Goal: Contribute content: Contribute content

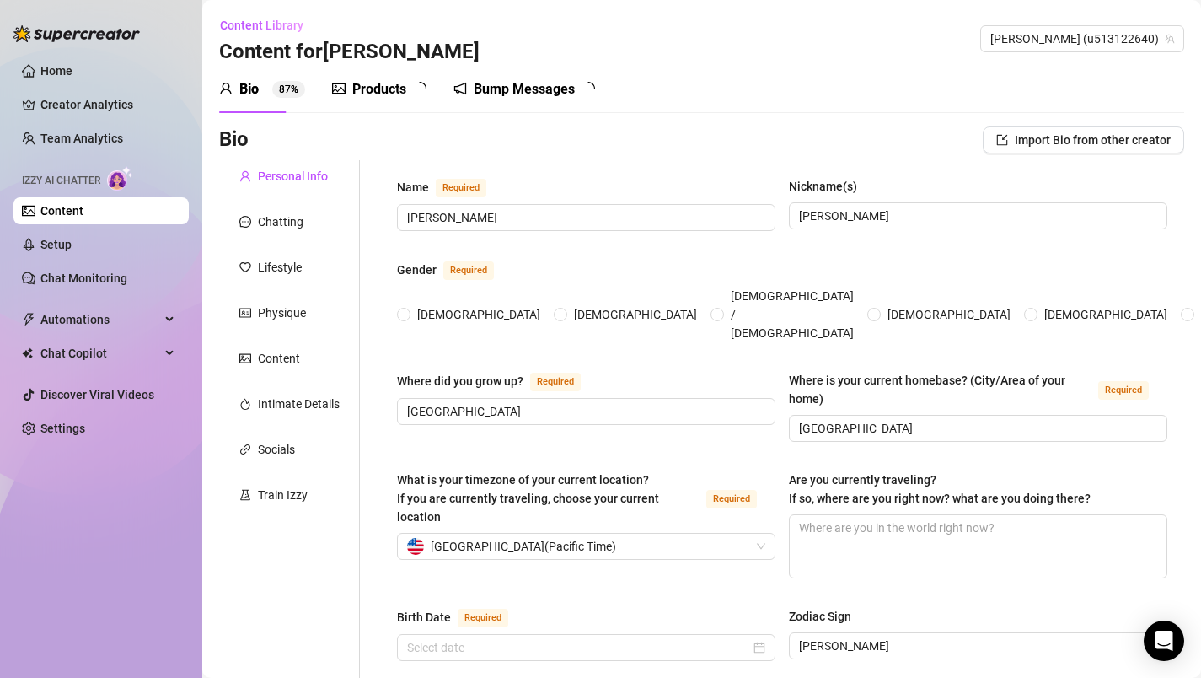
radio input "true"
type input "[DATE]"
click at [171, 319] on icon at bounding box center [171, 319] width 8 height 0
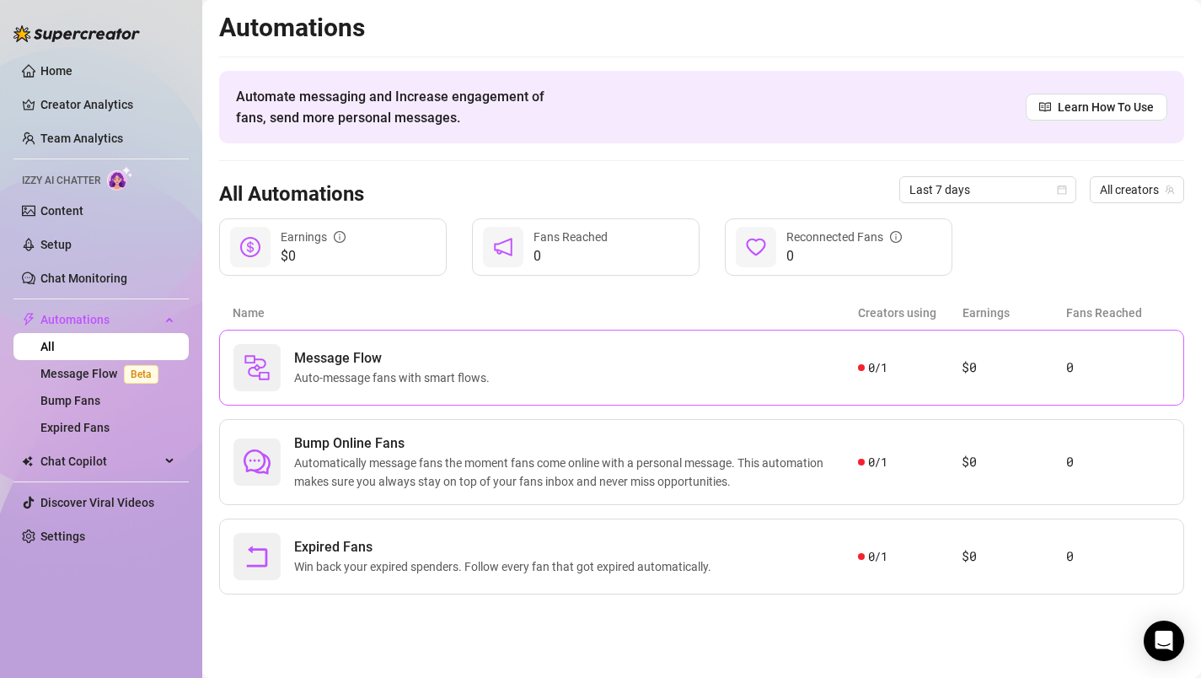
click at [428, 375] on span "Auto-message fans with smart flows." at bounding box center [395, 377] width 202 height 19
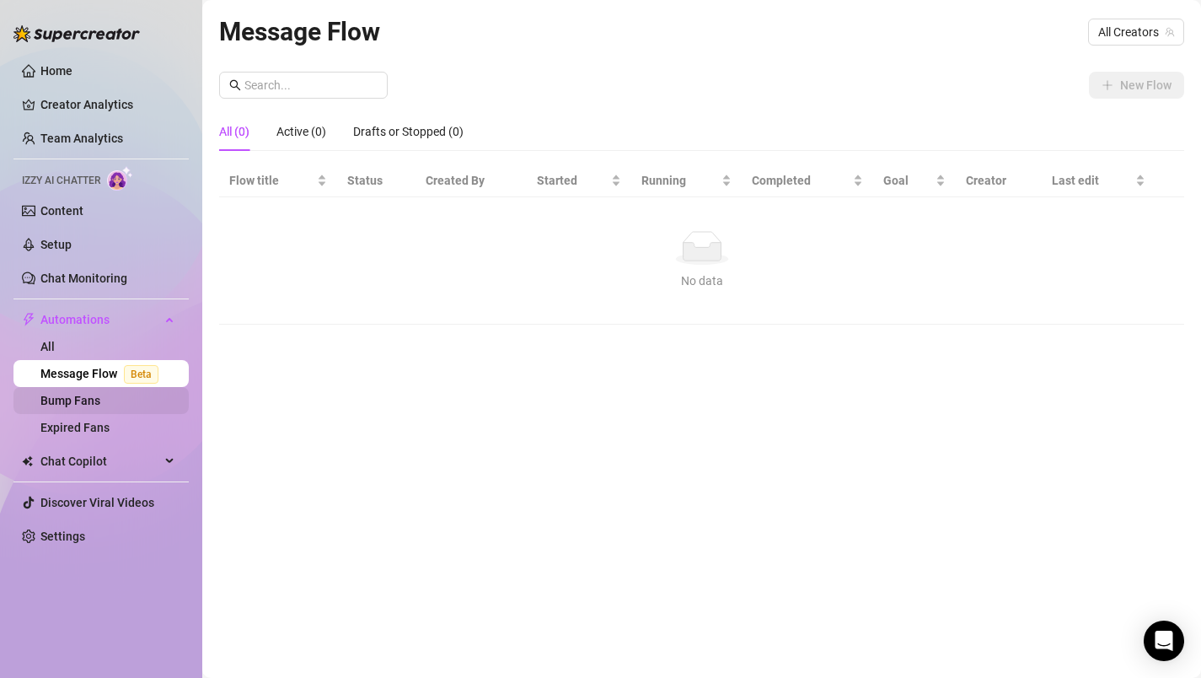
click at [92, 401] on link "Bump Fans" at bounding box center [70, 400] width 60 height 13
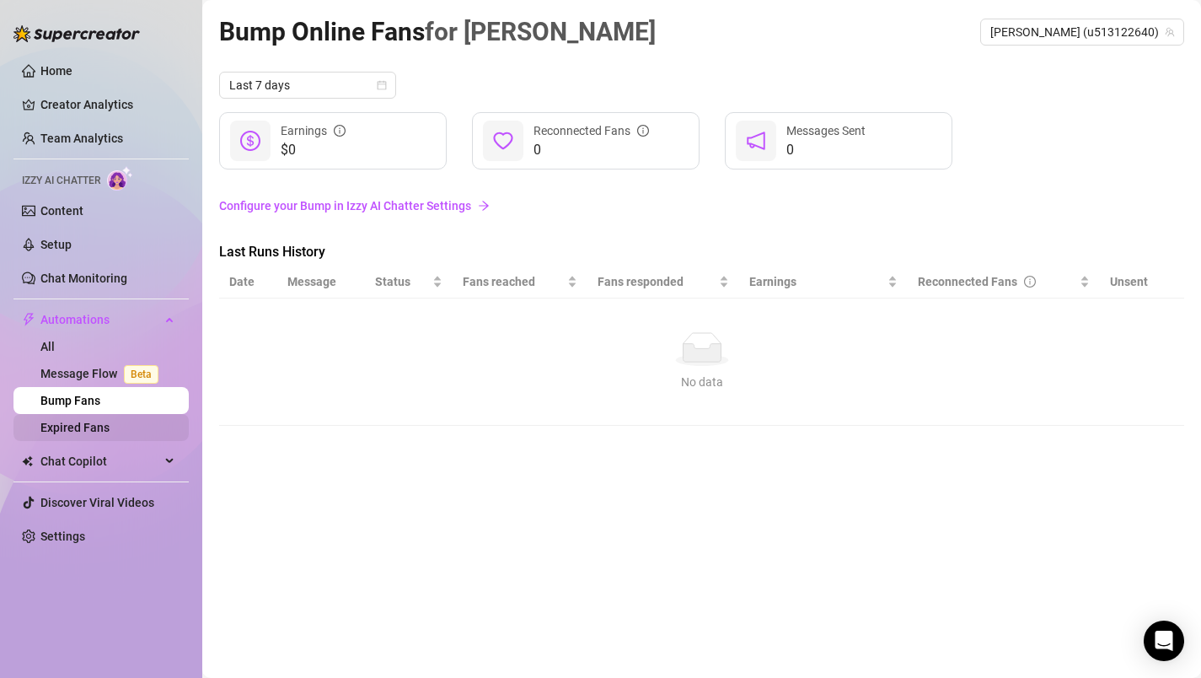
click at [84, 431] on link "Expired Fans" at bounding box center [74, 427] width 69 height 13
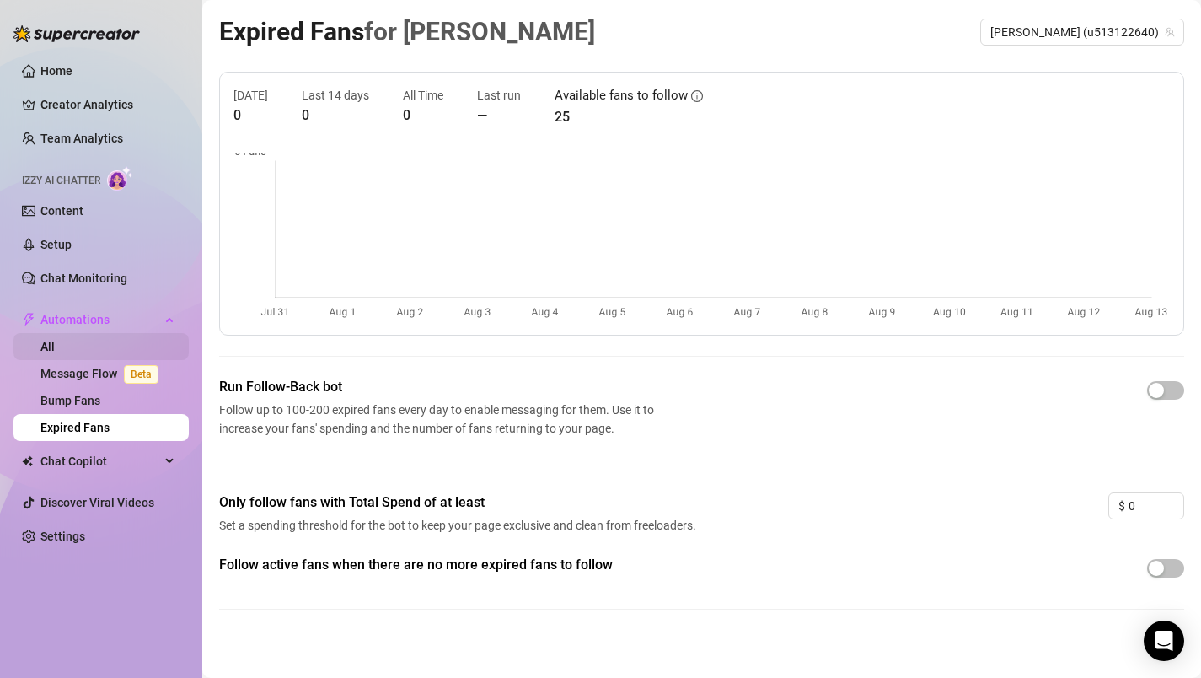
click at [55, 341] on link "All" at bounding box center [47, 346] width 14 height 13
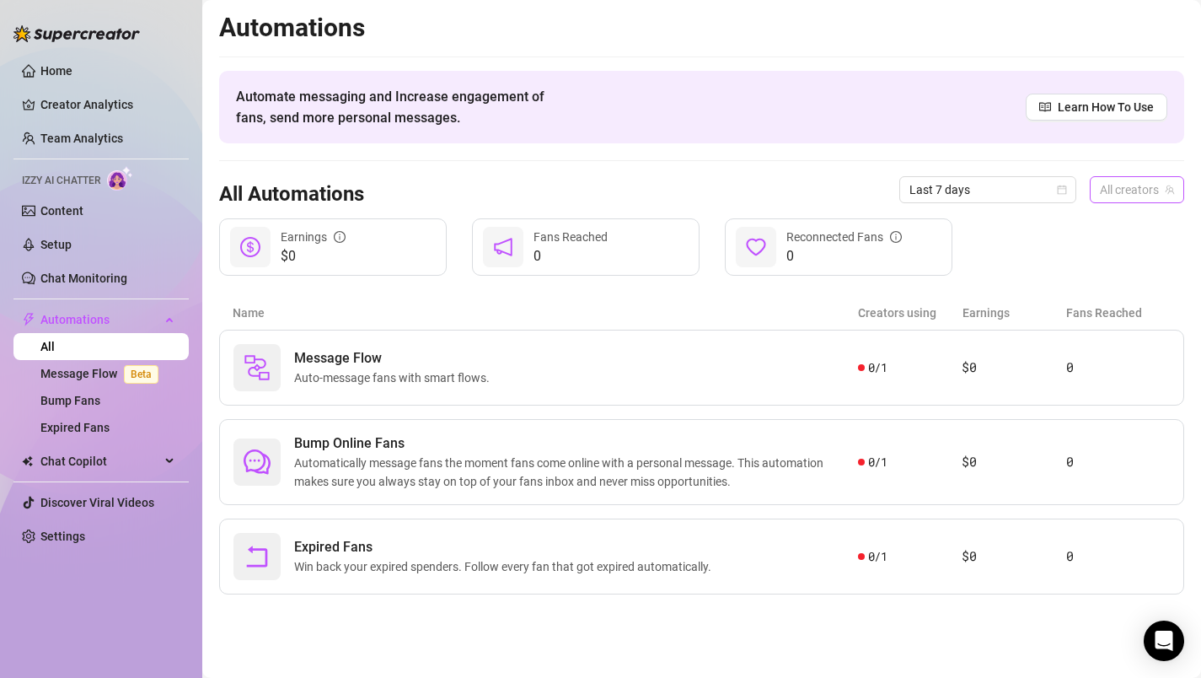
click at [1160, 191] on span "All creators" at bounding box center [1137, 189] width 74 height 25
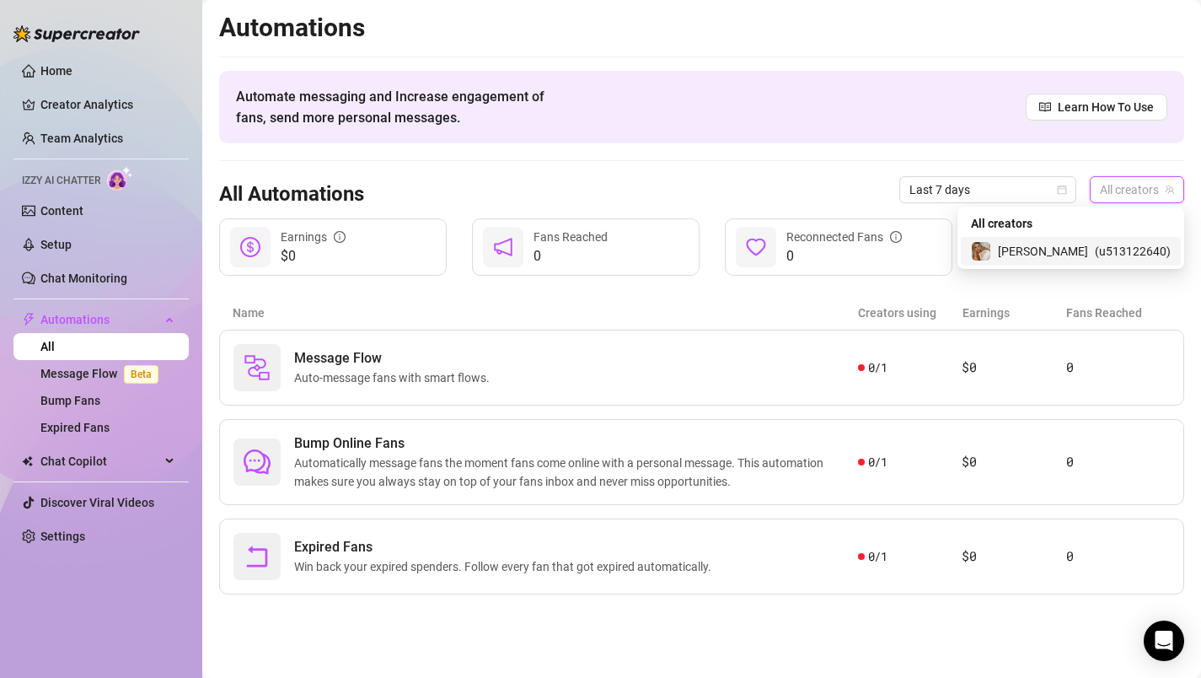
click at [1073, 250] on span "[PERSON_NAME]" at bounding box center [1043, 251] width 90 height 19
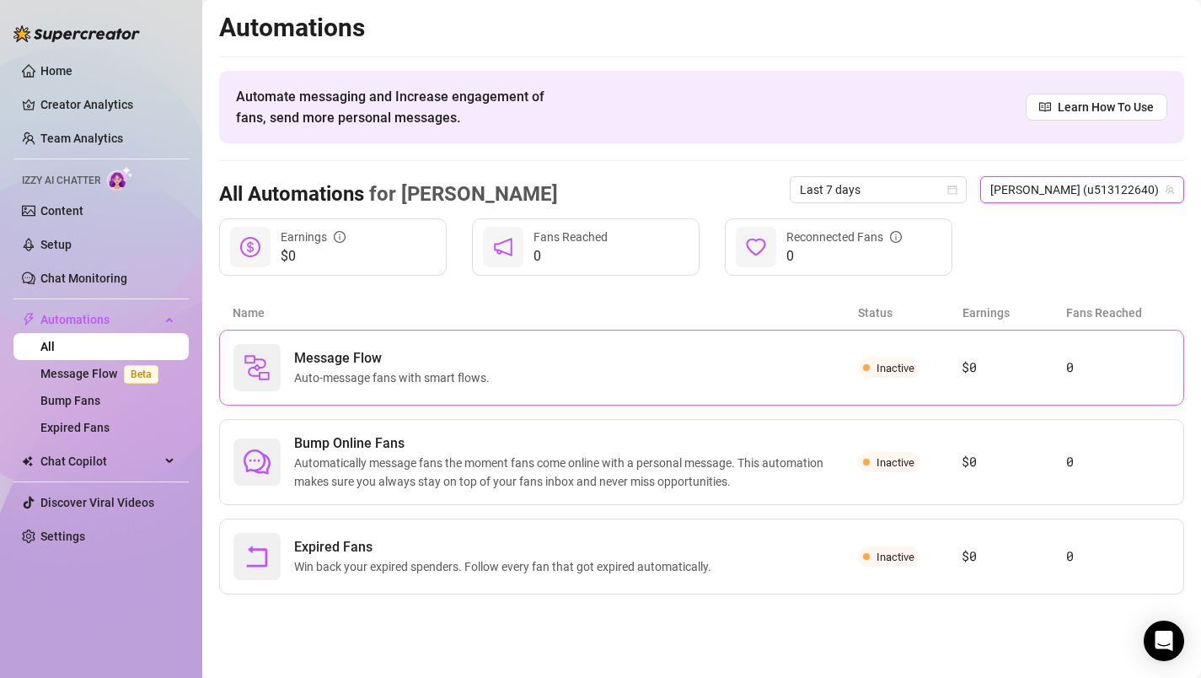
click at [784, 370] on div "Message Flow Auto-message fans with smart flows." at bounding box center [545, 367] width 625 height 47
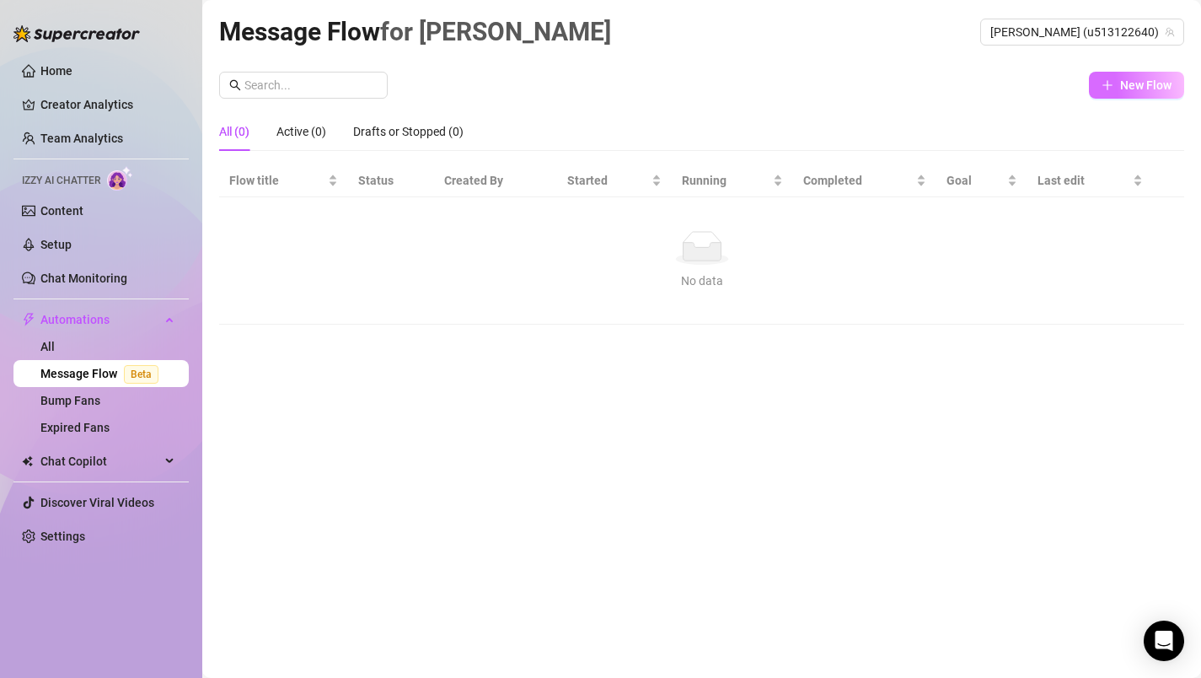
click at [1103, 86] on icon "plus" at bounding box center [1108, 85] width 12 height 12
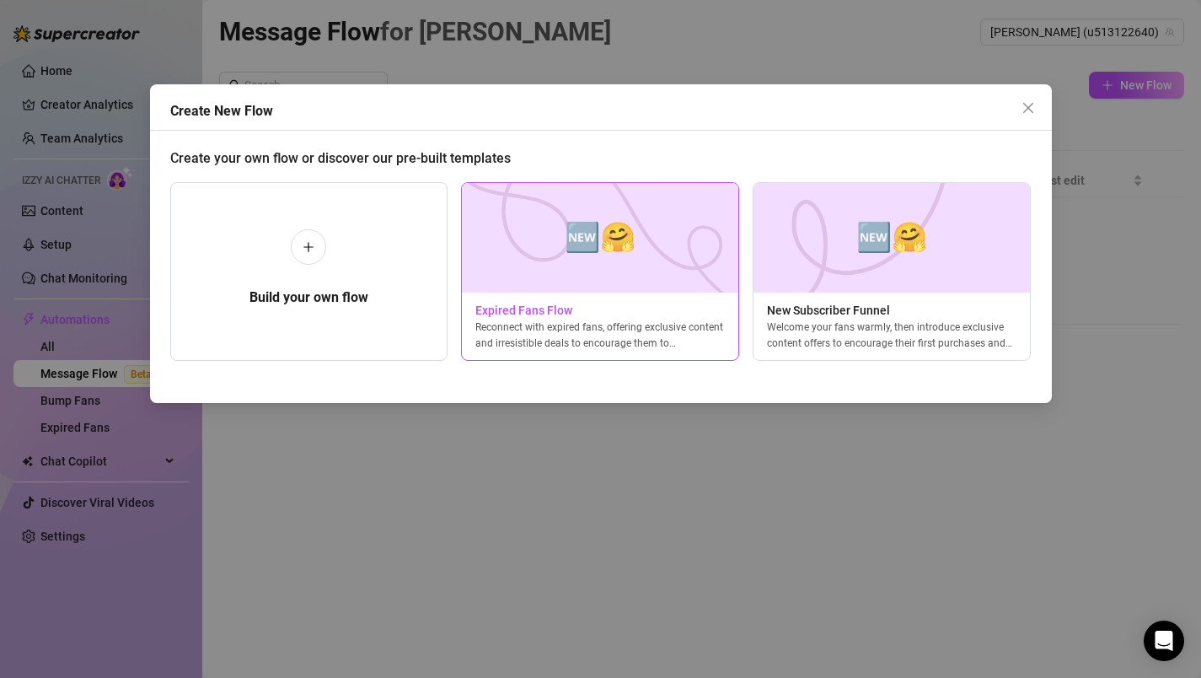
click at [656, 333] on div "Reconnect with expired fans, offering exclusive content and irresistible deals …" at bounding box center [600, 334] width 276 height 30
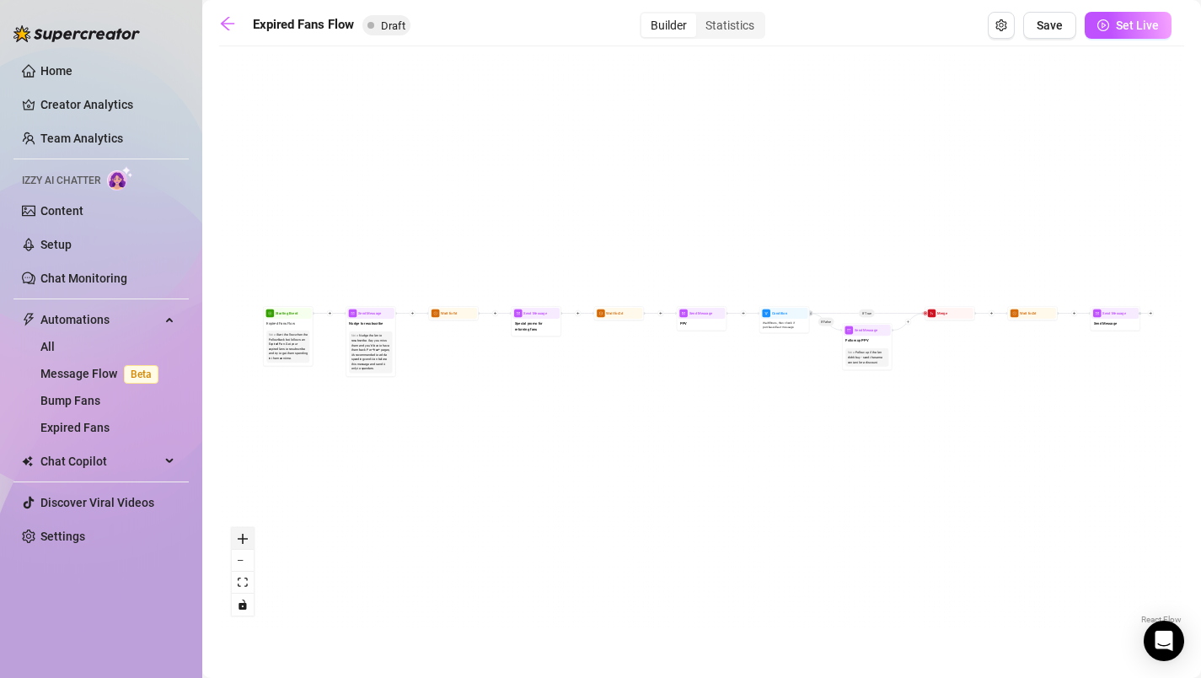
click at [247, 541] on icon "zoom in" at bounding box center [243, 539] width 10 height 10
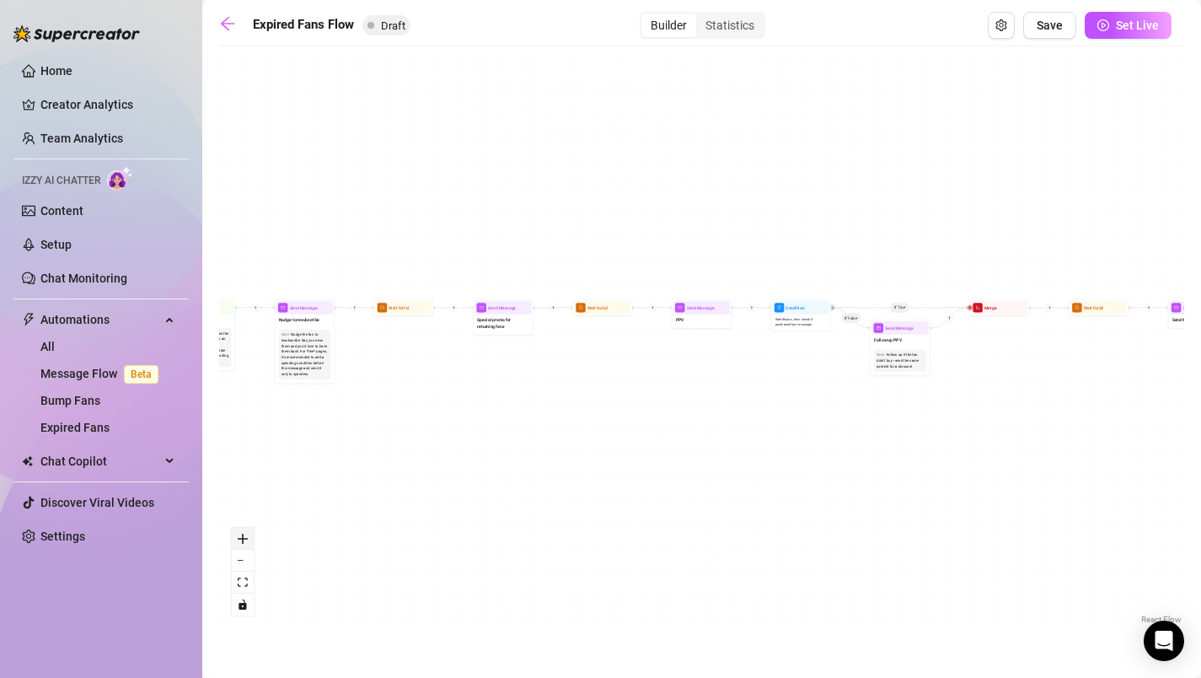
click at [247, 541] on icon "zoom in" at bounding box center [243, 539] width 10 height 10
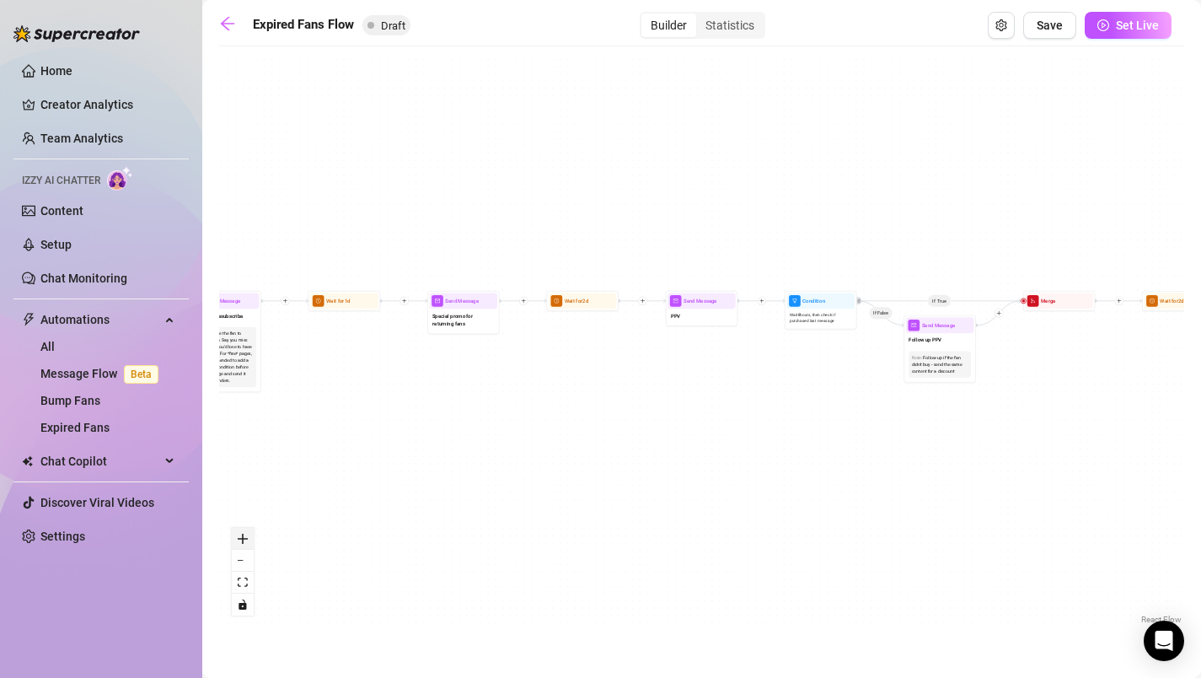
click at [247, 541] on icon "zoom in" at bounding box center [243, 539] width 10 height 10
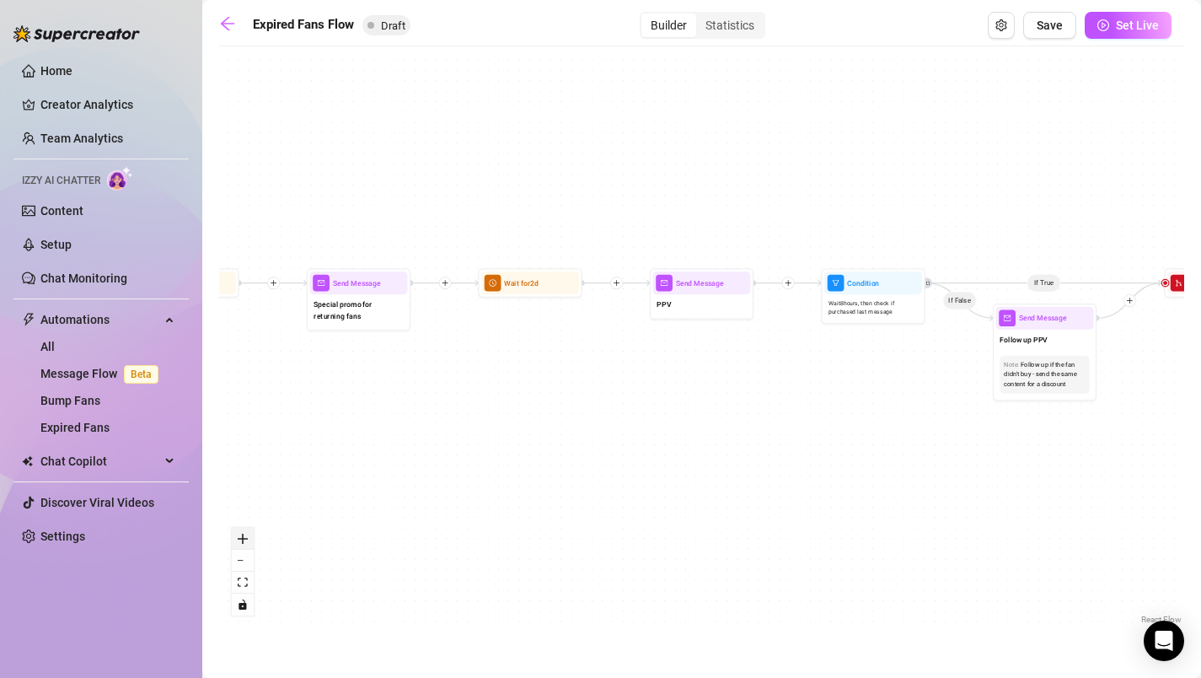
click at [247, 541] on icon "zoom in" at bounding box center [243, 539] width 10 height 10
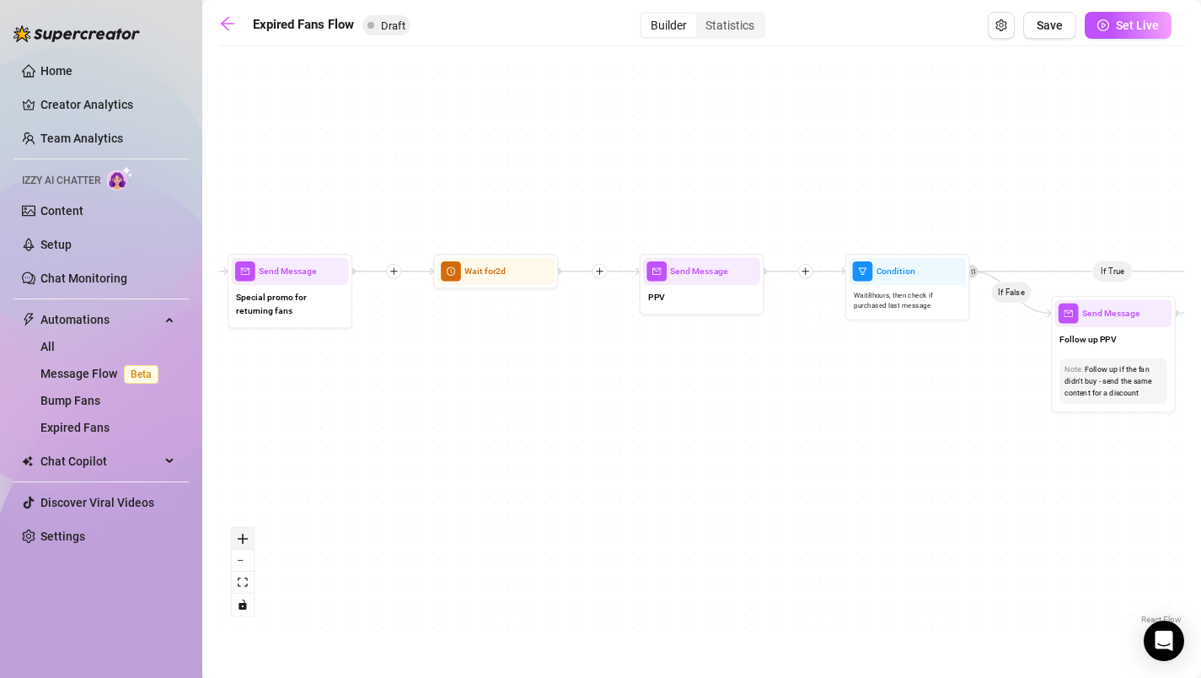
click at [247, 541] on icon "zoom in" at bounding box center [243, 539] width 10 height 10
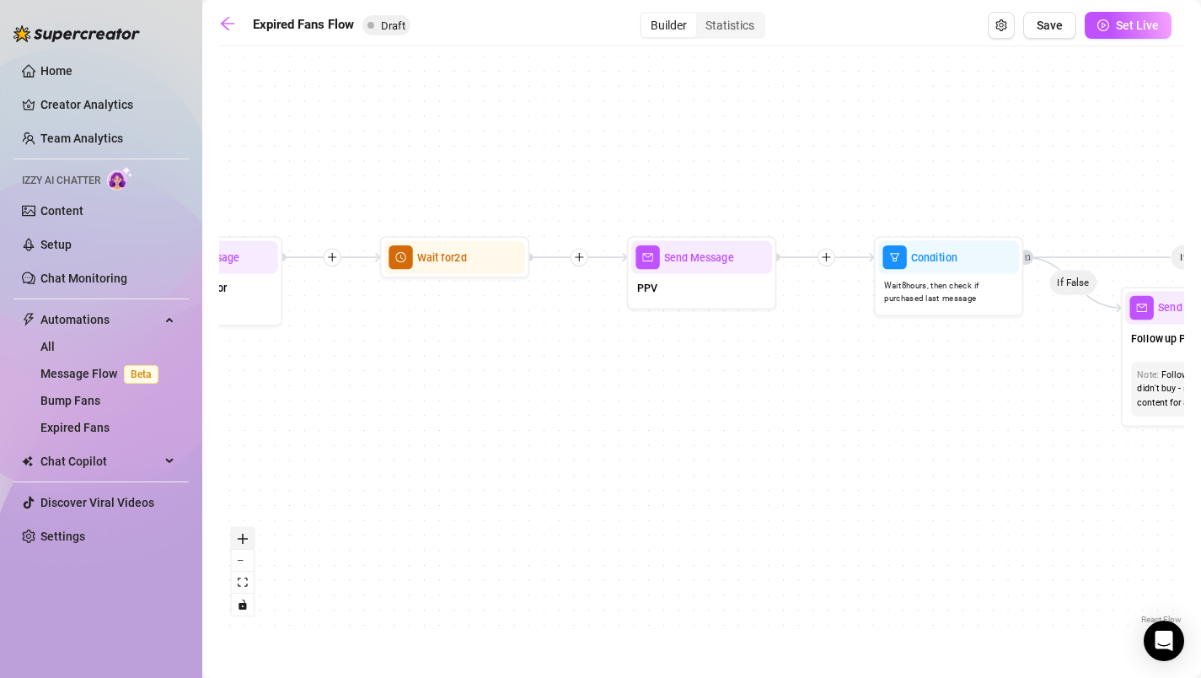
click at [247, 541] on icon "zoom in" at bounding box center [243, 539] width 10 height 10
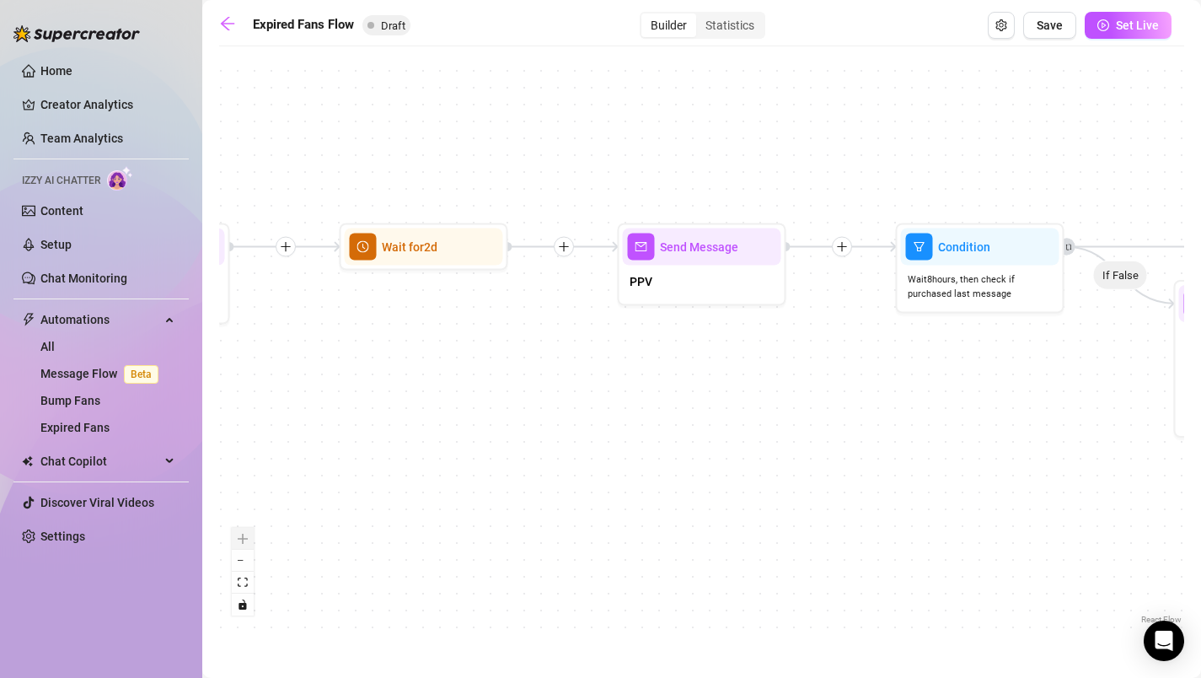
click at [247, 541] on div "React Flow controls" at bounding box center [243, 572] width 22 height 88
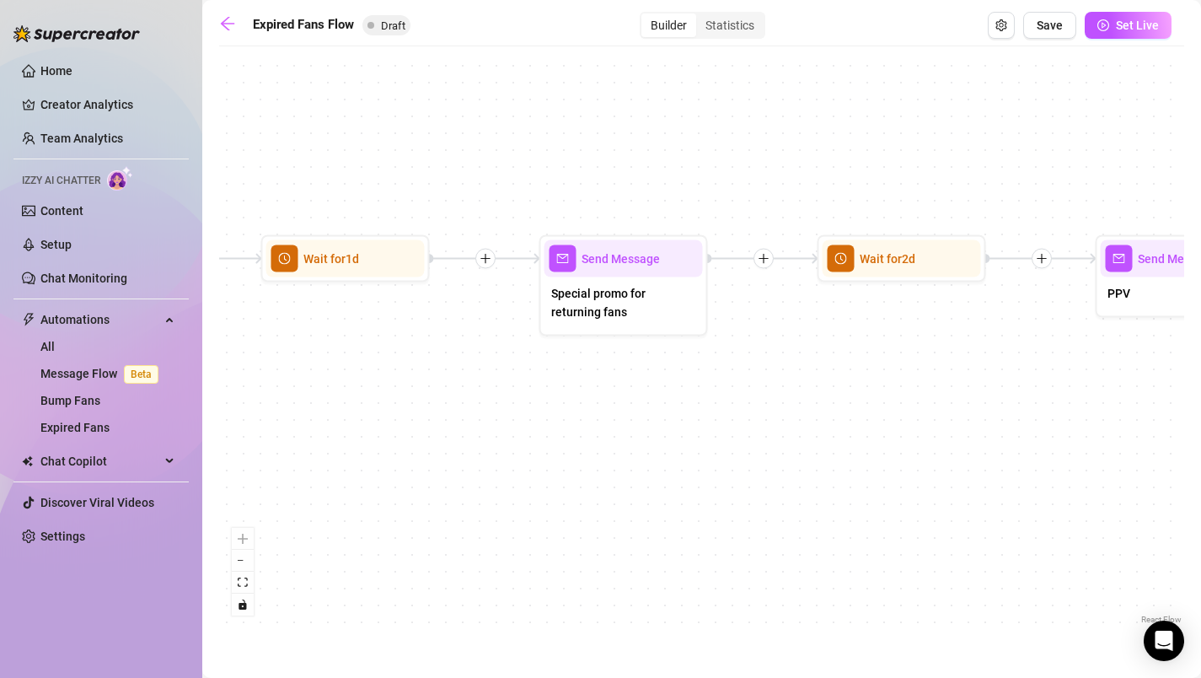
drag, startPoint x: 287, startPoint y: 395, endPoint x: 931, endPoint y: 413, distance: 644.2
click at [931, 413] on div "If True If False Send Message Send Message Wait for 2d Merge Send Message Follo…" at bounding box center [701, 341] width 965 height 573
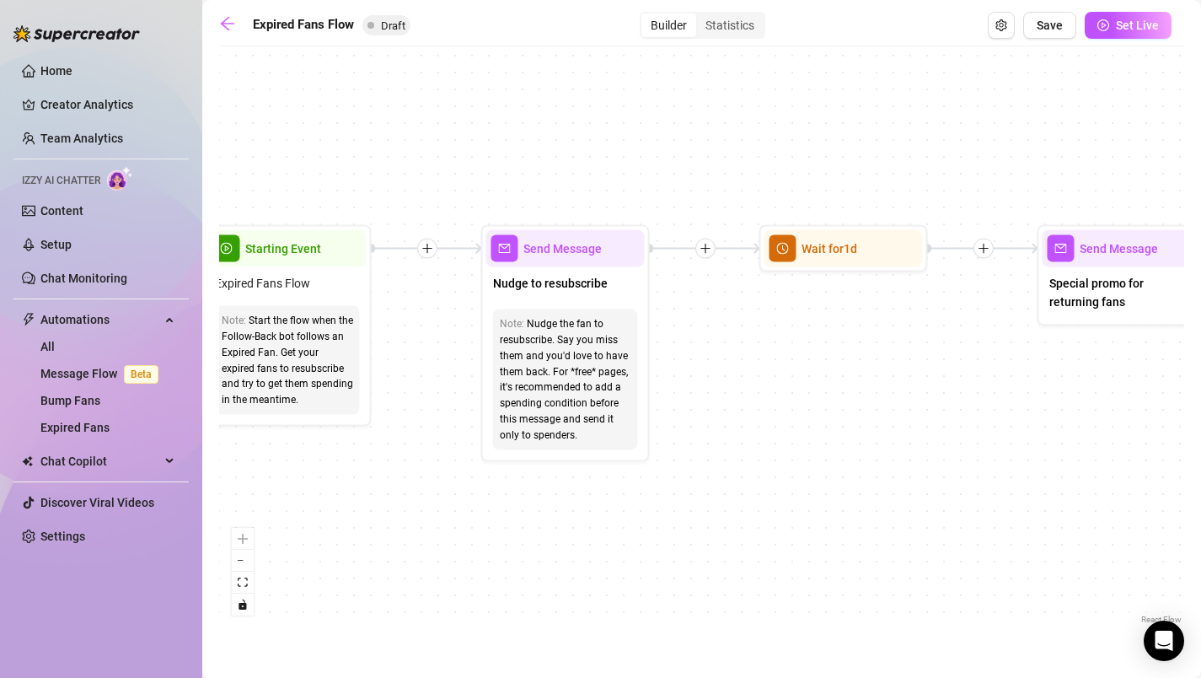
drag, startPoint x: 450, startPoint y: 416, endPoint x: 796, endPoint y: 400, distance: 346.0
click at [796, 400] on div "If True If False Send Message Send Message Wait for 2d Merge Send Message Follo…" at bounding box center [701, 341] width 965 height 573
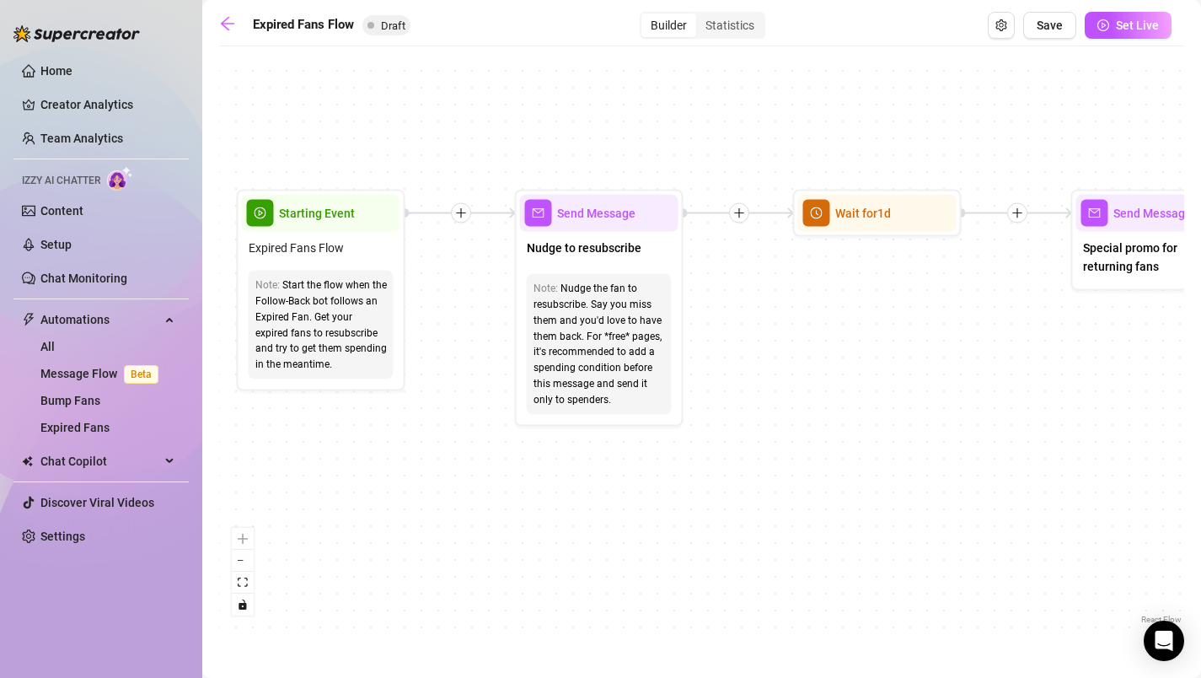
drag, startPoint x: 325, startPoint y: 458, endPoint x: 346, endPoint y: 423, distance: 40.0
click at [346, 423] on div "If True If False Send Message Send Message Wait for 2d Merge Send Message Follo…" at bounding box center [701, 341] width 965 height 573
click at [172, 460] on div "Chat Copilot" at bounding box center [100, 461] width 175 height 27
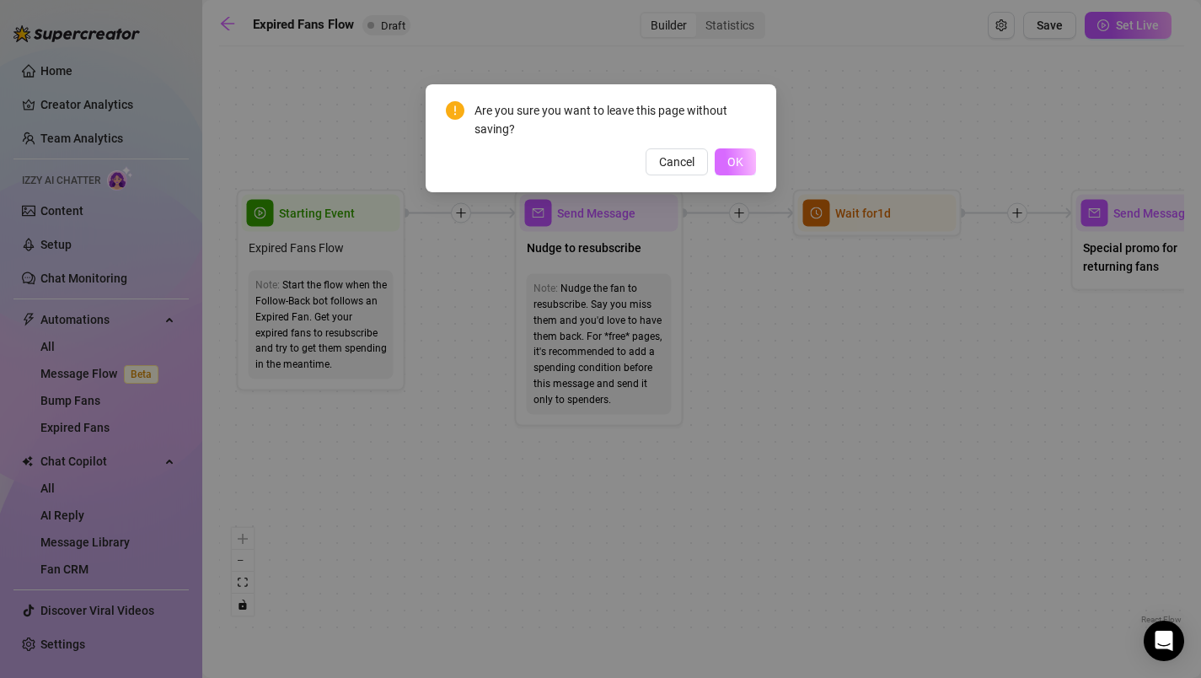
click at [730, 158] on span "OK" at bounding box center [735, 161] width 16 height 13
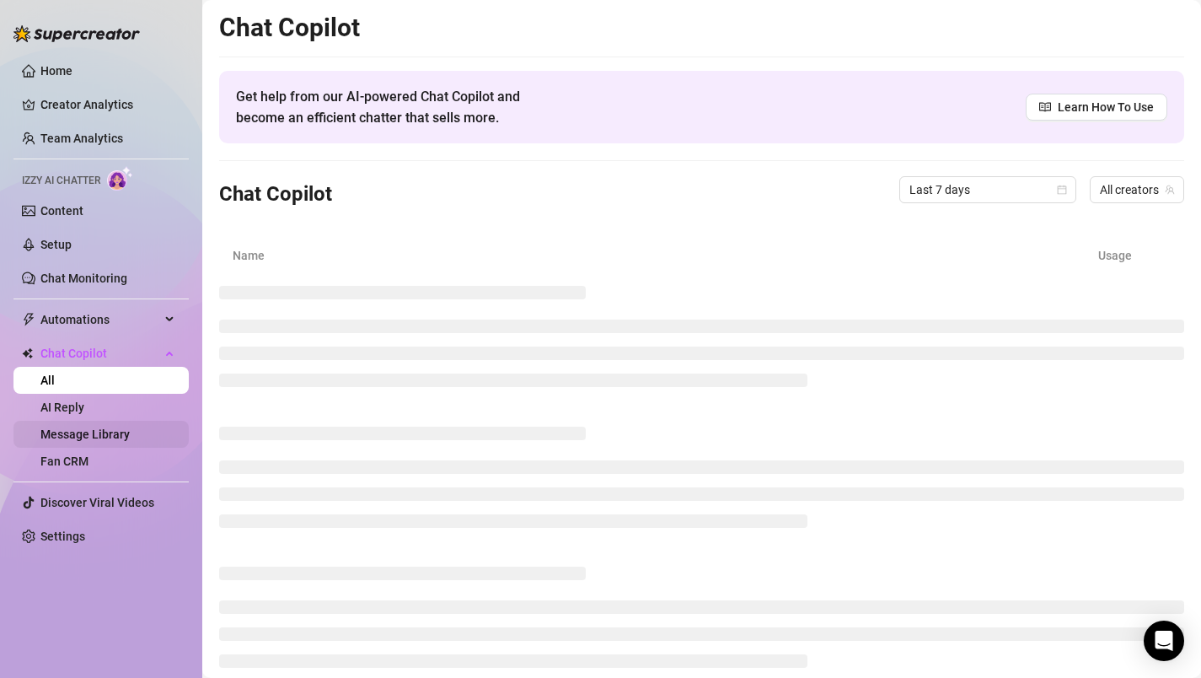
click at [99, 432] on link "Message Library" at bounding box center [84, 433] width 89 height 13
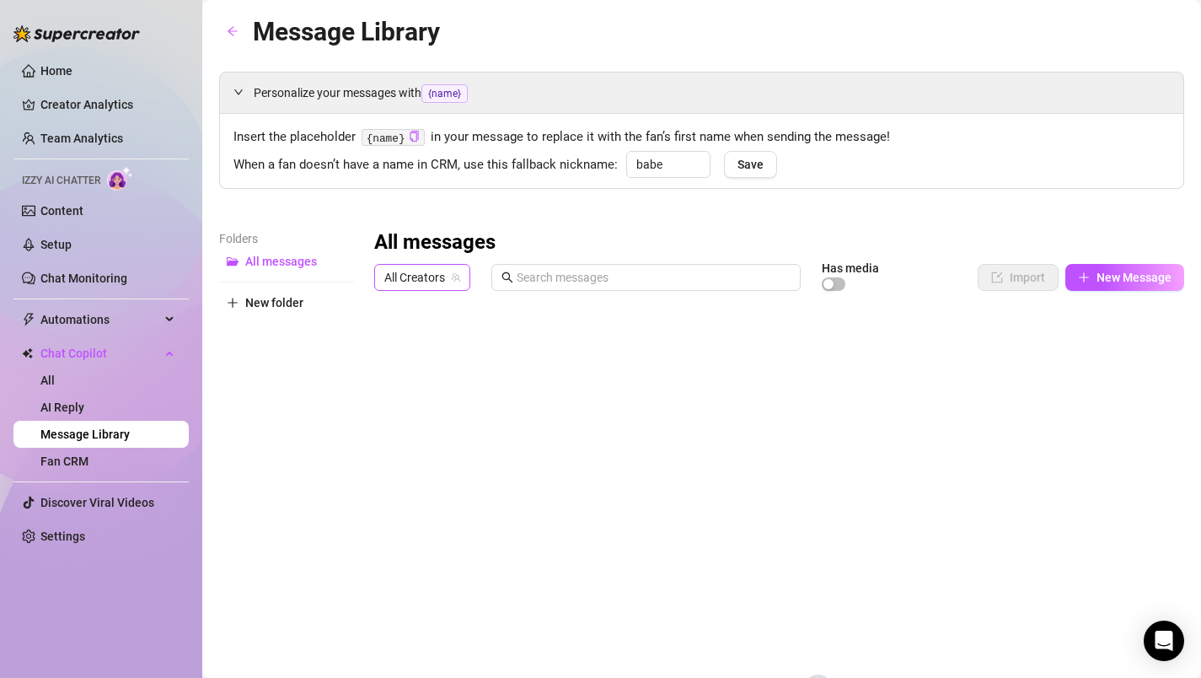
click at [413, 277] on span "All Creators" at bounding box center [422, 277] width 76 height 25
click at [436, 339] on span "[PERSON_NAME]" at bounding box center [460, 339] width 90 height 19
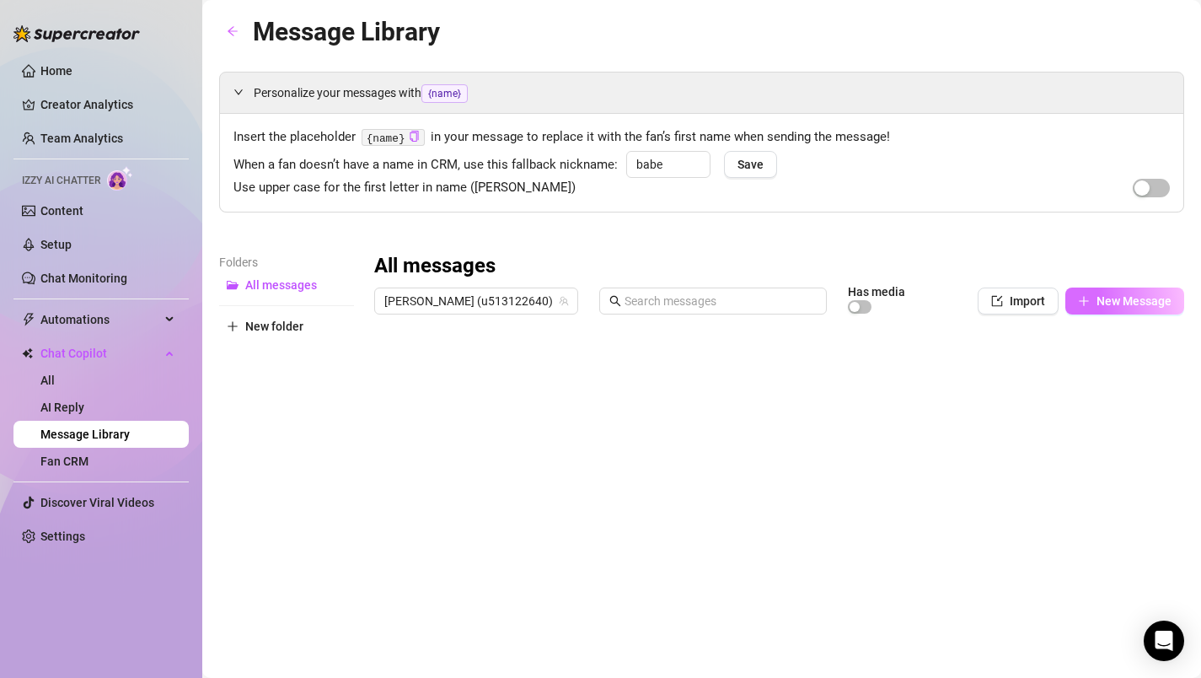
click at [1103, 305] on span "New Message" at bounding box center [1134, 300] width 75 height 13
type textarea "Type your message here..."
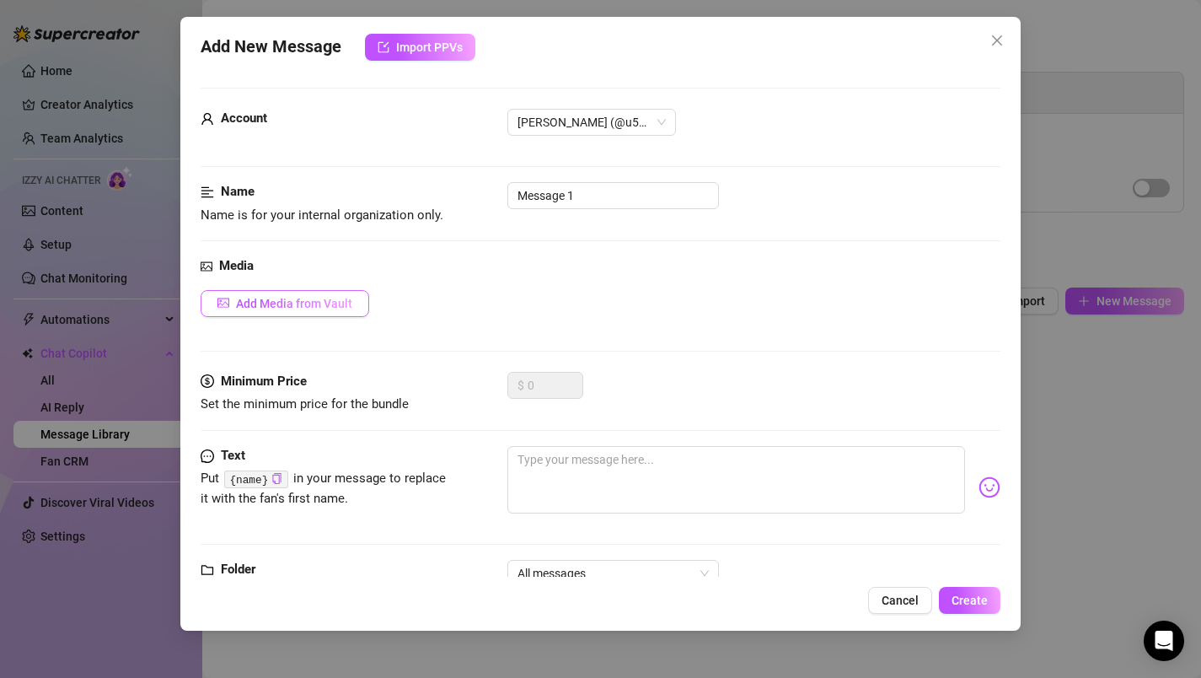
click at [312, 297] on span "Add Media from Vault" at bounding box center [294, 303] width 116 height 13
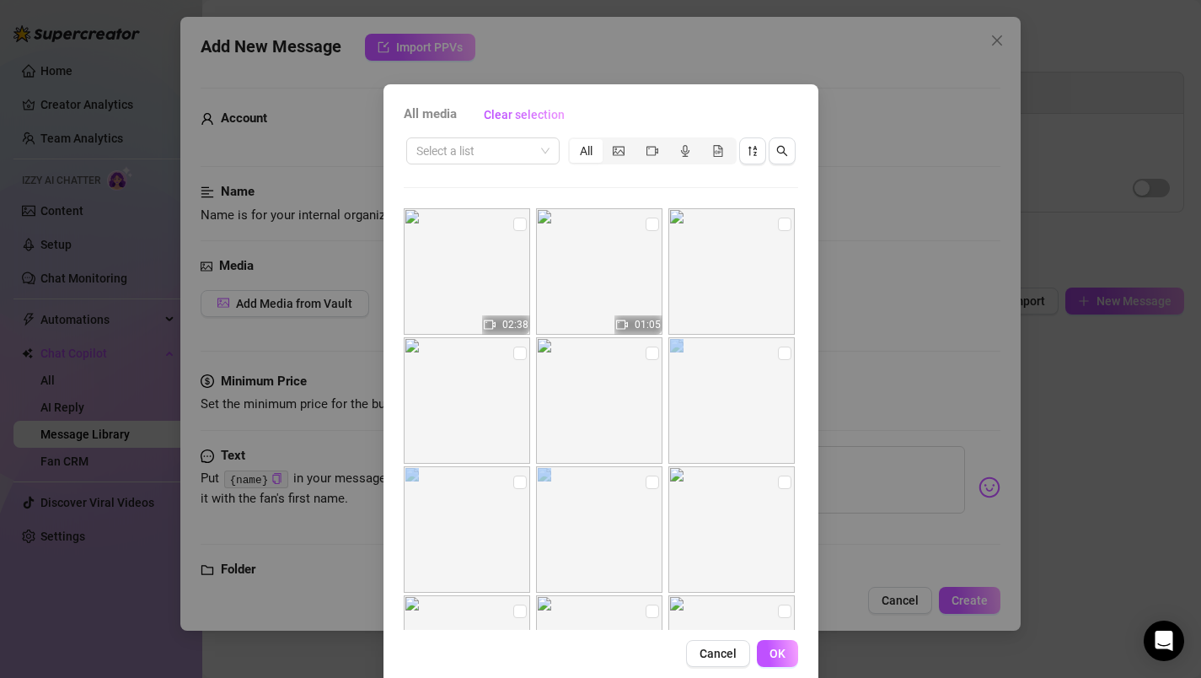
drag, startPoint x: 804, startPoint y: 458, endPoint x: 802, endPoint y: 500, distance: 42.2
click at [802, 500] on div "All media Clear selection Select a list All 02:38 01:05 00:32 00:08 Cancel OK" at bounding box center [601, 383] width 435 height 599
click at [794, 503] on div at bounding box center [733, 529] width 130 height 126
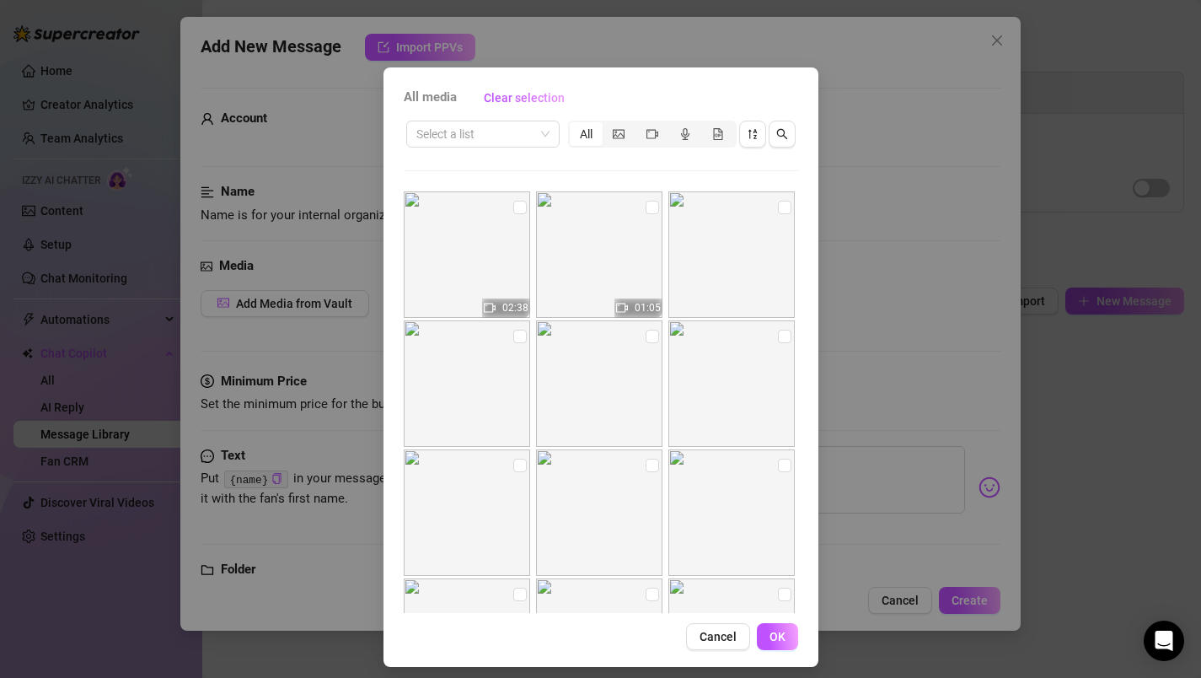
scroll to position [26, 0]
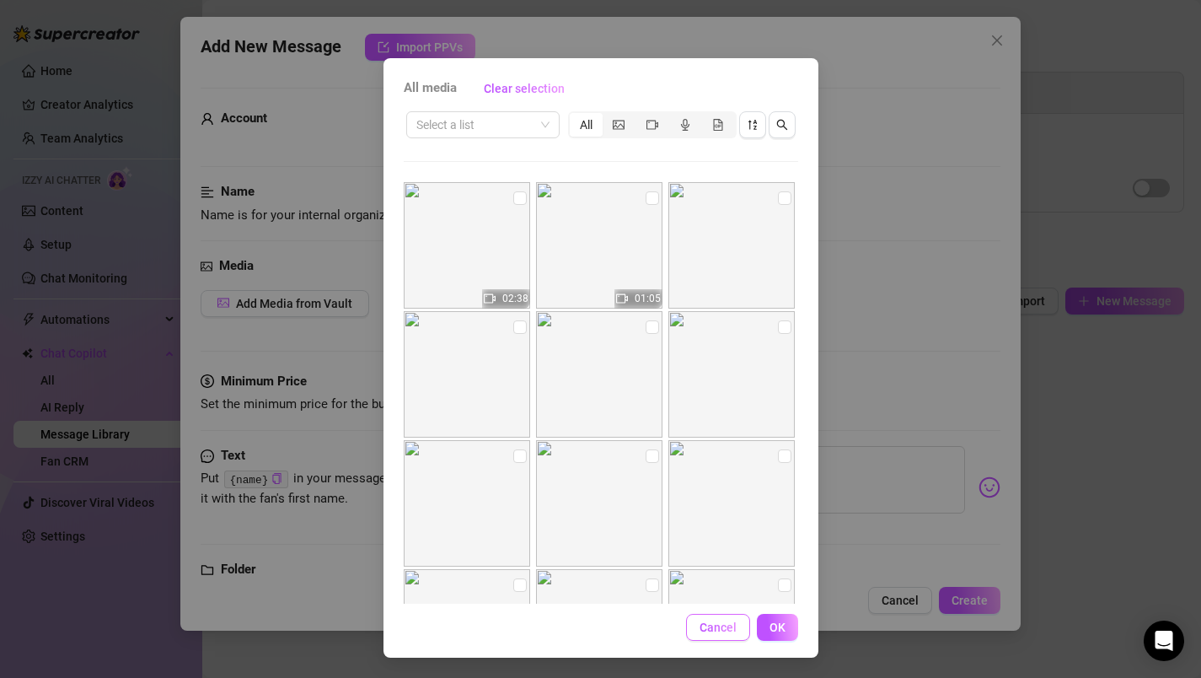
click at [725, 632] on span "Cancel" at bounding box center [718, 626] width 37 height 13
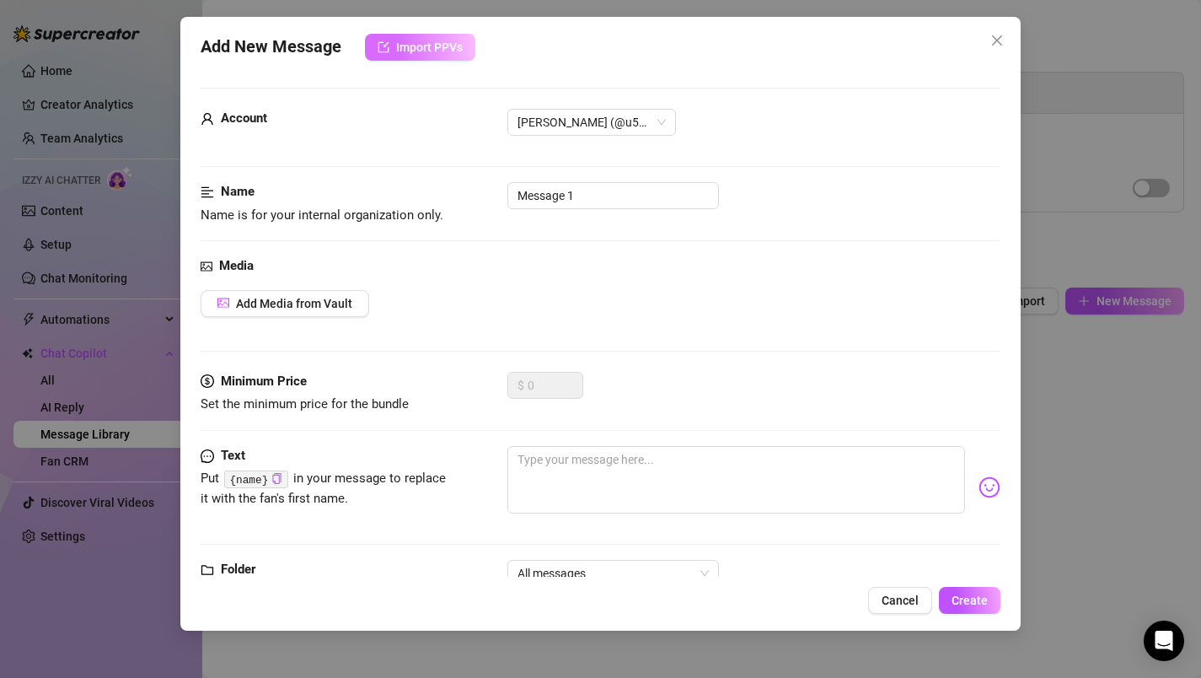
click at [430, 51] on span "Import PPVs" at bounding box center [429, 46] width 67 height 13
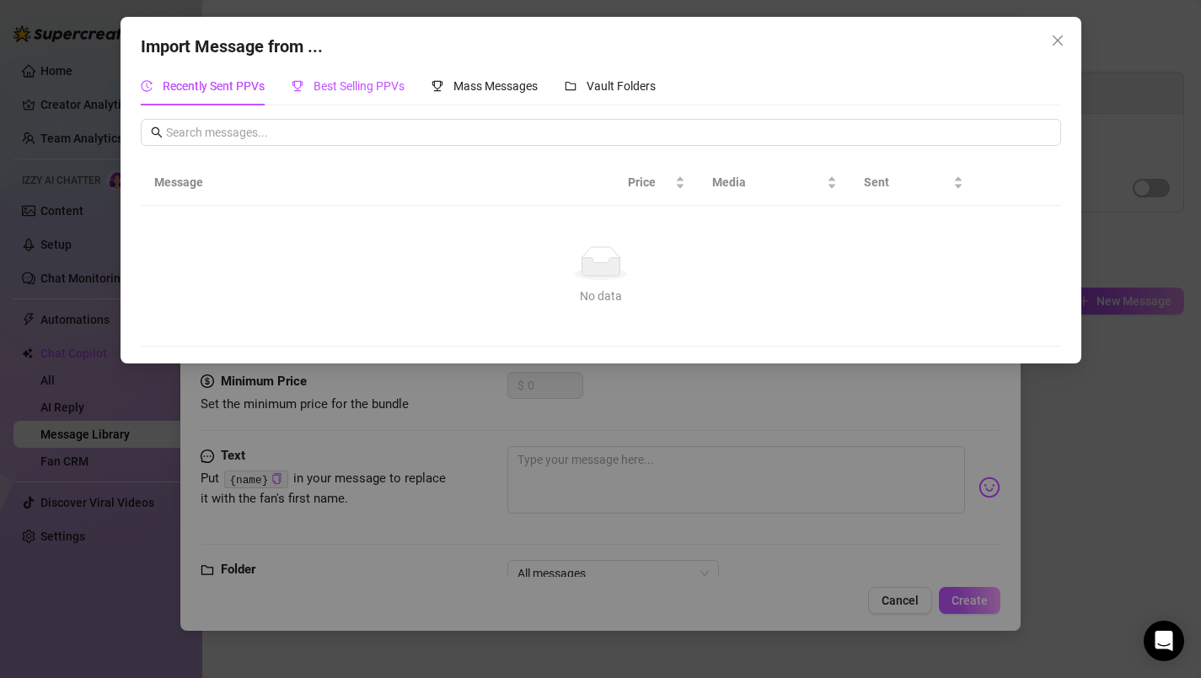
click at [352, 89] on span "Best Selling PPVs" at bounding box center [359, 85] width 91 height 13
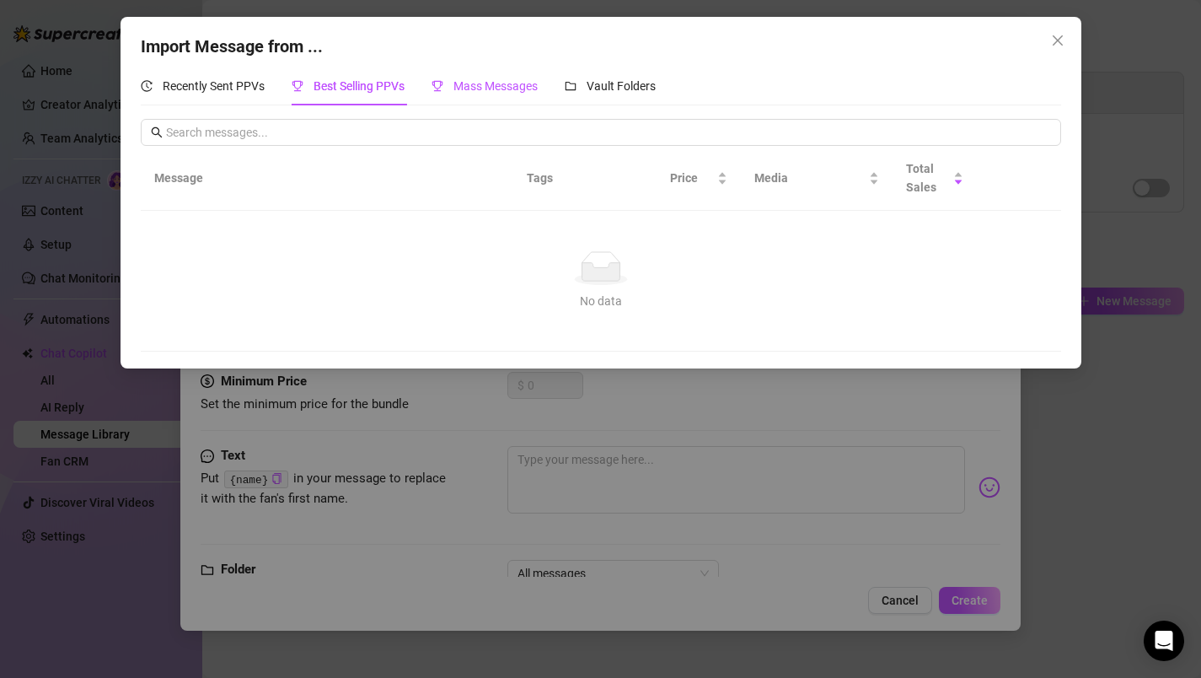
click at [492, 88] on span "Mass Messages" at bounding box center [495, 85] width 84 height 13
click at [596, 89] on span "Vault Folders" at bounding box center [621, 85] width 69 height 13
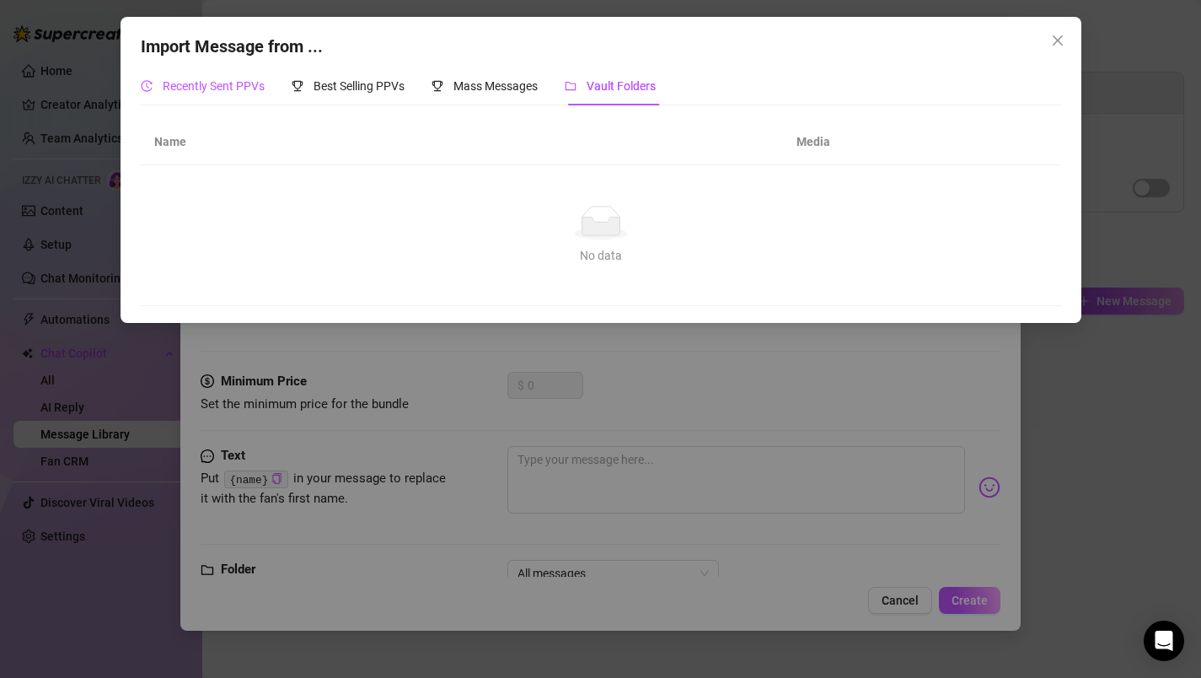
click at [239, 87] on span "Recently Sent PPVs" at bounding box center [214, 85] width 102 height 13
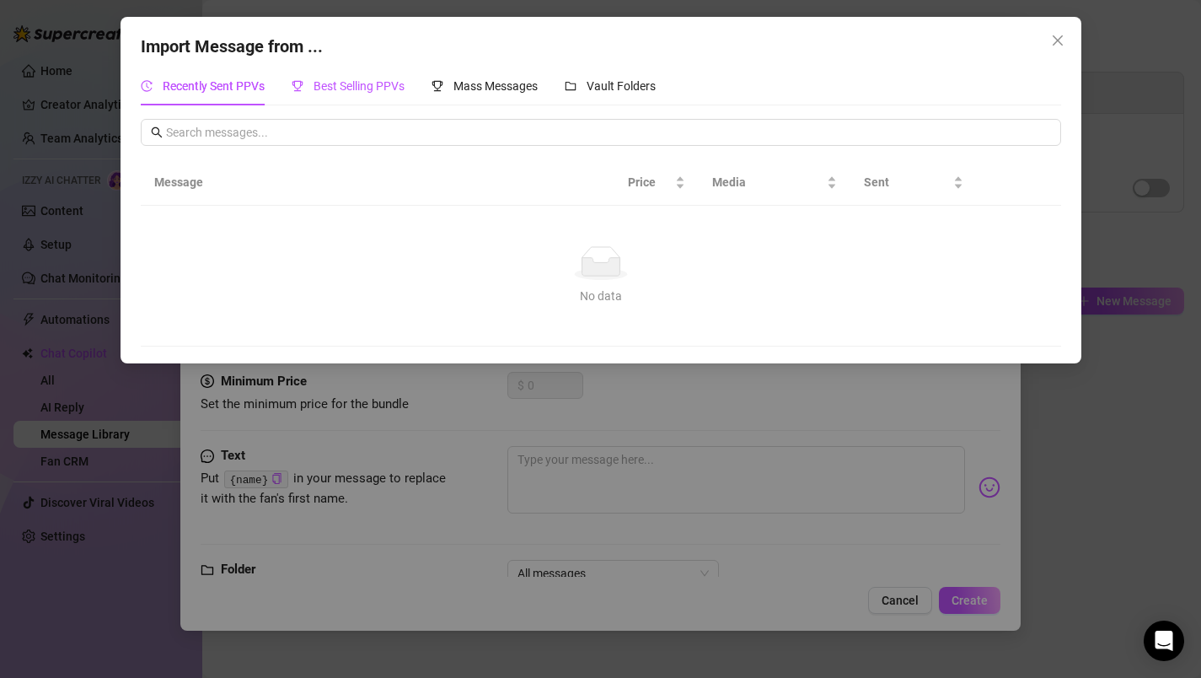
click at [342, 91] on span "Best Selling PPVs" at bounding box center [359, 85] width 91 height 13
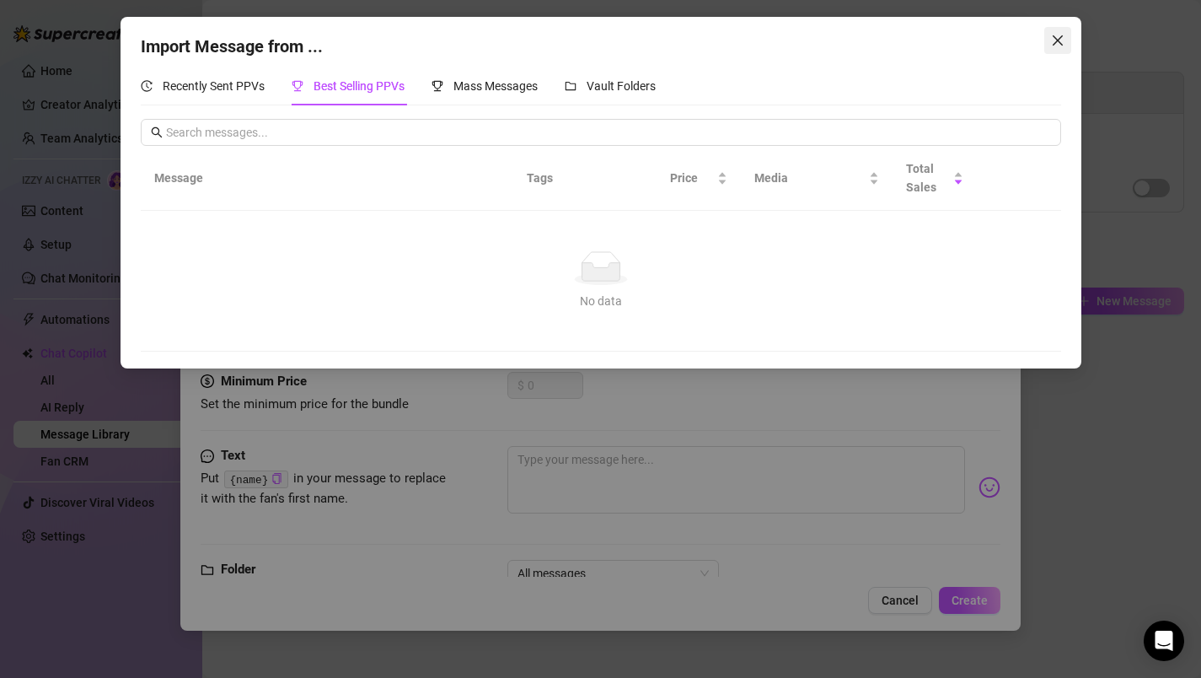
click at [1059, 40] on icon "close" at bounding box center [1057, 40] width 13 height 13
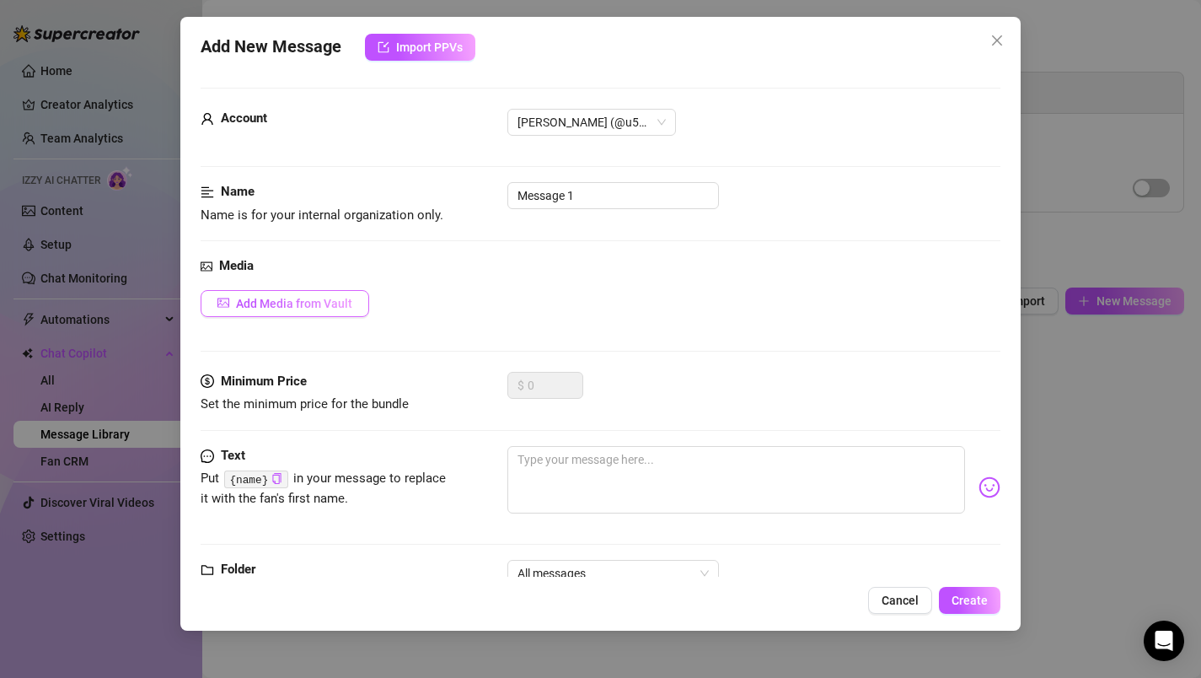
click at [318, 294] on button "Add Media from Vault" at bounding box center [285, 303] width 169 height 27
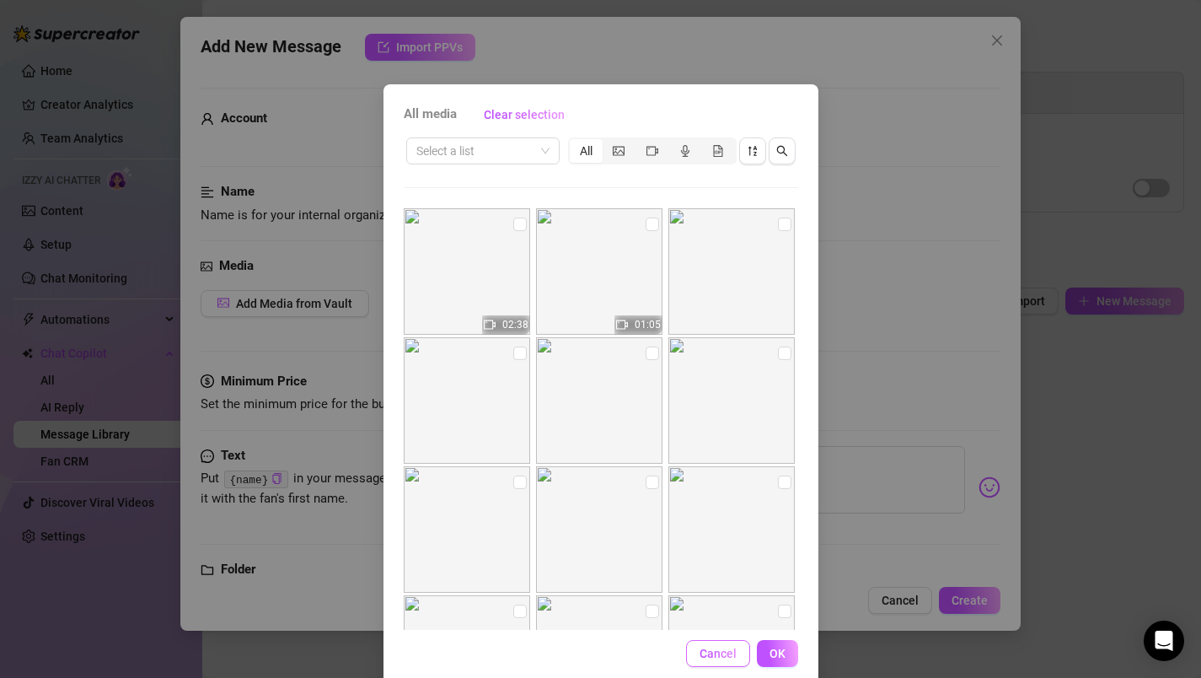
click at [714, 649] on span "Cancel" at bounding box center [718, 653] width 37 height 13
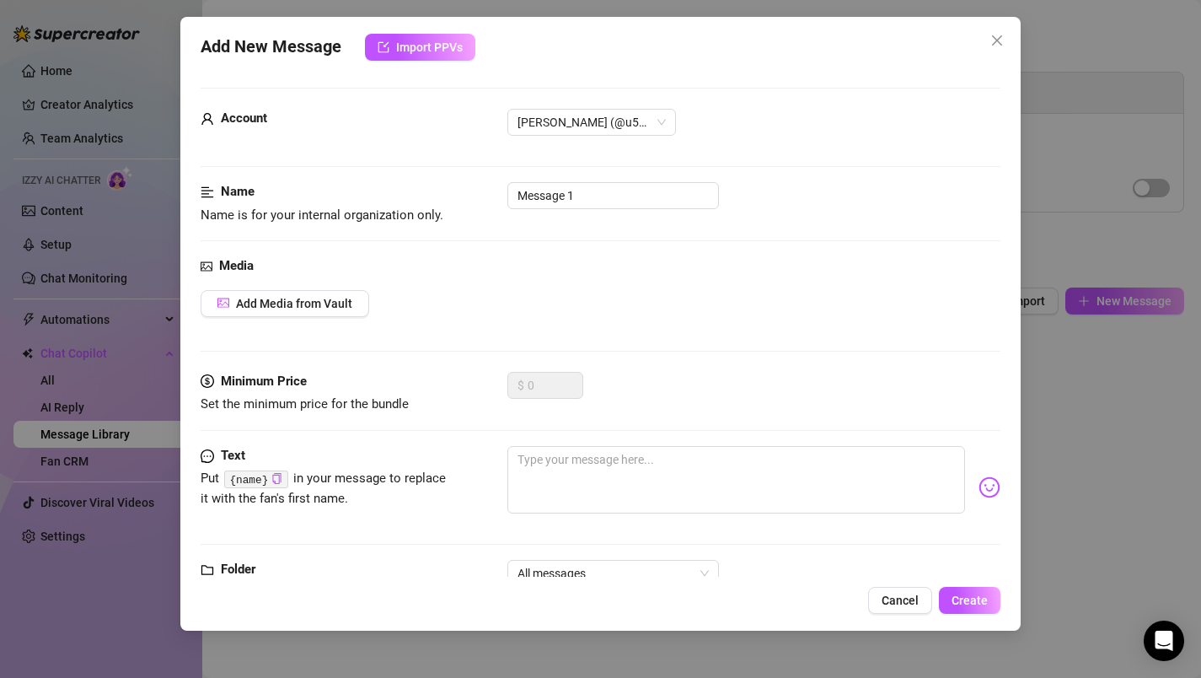
click at [239, 568] on strong "Folder" at bounding box center [238, 568] width 35 height 15
click at [206, 570] on icon "folder" at bounding box center [207, 569] width 13 height 13
click at [1005, 390] on div "Add New Message Import PPVs Account [PERSON_NAME] (@u513122640) Name Name is fo…" at bounding box center [600, 324] width 841 height 614
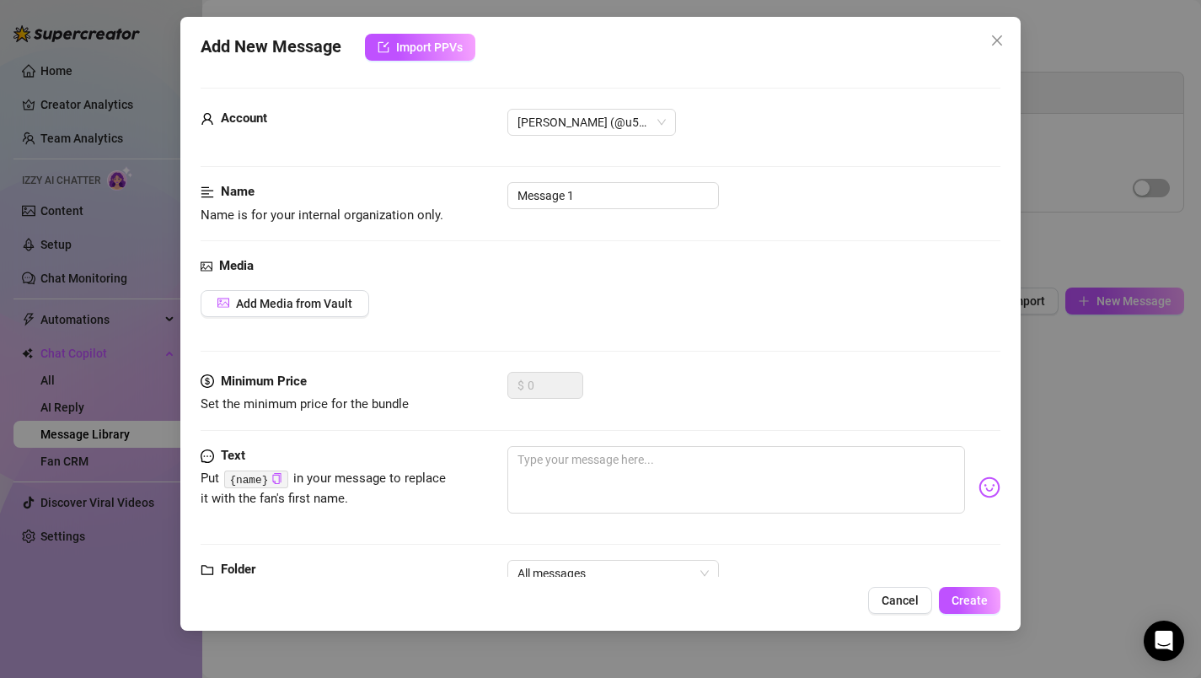
click at [1017, 517] on div "Add New Message Import PPVs Account [PERSON_NAME] (@u513122640) Name Name is fo…" at bounding box center [600, 324] width 841 height 614
click at [1006, 521] on div "Add New Message Import PPVs Account [PERSON_NAME] (@u513122640) Name Name is fo…" at bounding box center [600, 324] width 841 height 614
click at [704, 573] on span "All messages" at bounding box center [613, 573] width 191 height 25
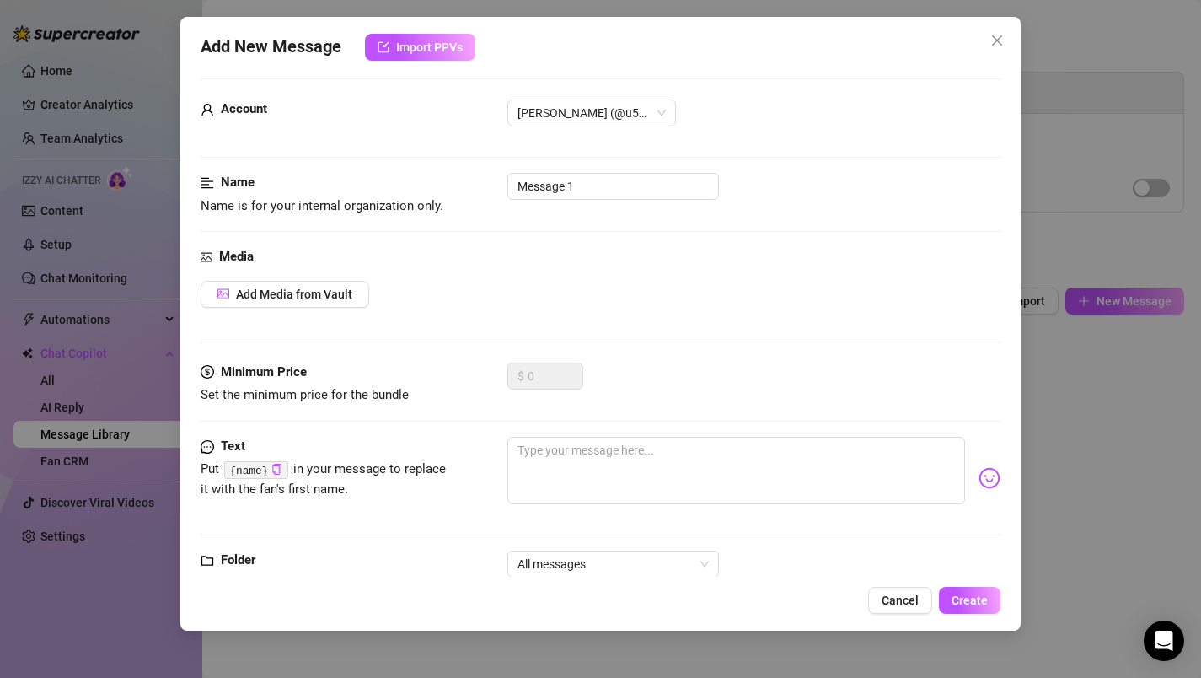
click at [1004, 549] on div "Add New Message Import PPVs Account [PERSON_NAME] (@u513122640) Name Name is fo…" at bounding box center [600, 324] width 841 height 614
click at [915, 601] on span "Cancel" at bounding box center [900, 599] width 37 height 13
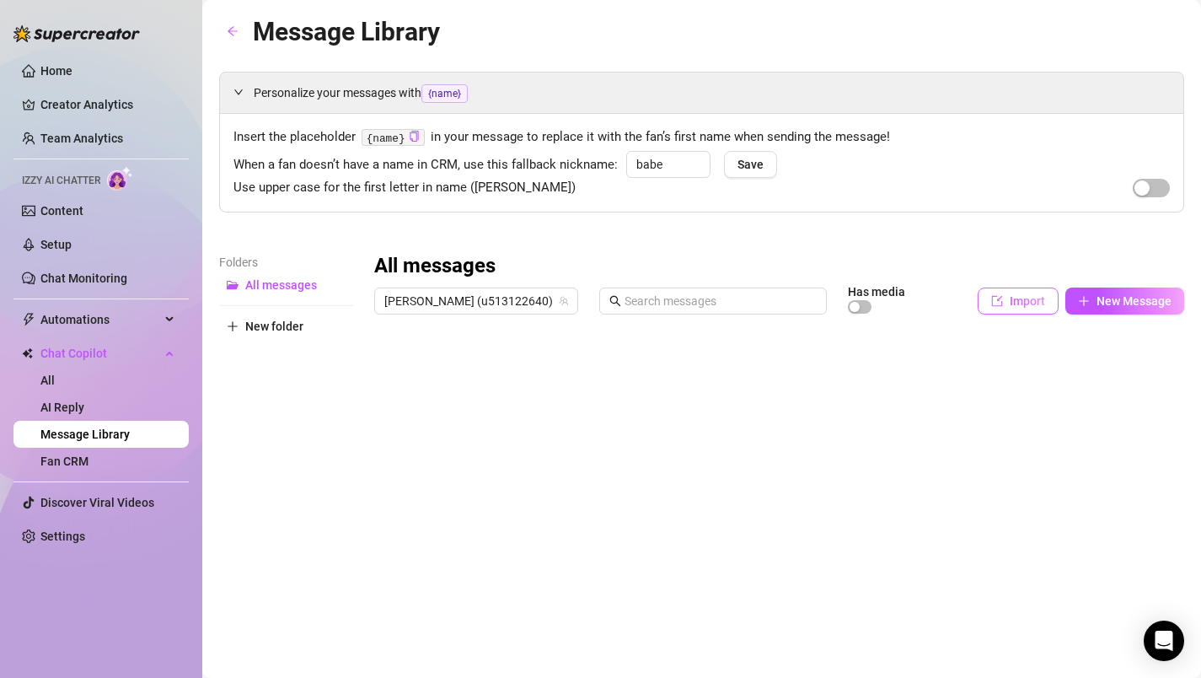
click at [1015, 294] on span "Import" at bounding box center [1027, 300] width 35 height 13
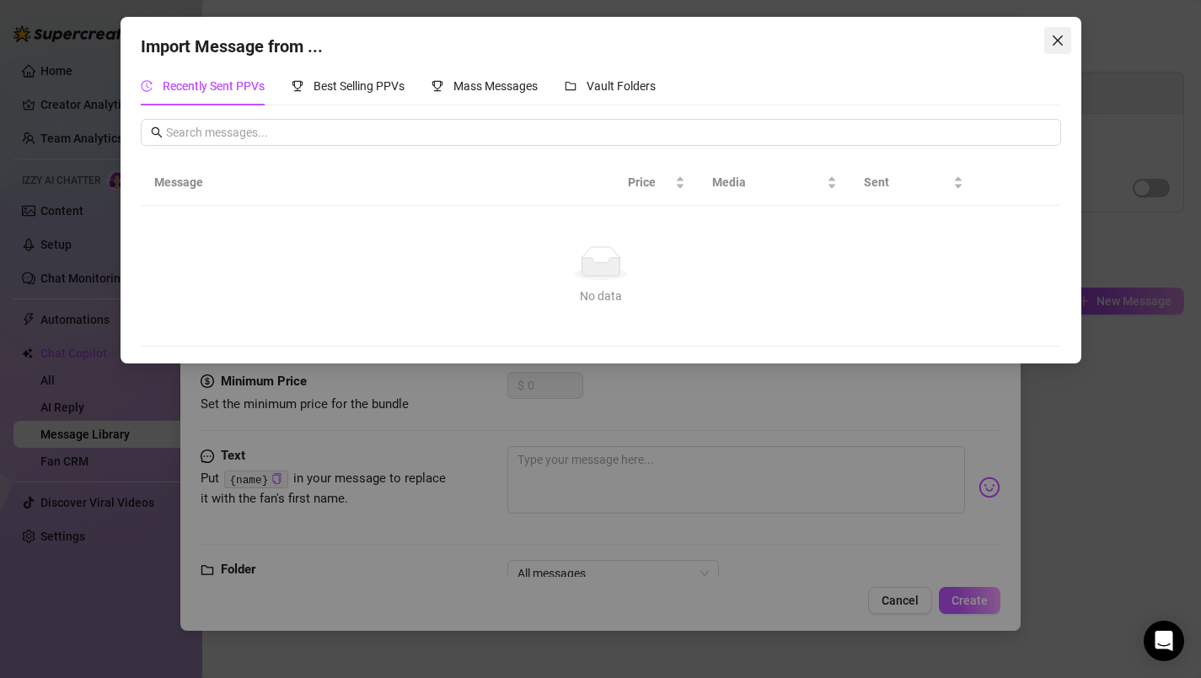
click at [1059, 36] on icon "close" at bounding box center [1057, 40] width 13 height 13
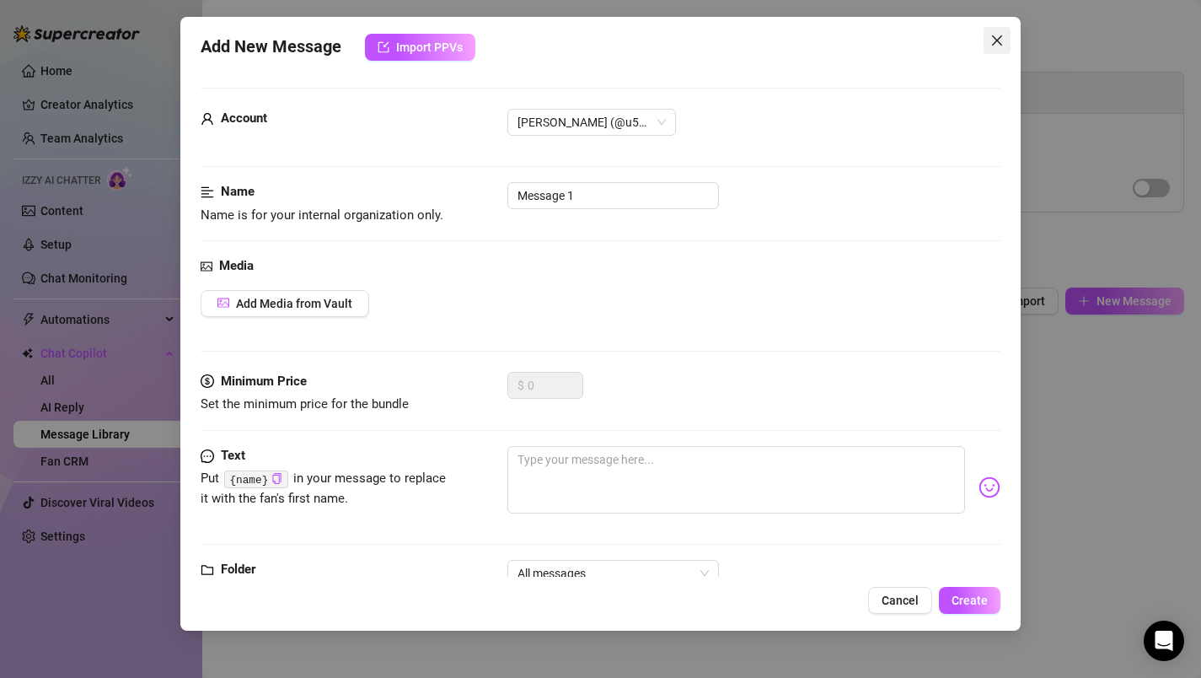
click at [1003, 40] on icon "close" at bounding box center [996, 40] width 13 height 13
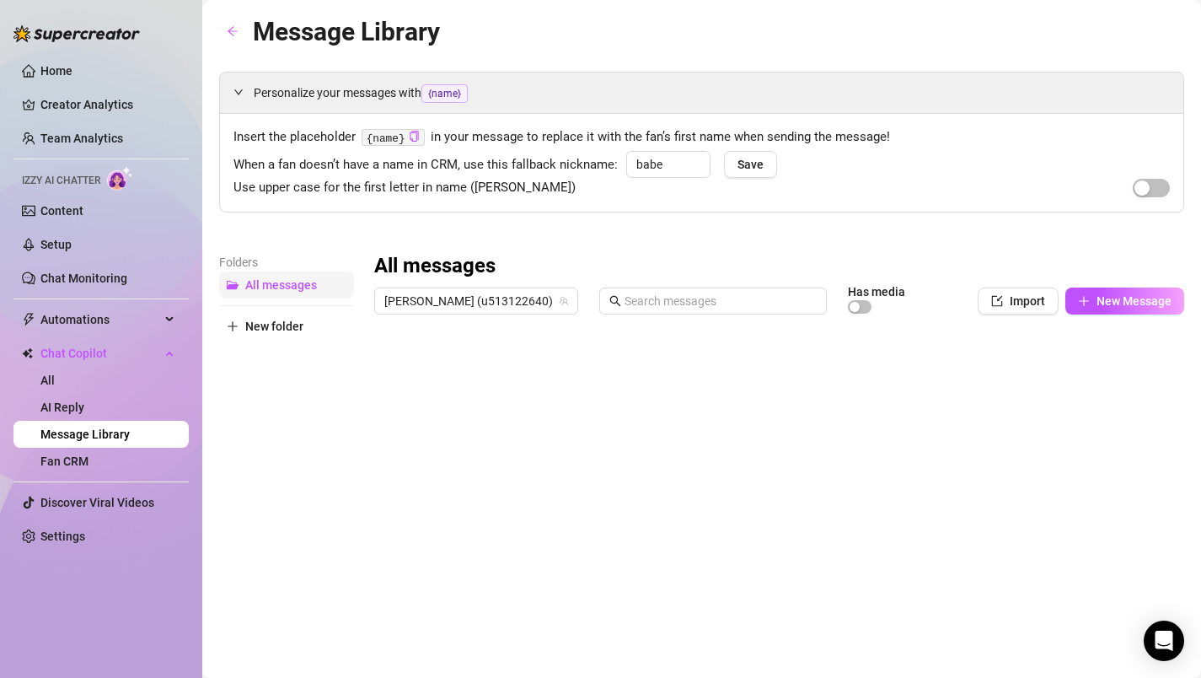
click at [288, 292] on button "All messages" at bounding box center [286, 284] width 135 height 27
click at [71, 458] on link "Fan CRM" at bounding box center [64, 460] width 48 height 13
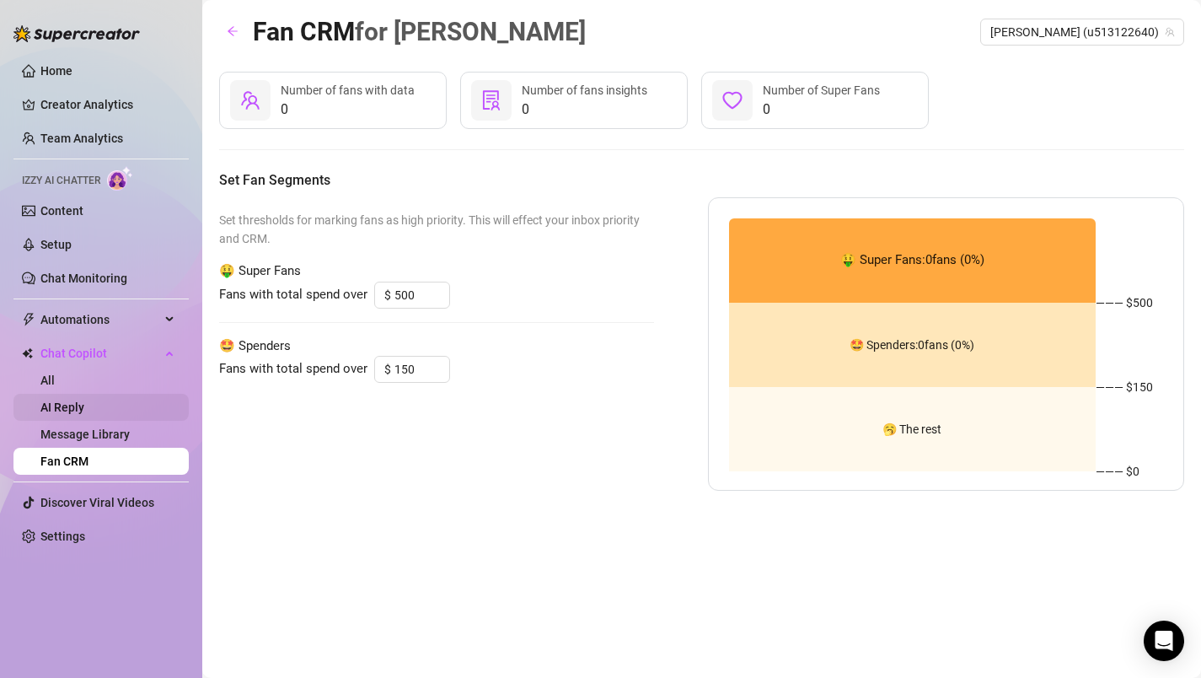
click at [84, 408] on link "AI Reply" at bounding box center [62, 406] width 44 height 13
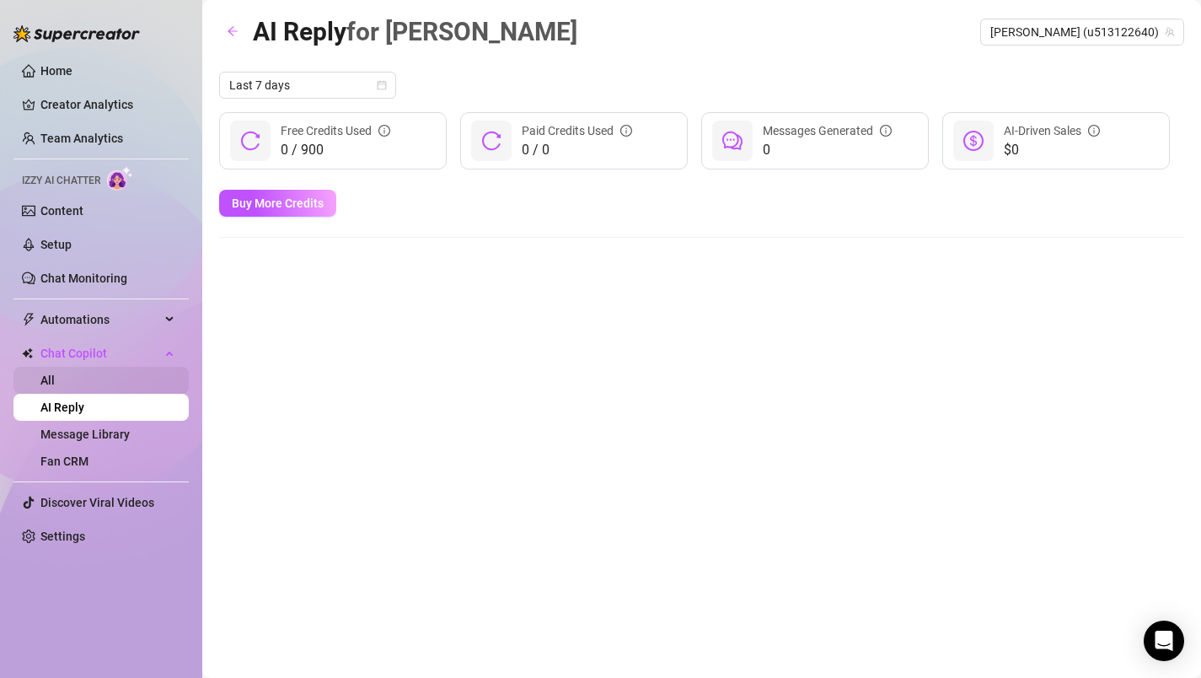
click at [55, 373] on link "All" at bounding box center [47, 379] width 14 height 13
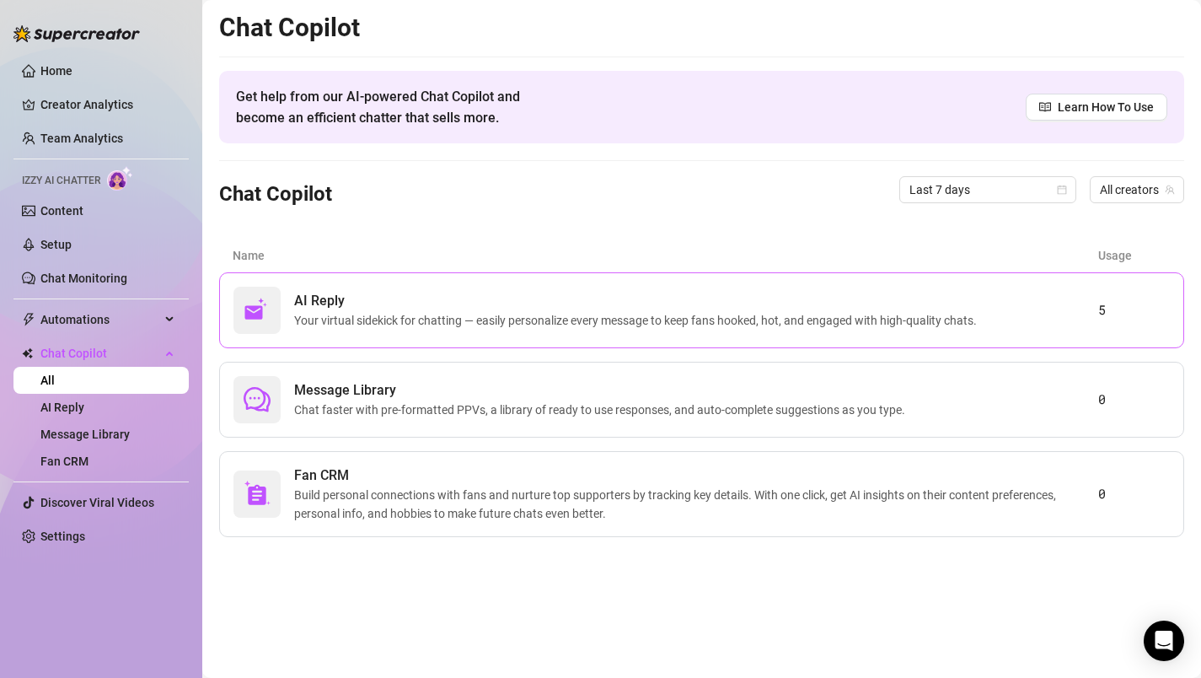
click at [387, 322] on span "Your virtual sidekick for chatting — easily personalize every message to keep f…" at bounding box center [639, 320] width 690 height 19
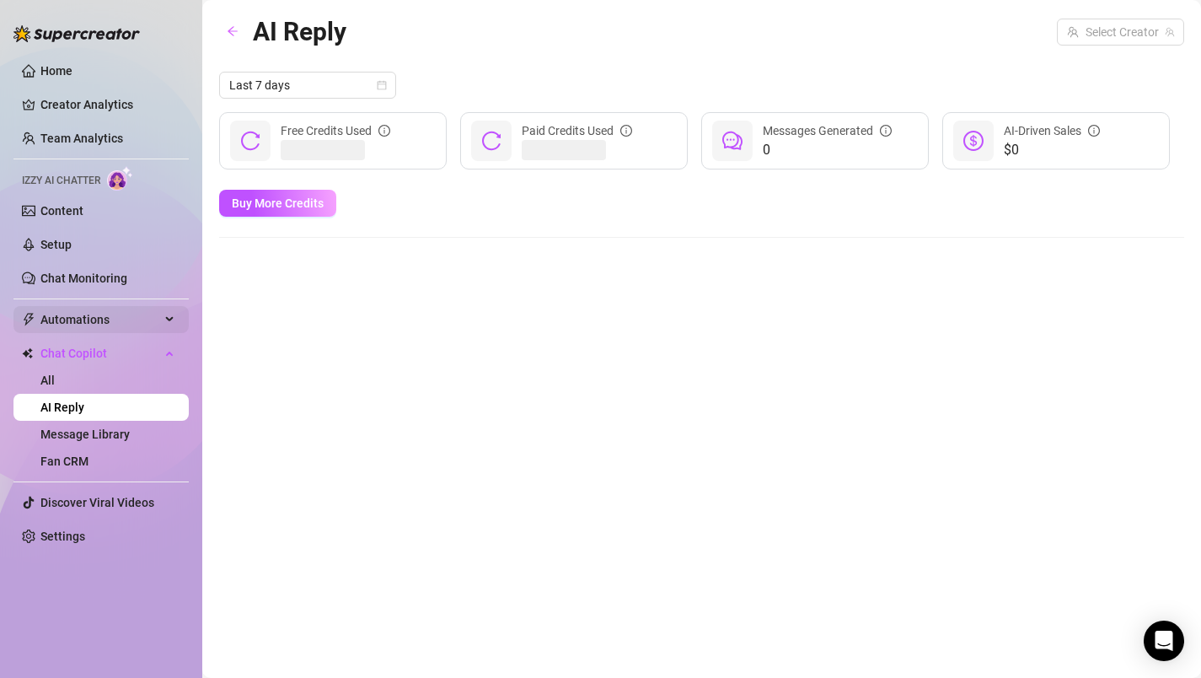
click at [157, 316] on span "Automations" at bounding box center [100, 319] width 120 height 27
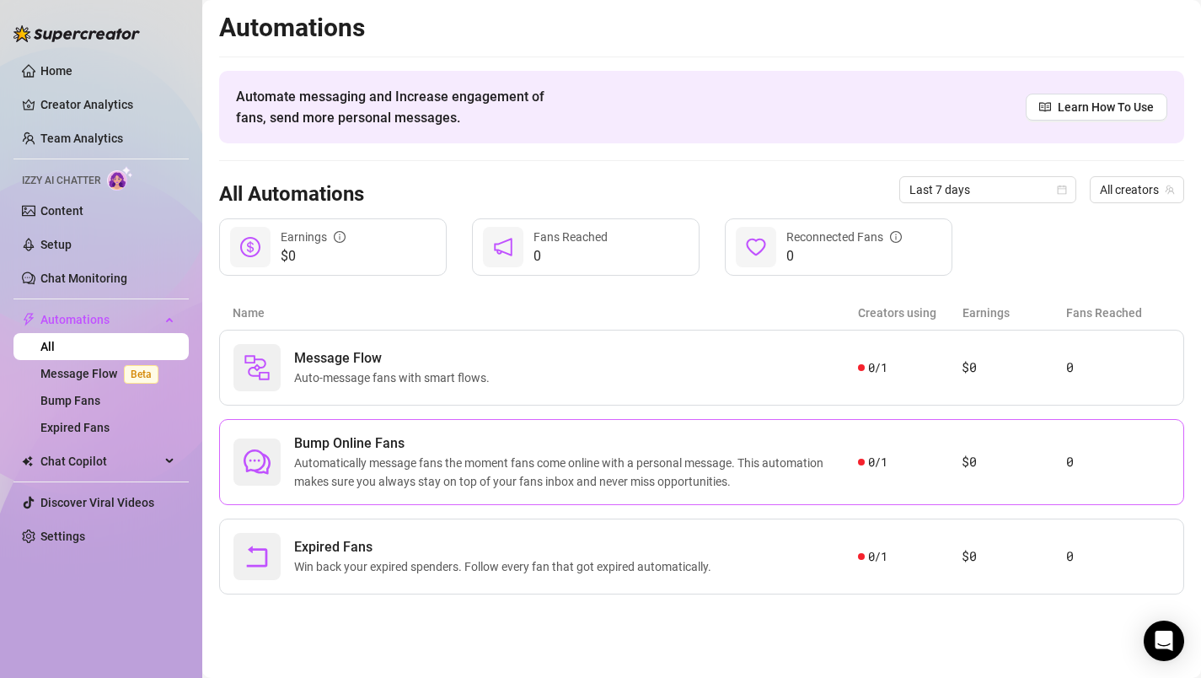
click at [426, 469] on span "Automatically message fans the moment fans come online with a personal message.…" at bounding box center [576, 471] width 564 height 37
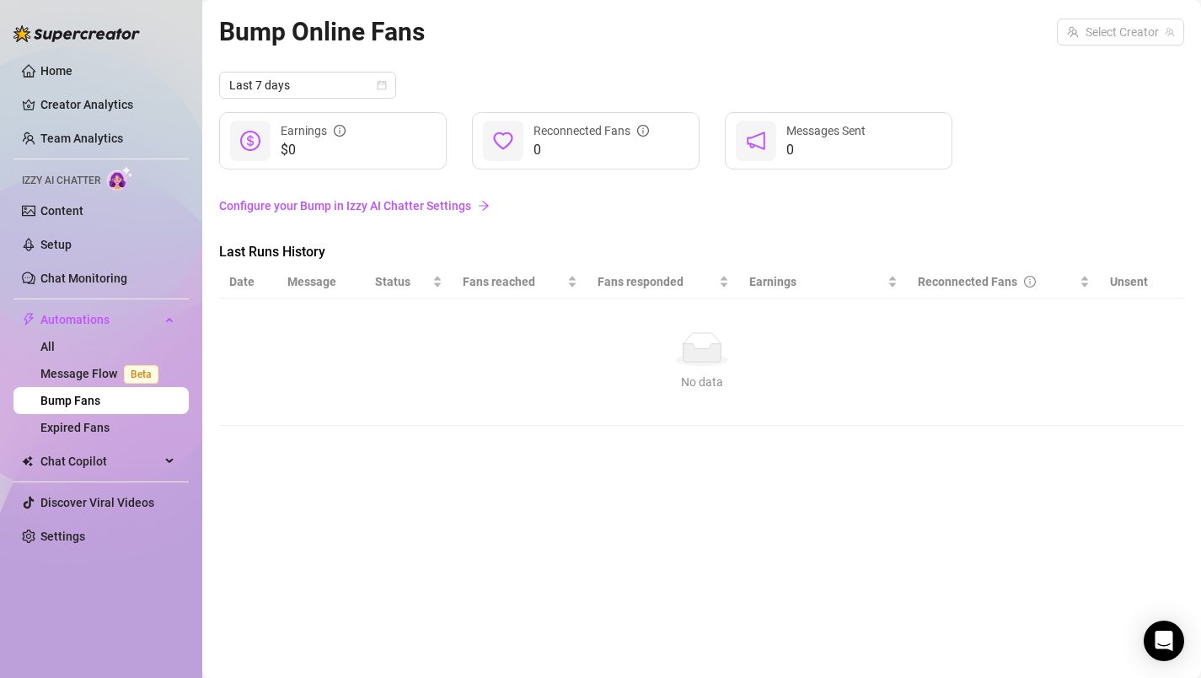
click at [94, 398] on link "Bump Fans" at bounding box center [70, 400] width 60 height 13
click at [72, 370] on link "Message Flow Beta" at bounding box center [102, 373] width 125 height 13
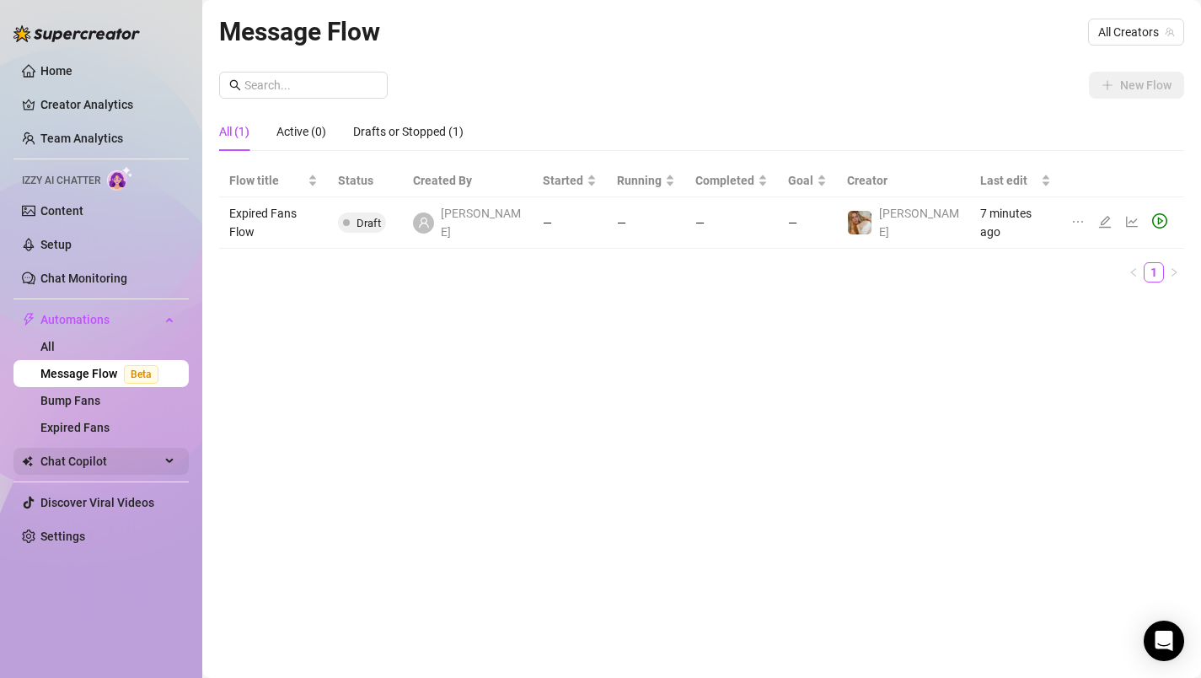
click at [173, 459] on div "Chat Copilot" at bounding box center [100, 461] width 175 height 27
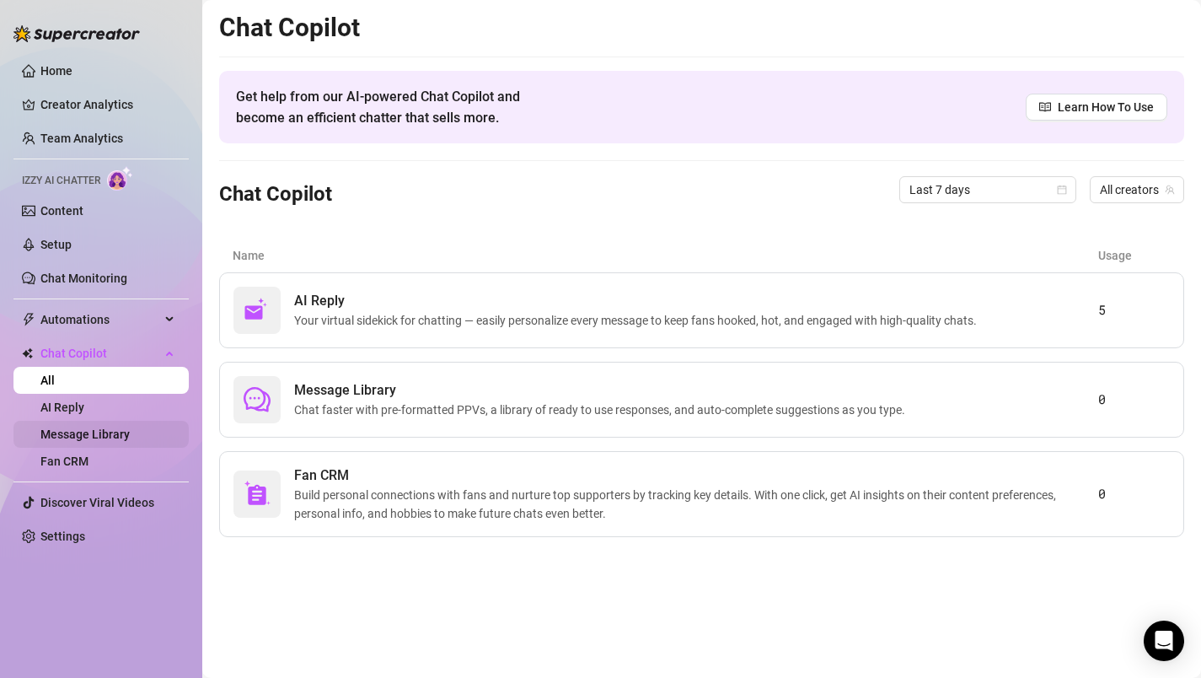
click at [130, 430] on link "Message Library" at bounding box center [84, 433] width 89 height 13
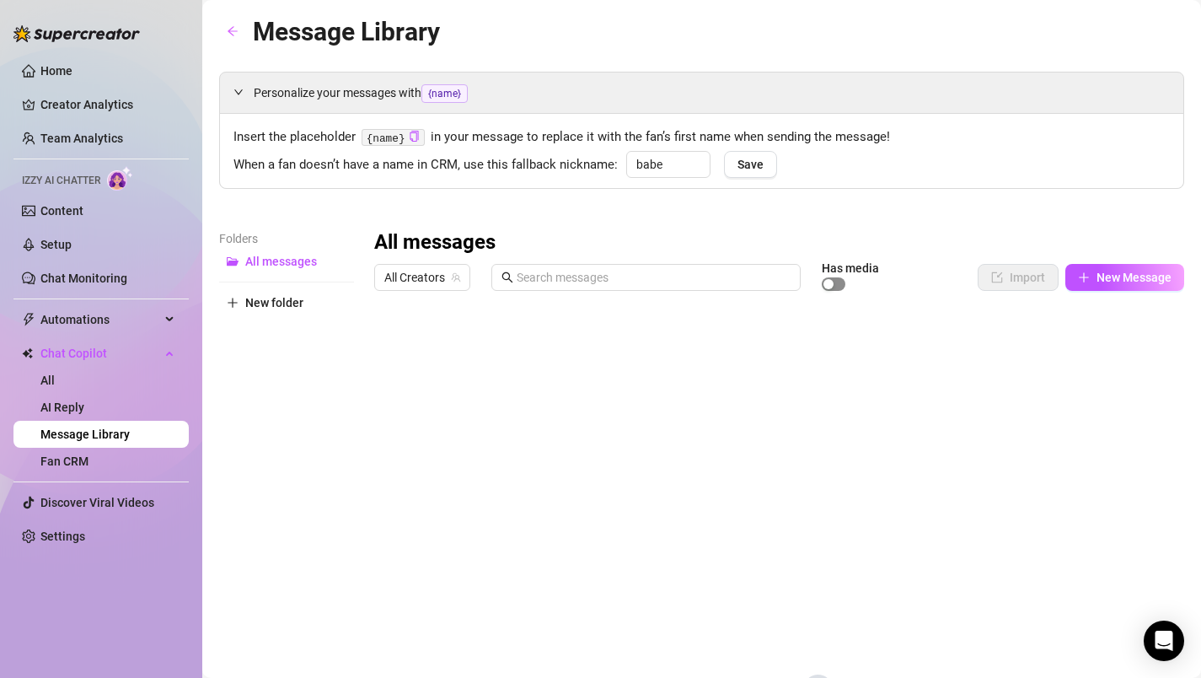
click at [840, 286] on span "button" at bounding box center [834, 283] width 24 height 13
click at [1134, 279] on span "New Message" at bounding box center [1134, 277] width 75 height 13
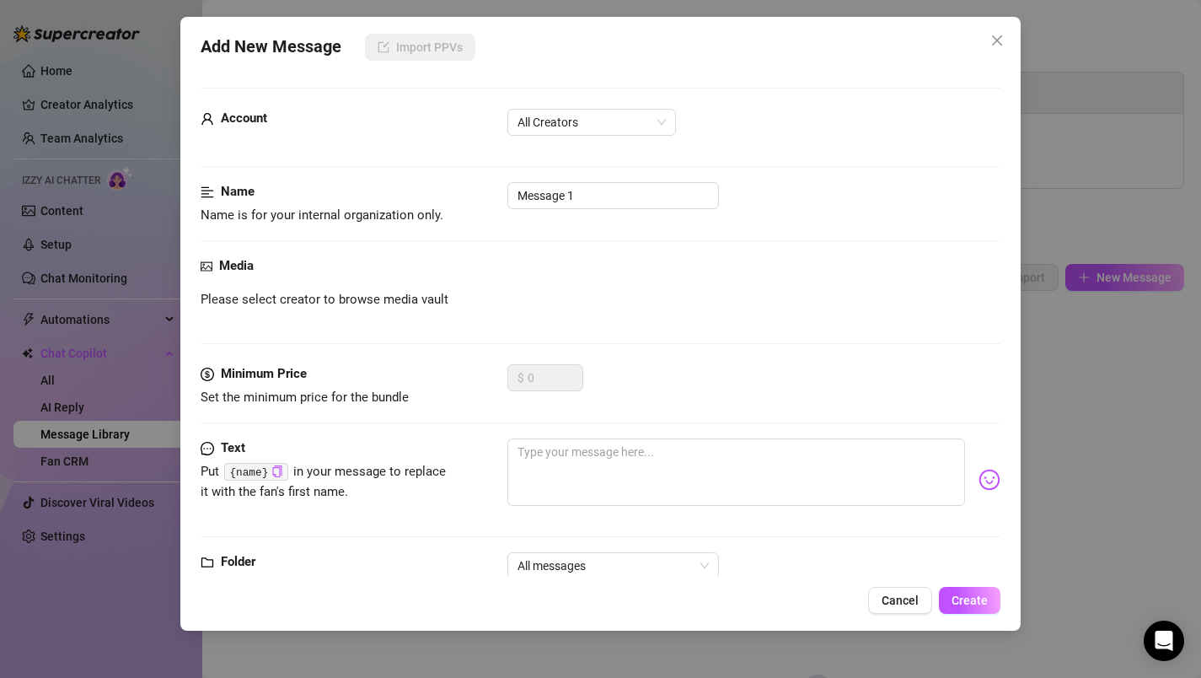
click at [290, 306] on span "Please select creator to browse media vault" at bounding box center [325, 300] width 248 height 20
click at [904, 596] on span "Cancel" at bounding box center [900, 599] width 37 height 13
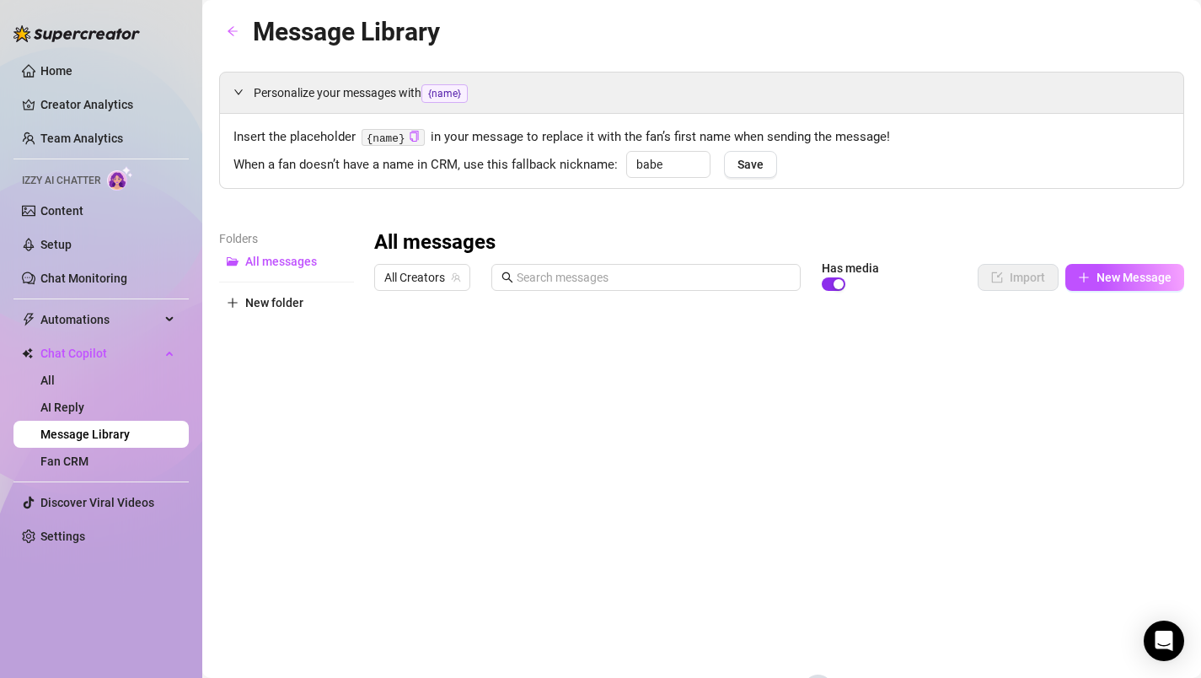
click at [835, 282] on div "button" at bounding box center [839, 284] width 10 height 10
click at [1151, 278] on span "New Message" at bounding box center [1134, 277] width 75 height 13
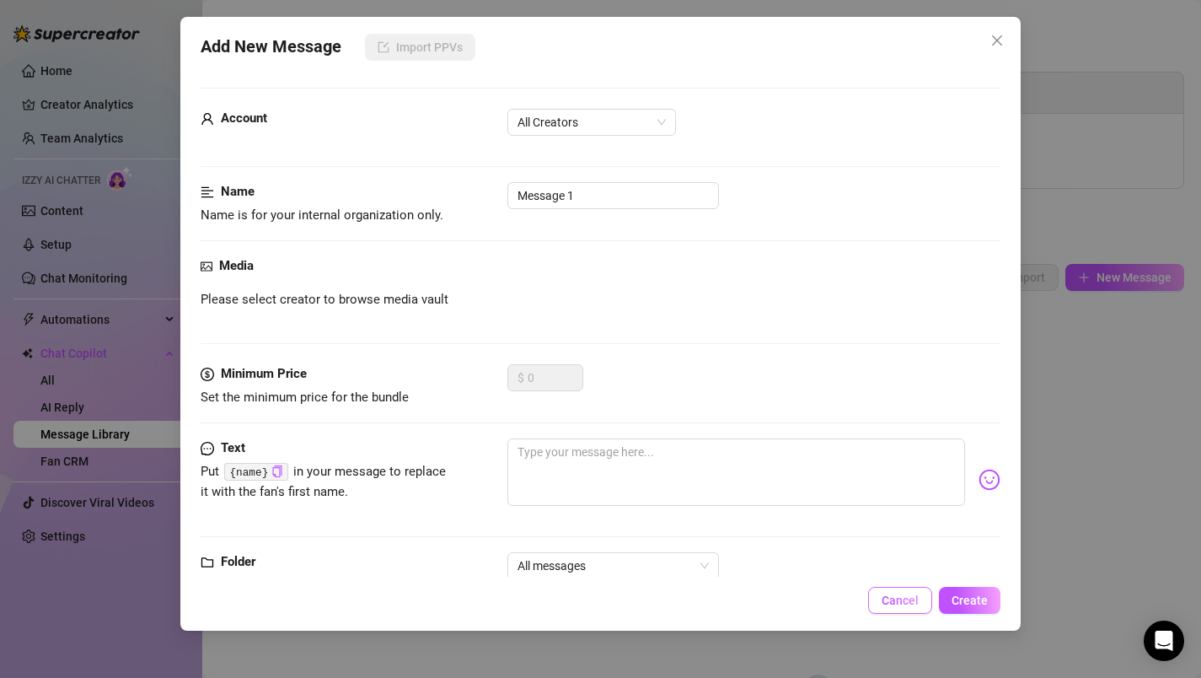
click at [904, 601] on span "Cancel" at bounding box center [900, 599] width 37 height 13
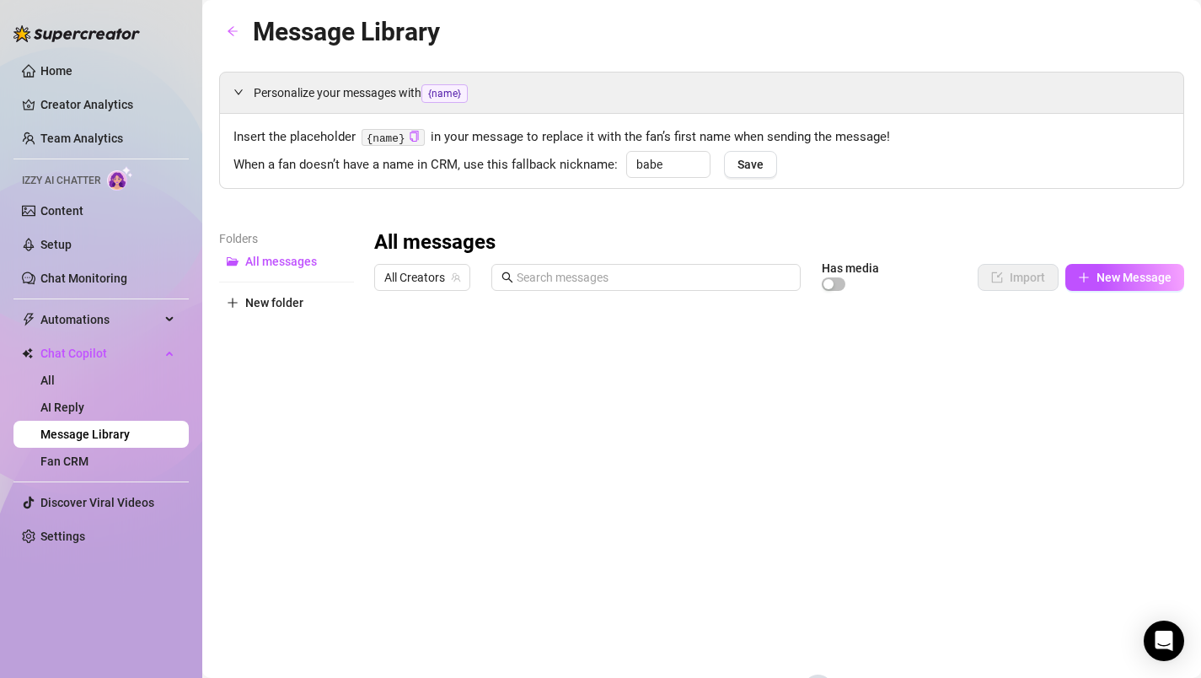
click at [695, 476] on div "All messages All Creators Has media Import New Message Title Text Media $ AI Pr…" at bounding box center [779, 506] width 810 height 555
click at [62, 73] on link "Home" at bounding box center [56, 70] width 32 height 13
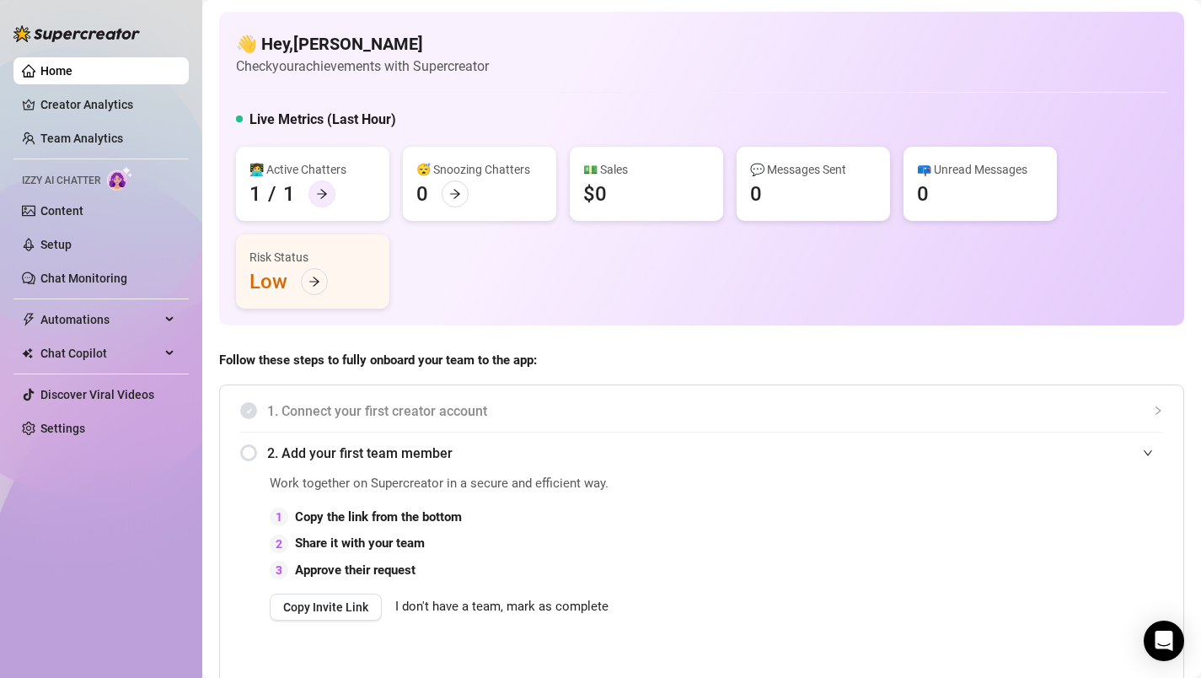
click at [320, 196] on icon "arrow-right" at bounding box center [322, 194] width 12 height 12
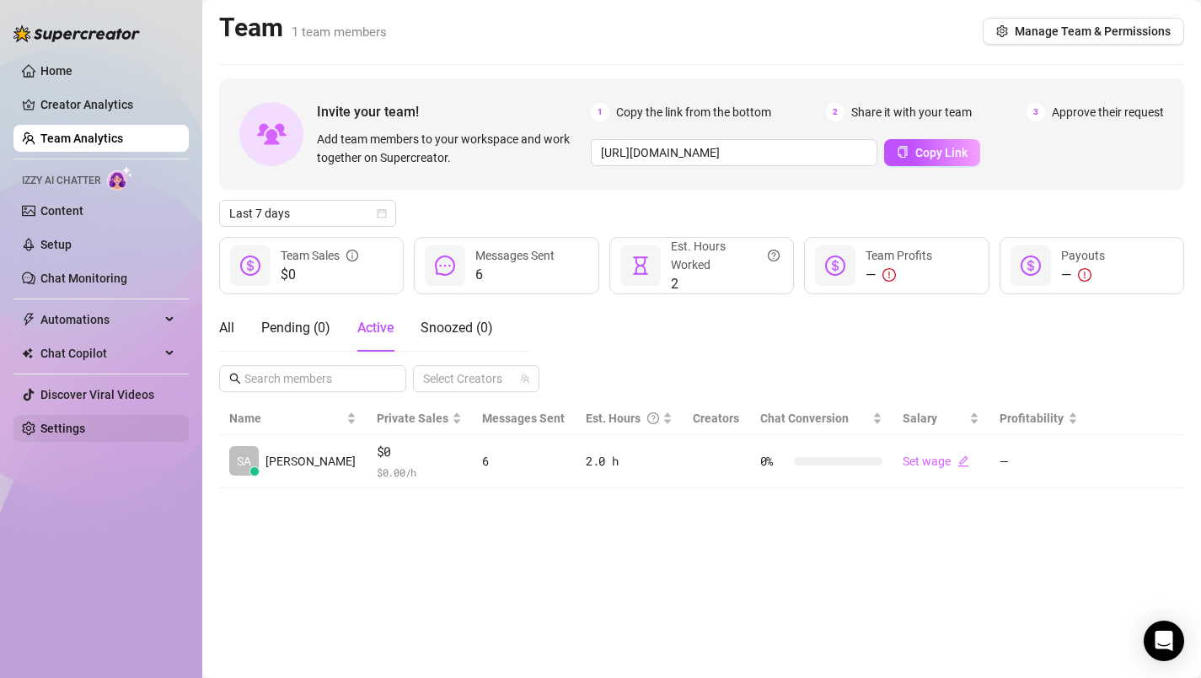
click at [59, 427] on link "Settings" at bounding box center [62, 427] width 45 height 13
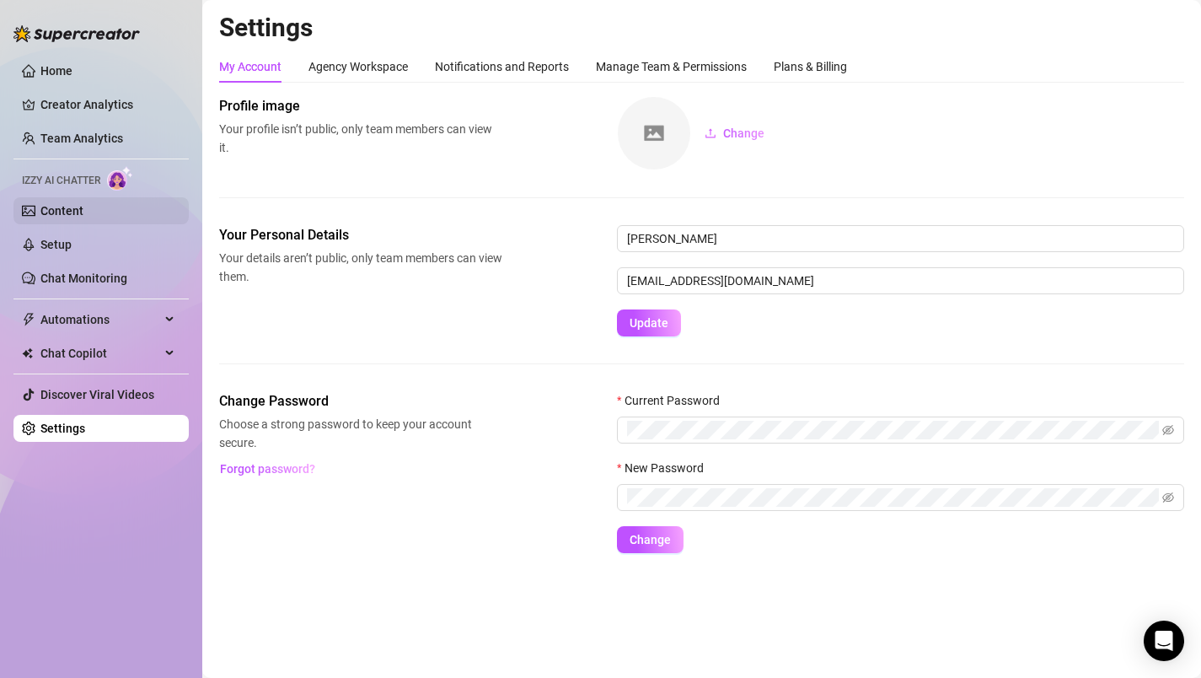
click at [74, 210] on link "Content" at bounding box center [61, 210] width 43 height 13
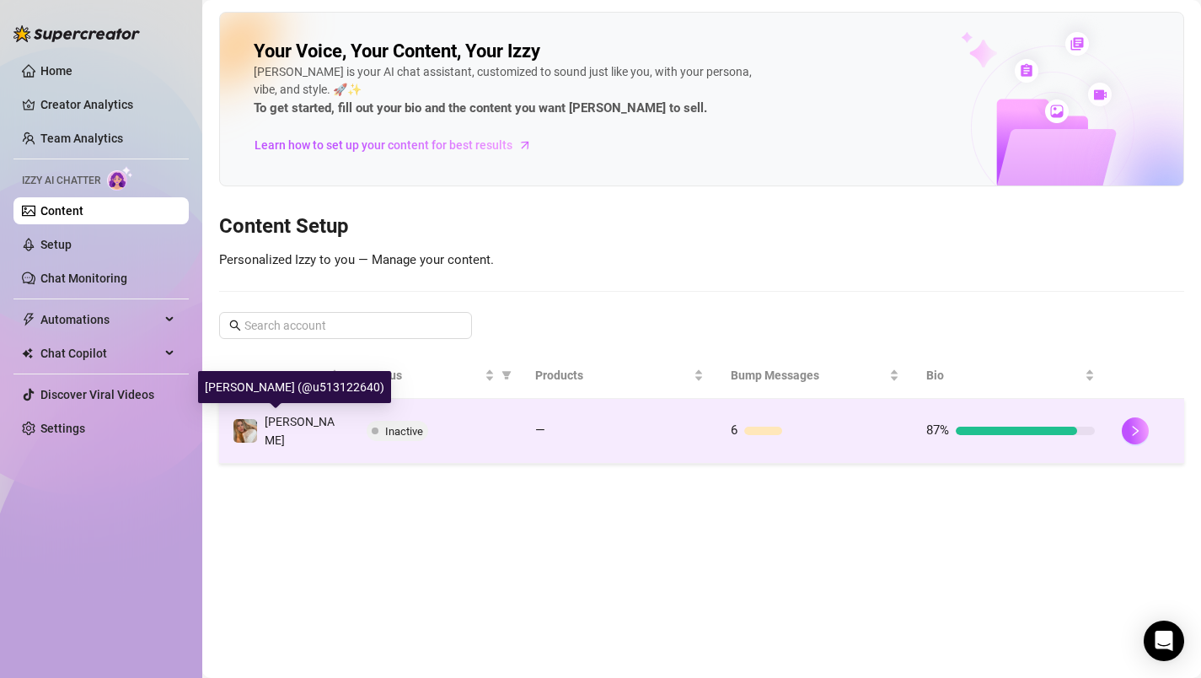
click at [308, 424] on span "[PERSON_NAME]" at bounding box center [300, 431] width 70 height 32
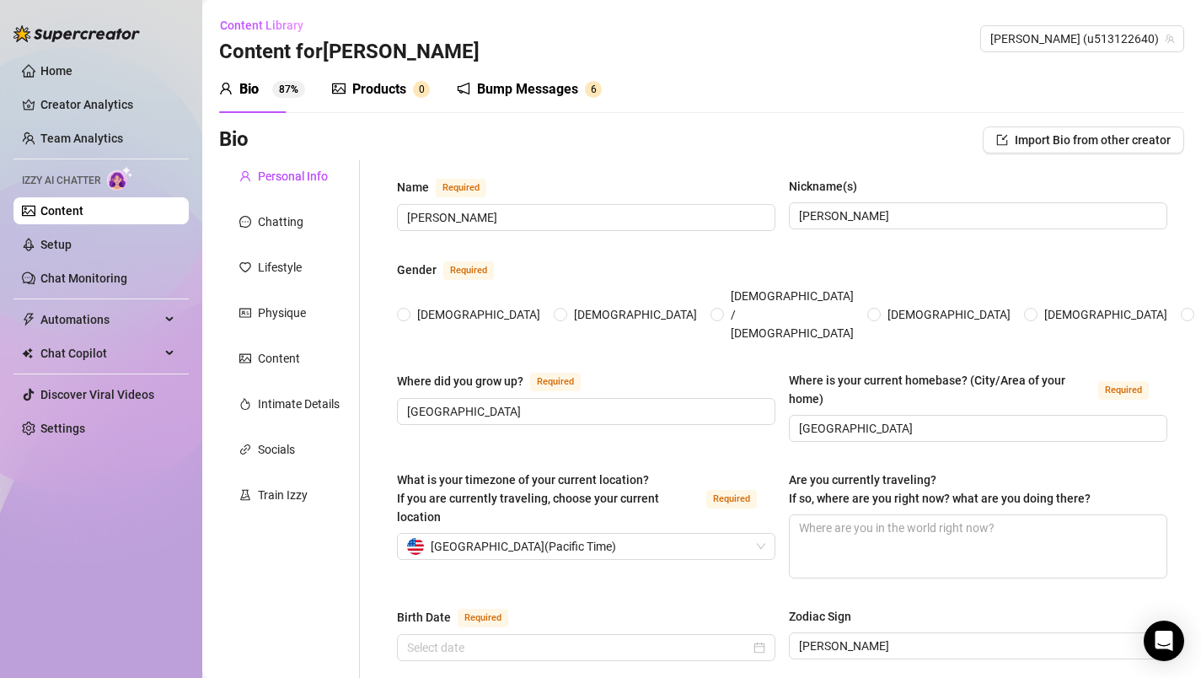
radio input "true"
type input "[DATE]"
click at [381, 89] on div "Products" at bounding box center [379, 89] width 54 height 20
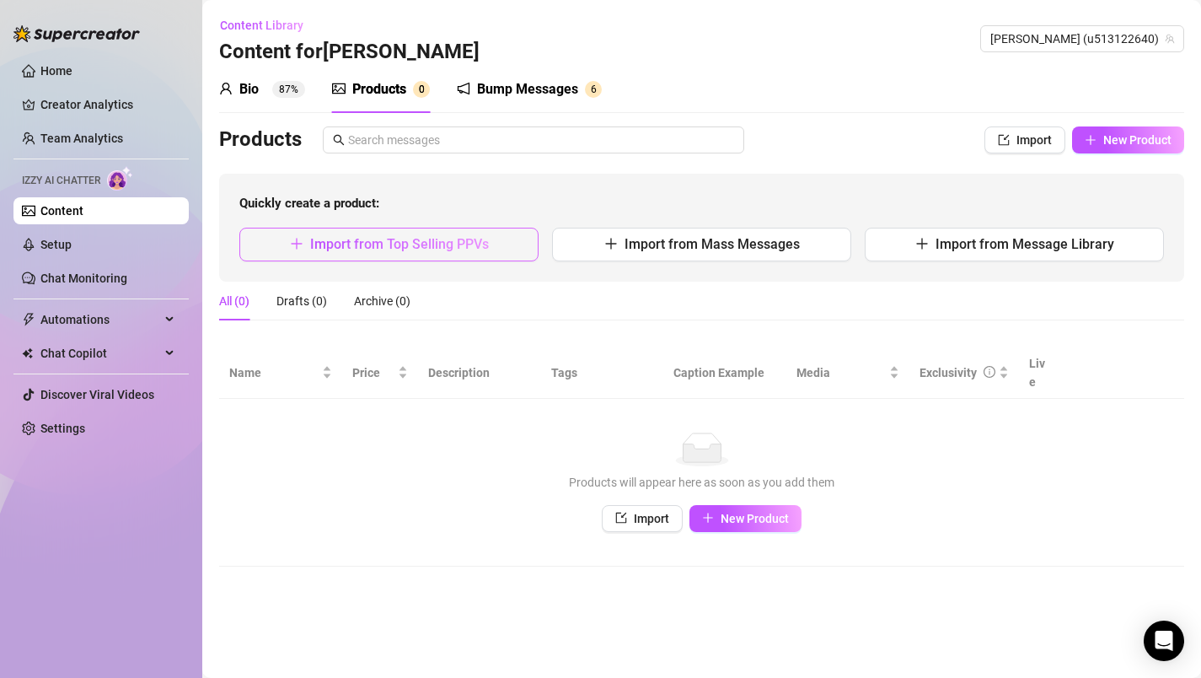
click at [409, 251] on span "Import from Top Selling PPVs" at bounding box center [399, 244] width 179 height 16
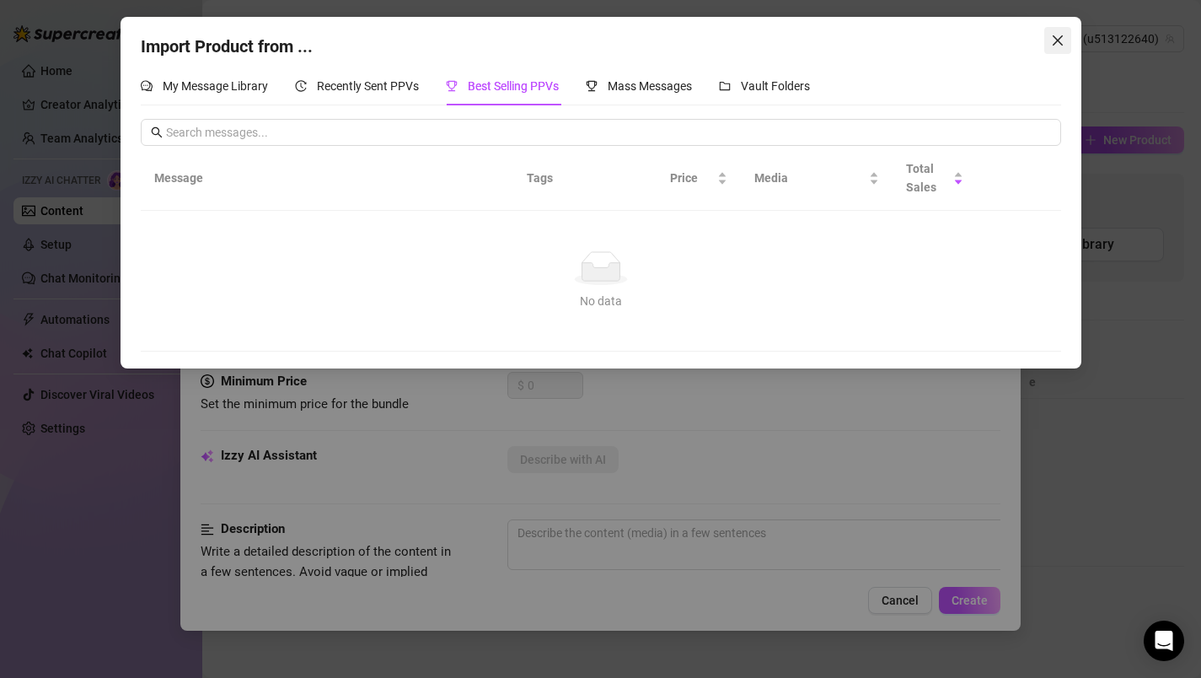
click at [1056, 40] on icon "close" at bounding box center [1057, 40] width 10 height 10
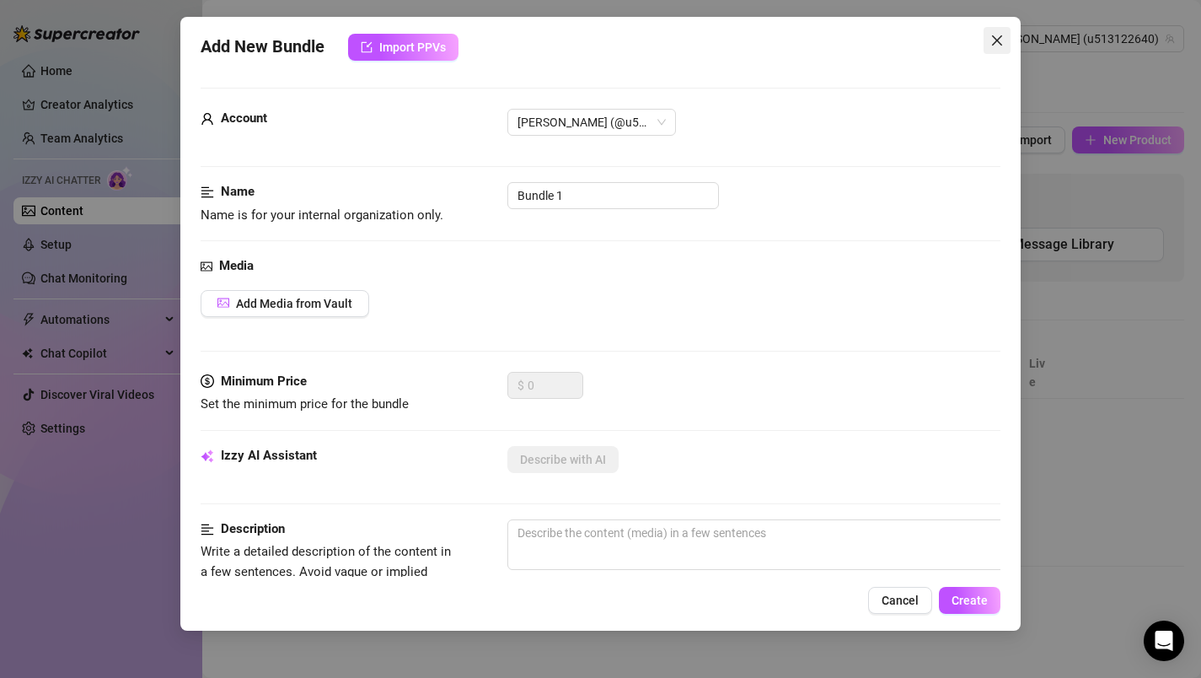
click at [992, 43] on icon "close" at bounding box center [996, 40] width 13 height 13
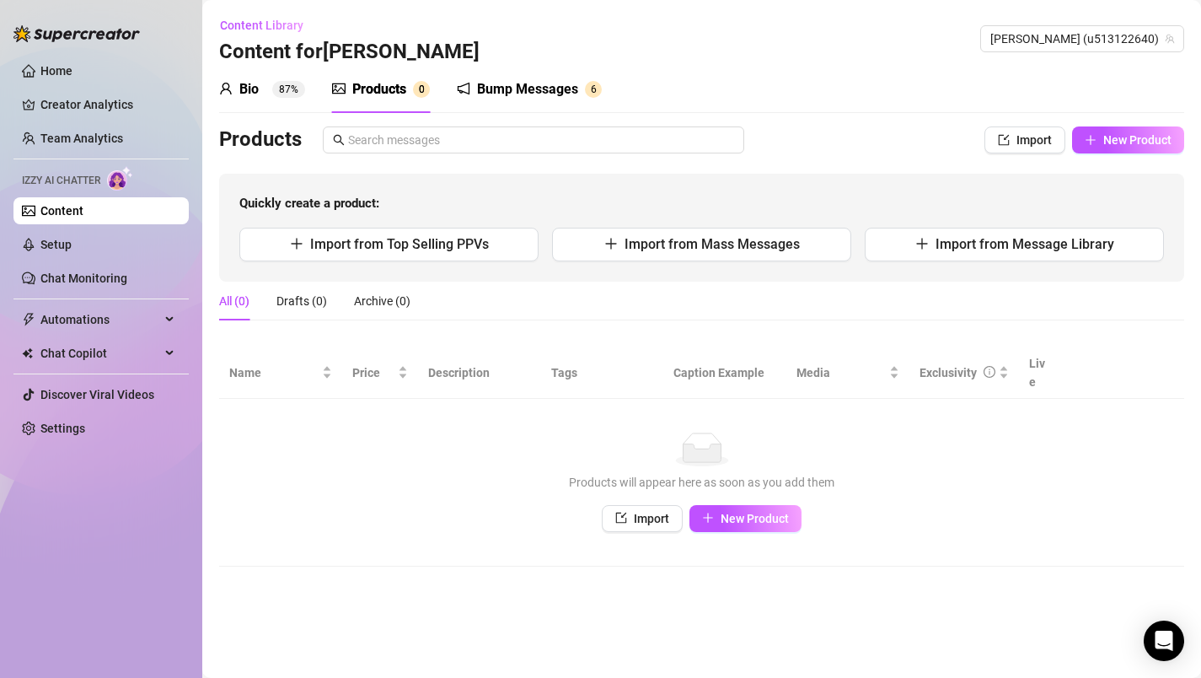
click at [394, 87] on div "Products" at bounding box center [379, 89] width 54 height 20
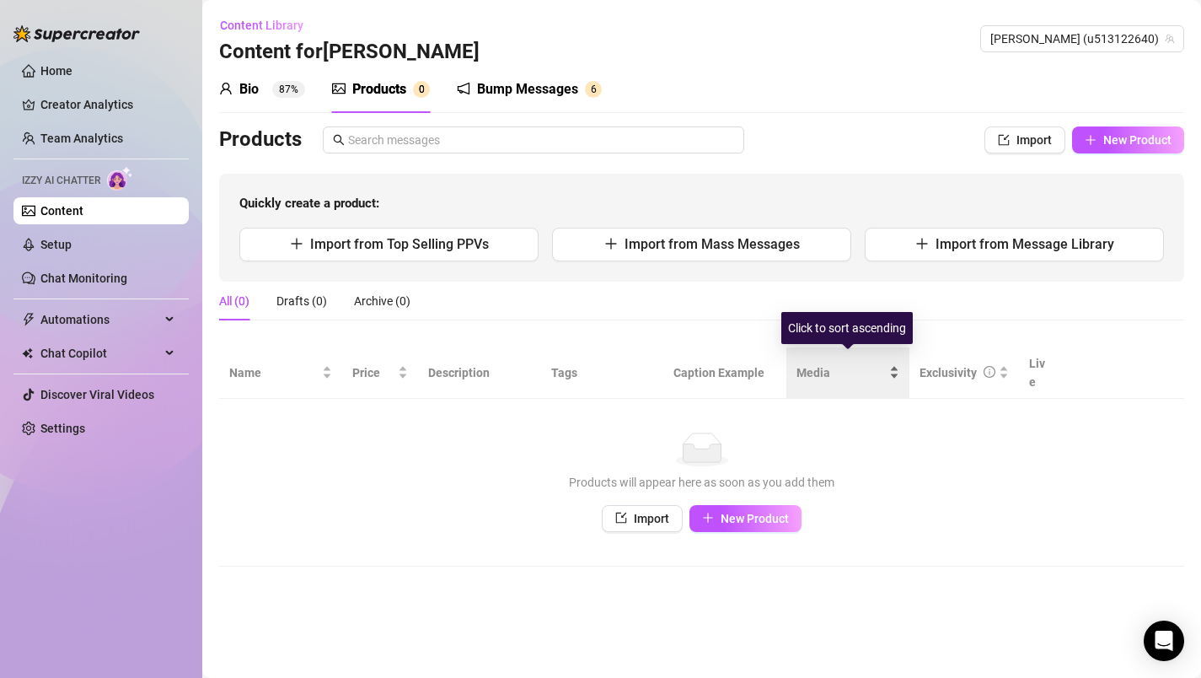
click at [824, 363] on span "Media" at bounding box center [841, 372] width 89 height 19
click at [822, 367] on span "Media" at bounding box center [841, 372] width 89 height 19
click at [899, 363] on div "Media" at bounding box center [848, 372] width 103 height 19
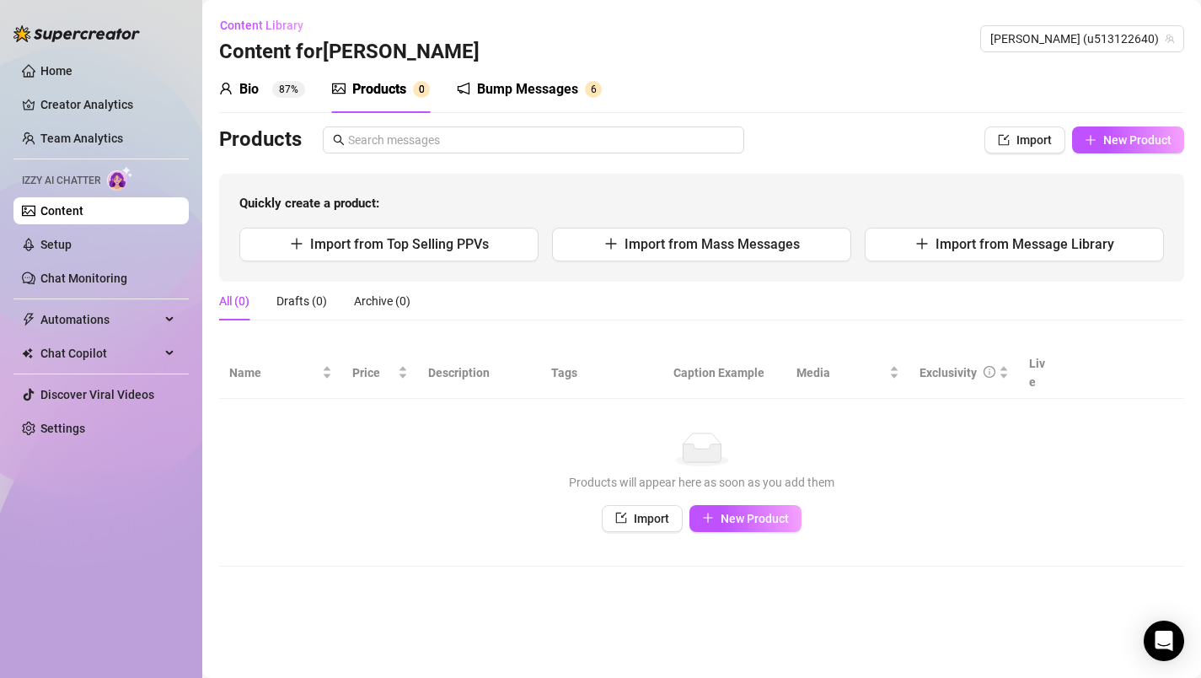
click at [726, 357] on th "Caption Example" at bounding box center [724, 372] width 123 height 51
click at [1087, 137] on icon "plus" at bounding box center [1091, 140] width 12 height 12
type textarea "Type your message here..."
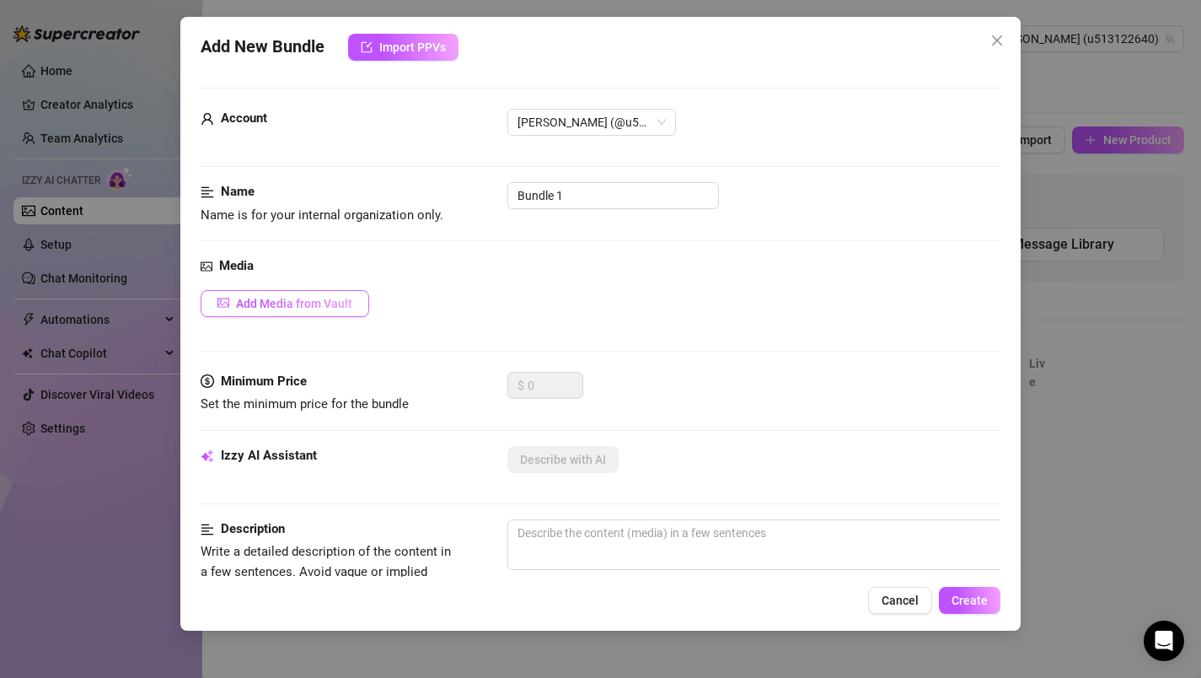
click at [303, 306] on span "Add Media from Vault" at bounding box center [294, 303] width 116 height 13
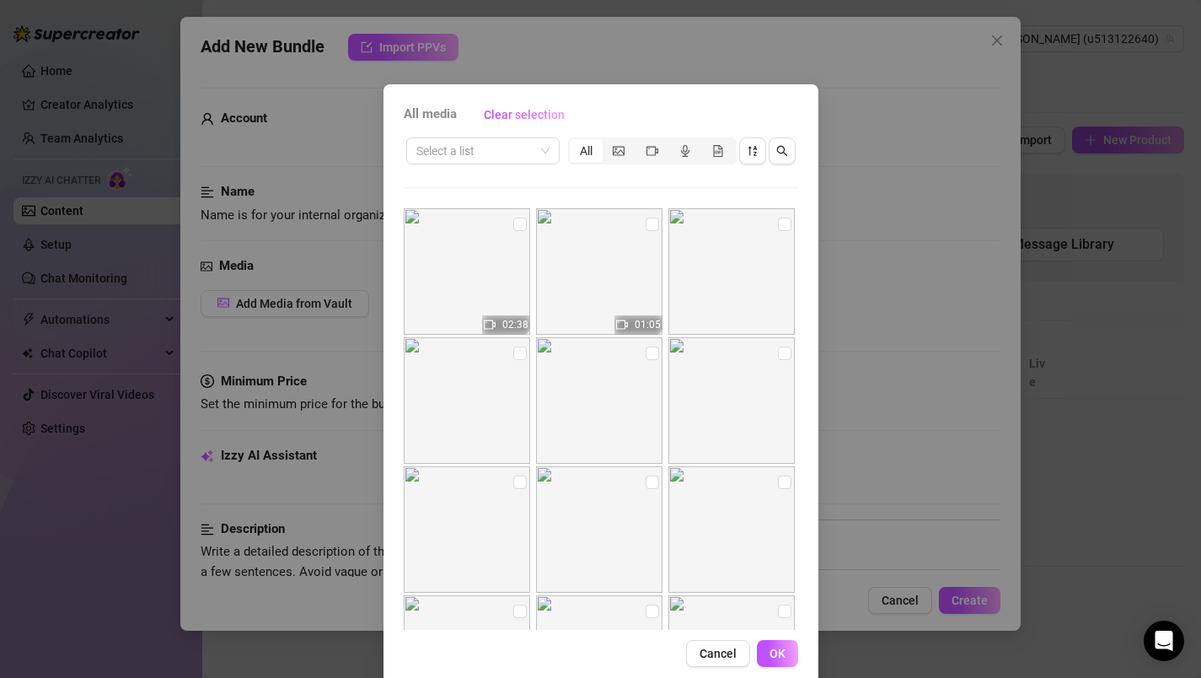
click at [566, 282] on img at bounding box center [599, 271] width 126 height 126
click at [598, 255] on img at bounding box center [599, 271] width 126 height 126
click at [657, 225] on input "checkbox" at bounding box center [652, 223] width 13 height 13
checkbox input "true"
click at [521, 229] on input "checkbox" at bounding box center [519, 223] width 13 height 13
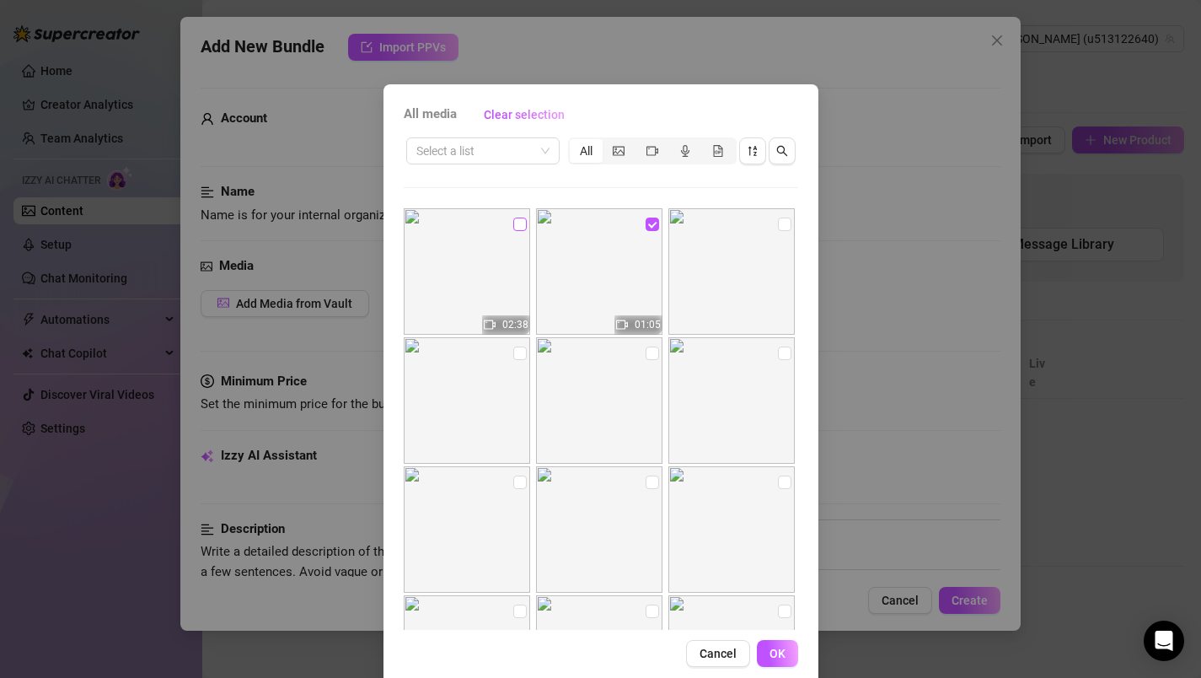
checkbox input "true"
click at [781, 651] on span "OK" at bounding box center [778, 653] width 16 height 13
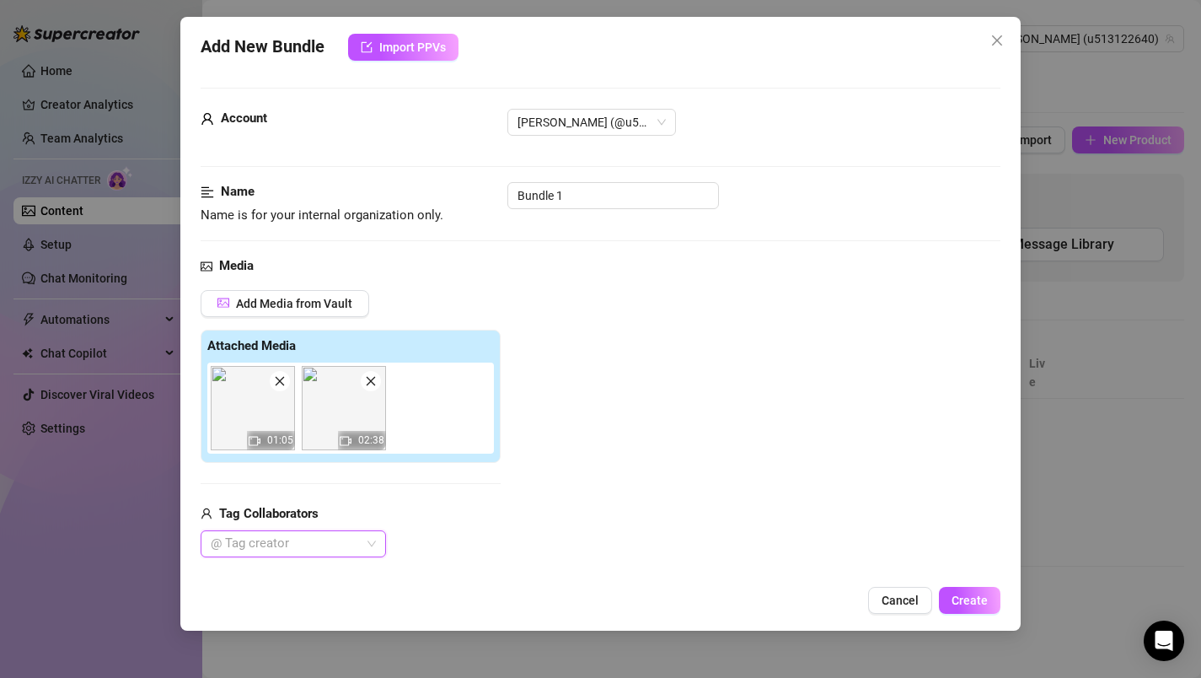
click at [372, 544] on div "@ Tag creator" at bounding box center [293, 543] width 185 height 27
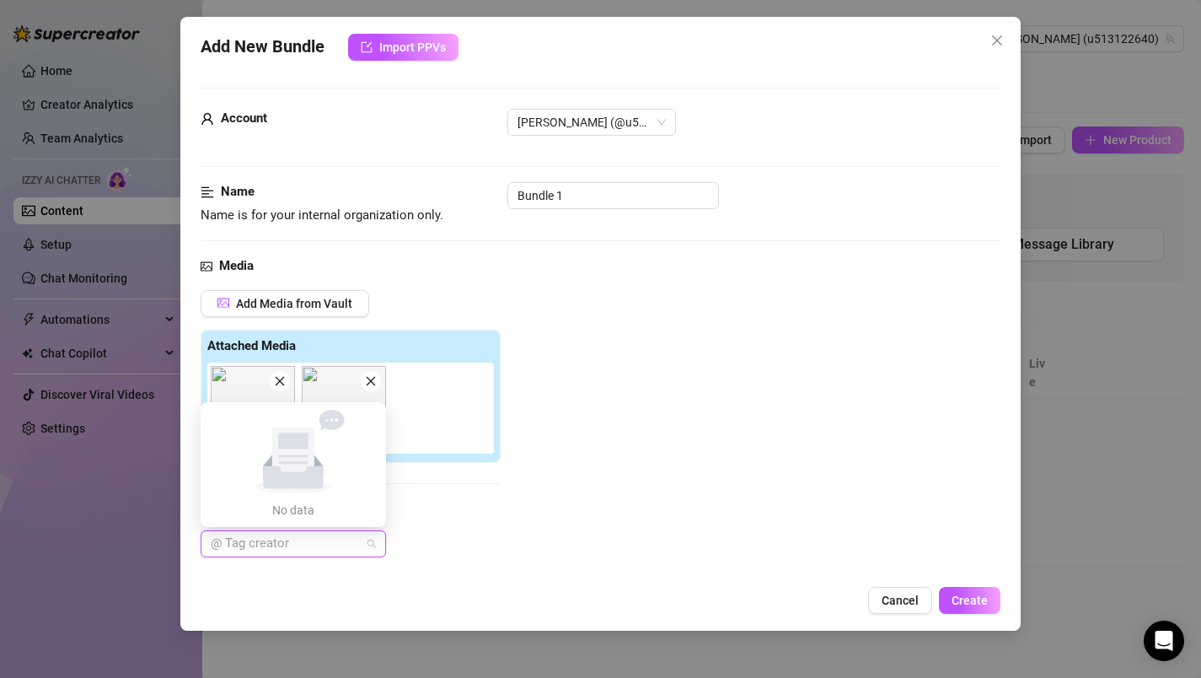
click at [696, 287] on div "Media Add Media from Vault Attached Media 01:05 02:38 Tag Collaborators @ Tag c…" at bounding box center [601, 434] width 801 height 356
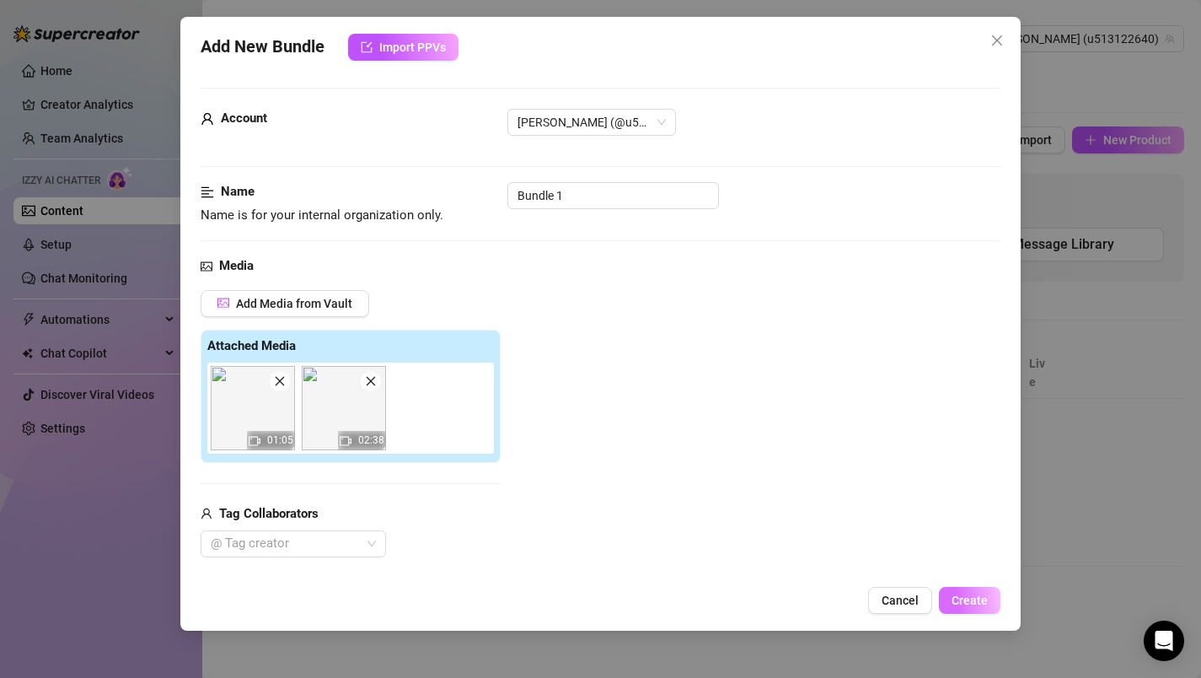
click at [956, 599] on span "Create" at bounding box center [970, 599] width 36 height 13
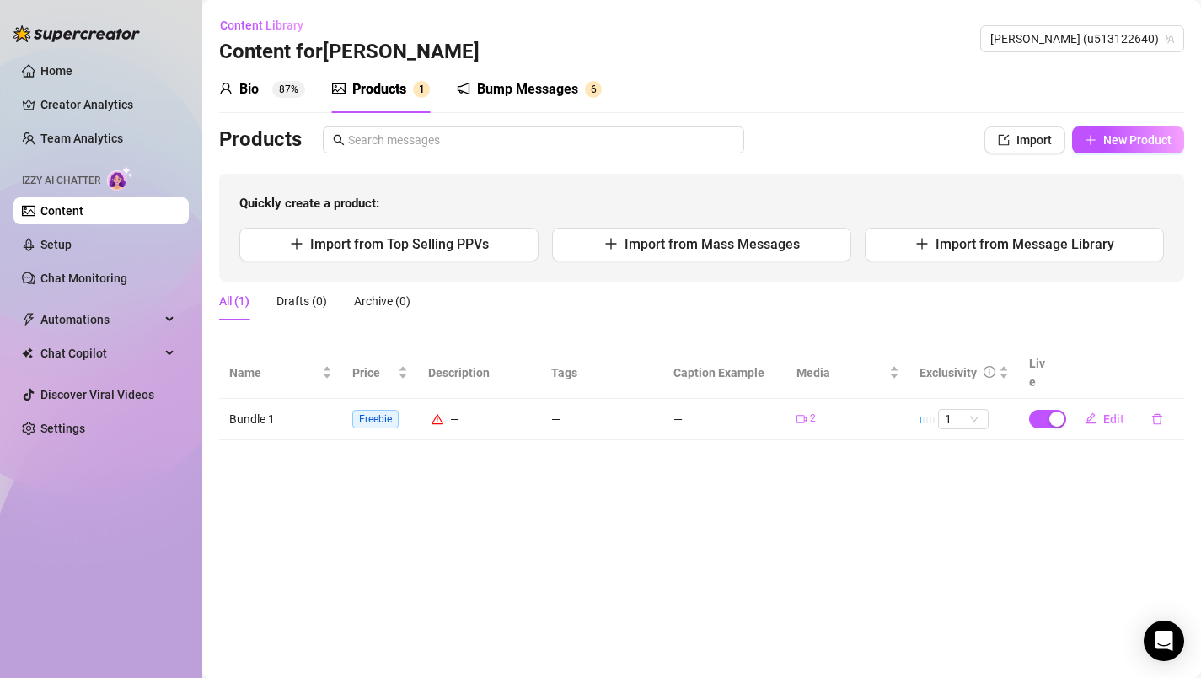
click at [374, 410] on span "Freebie" at bounding box center [375, 419] width 46 height 19
click at [446, 410] on div "—" at bounding box center [479, 419] width 103 height 19
click at [1107, 412] on span "Edit" at bounding box center [1113, 418] width 21 height 13
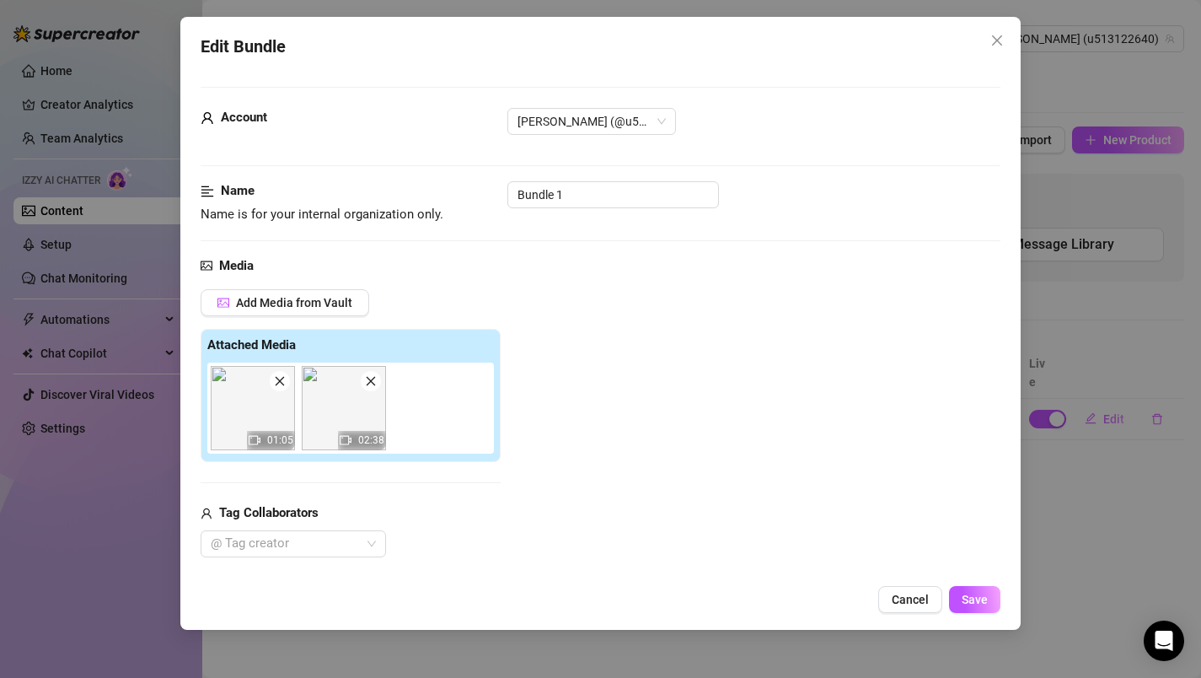
click at [983, 179] on div "Account [PERSON_NAME] (@u513122640)" at bounding box center [601, 144] width 801 height 73
click at [1014, 363] on div "Edit Bundle Account [PERSON_NAME] (@u513122640) Name Name is for your internal …" at bounding box center [600, 323] width 841 height 613
click at [915, 600] on span "Cancel" at bounding box center [910, 599] width 37 height 13
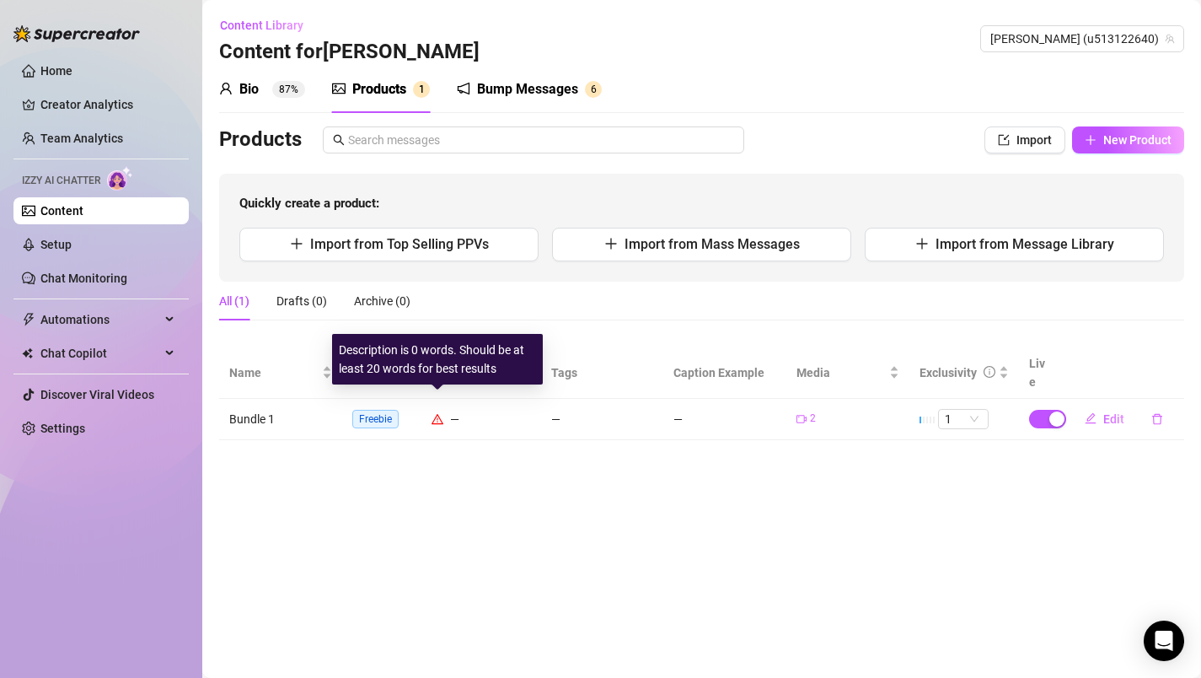
click at [435, 413] on icon "warning" at bounding box center [438, 419] width 12 height 12
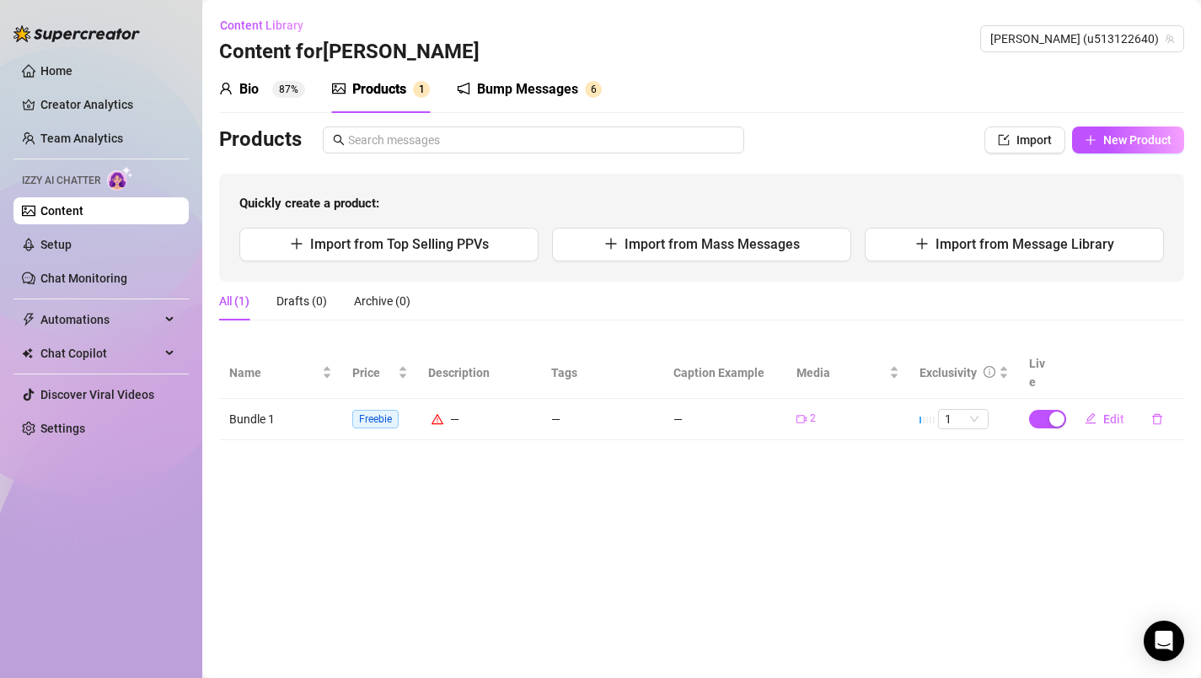
click at [363, 410] on span "Freebie" at bounding box center [375, 419] width 46 height 19
click at [246, 400] on td "Bundle 1" at bounding box center [280, 419] width 123 height 41
click at [1054, 411] on div "button" at bounding box center [1056, 418] width 15 height 15
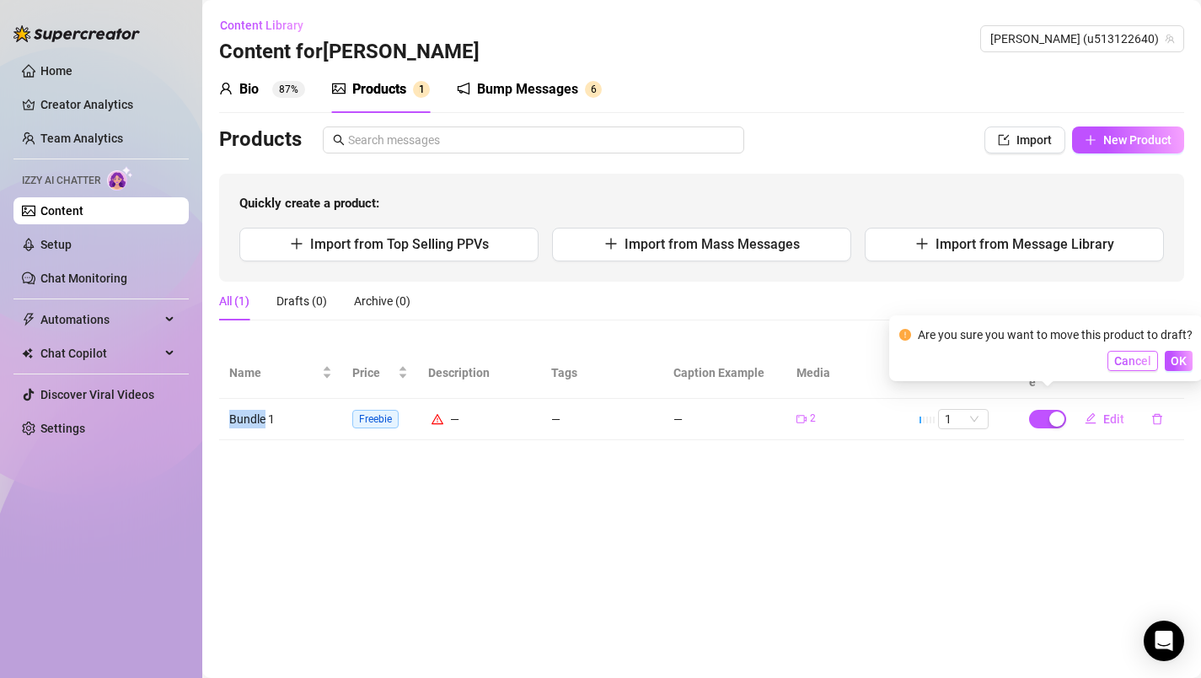
click at [1128, 361] on span "Cancel" at bounding box center [1132, 360] width 37 height 13
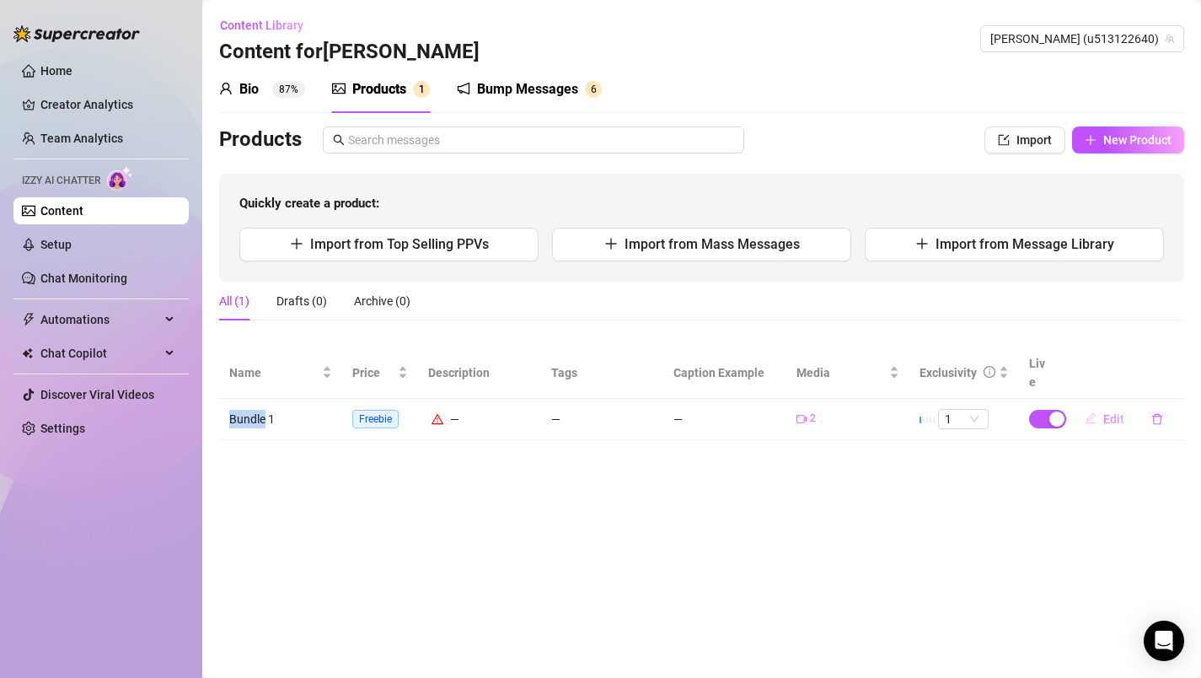
click at [1112, 412] on span "Edit" at bounding box center [1113, 418] width 21 height 13
type textarea "Type your message here..."
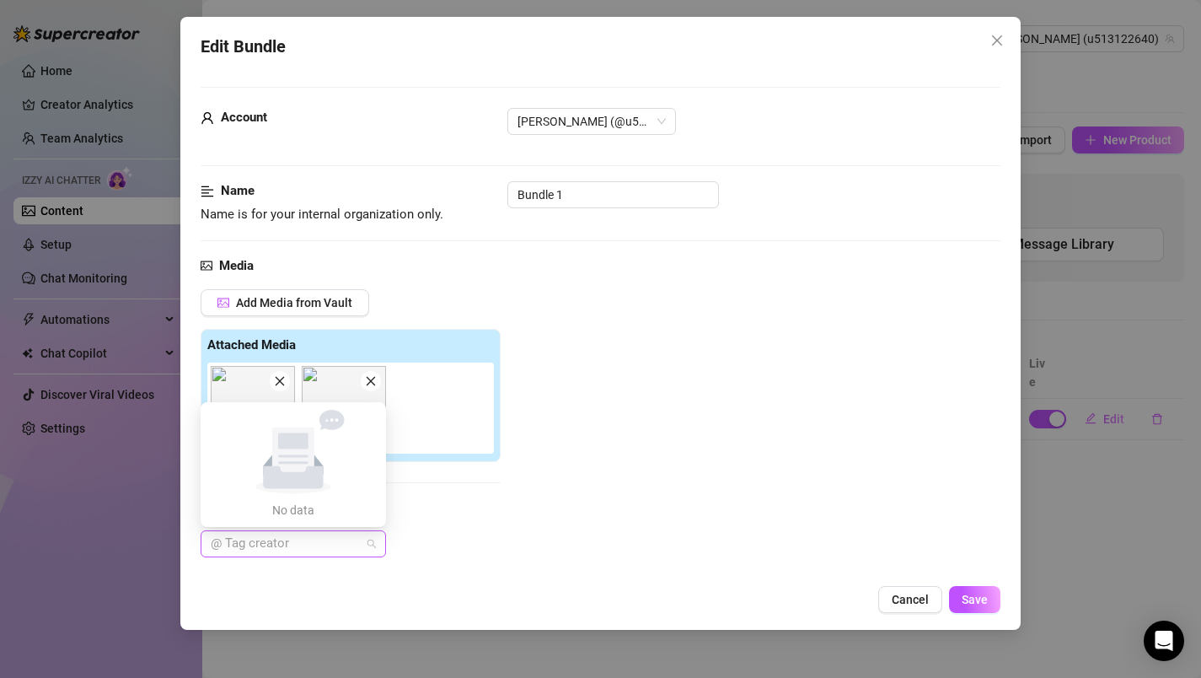
click at [291, 542] on div at bounding box center [284, 544] width 161 height 24
click at [292, 477] on icon at bounding box center [293, 460] width 60 height 56
type input "@sa"
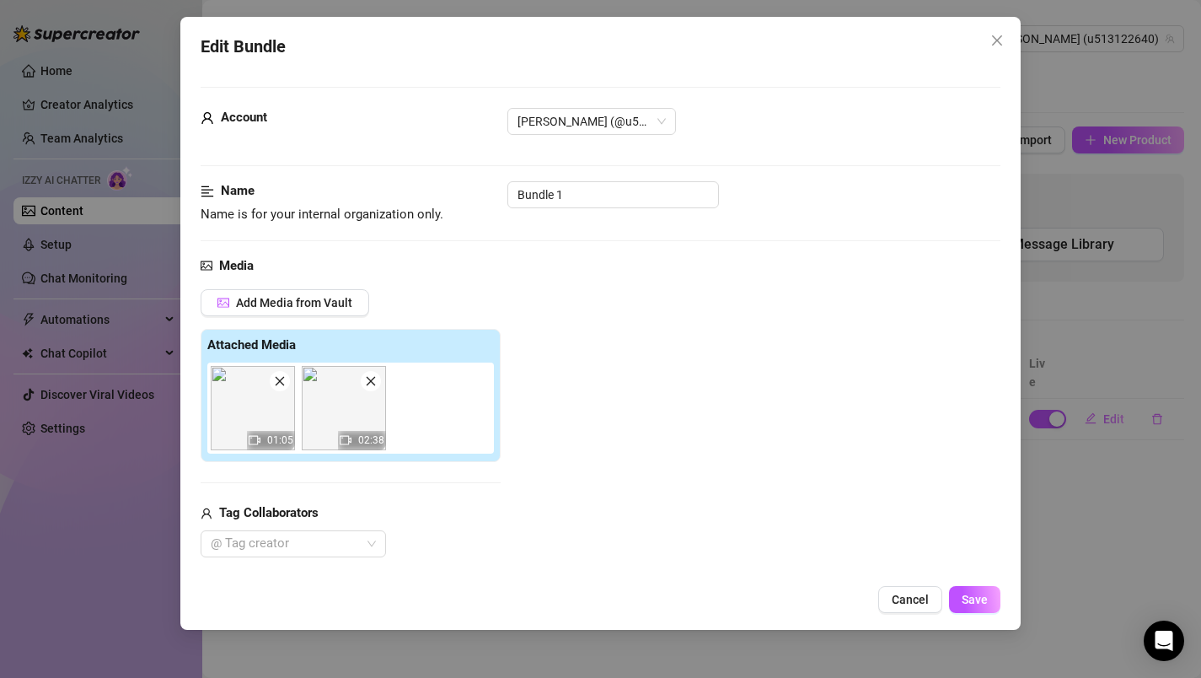
click at [414, 585] on div "Edit Bundle Account [PERSON_NAME] (@u513122640) Name Name is for your internal …" at bounding box center [600, 323] width 841 height 613
click at [893, 594] on span "Cancel" at bounding box center [910, 599] width 37 height 13
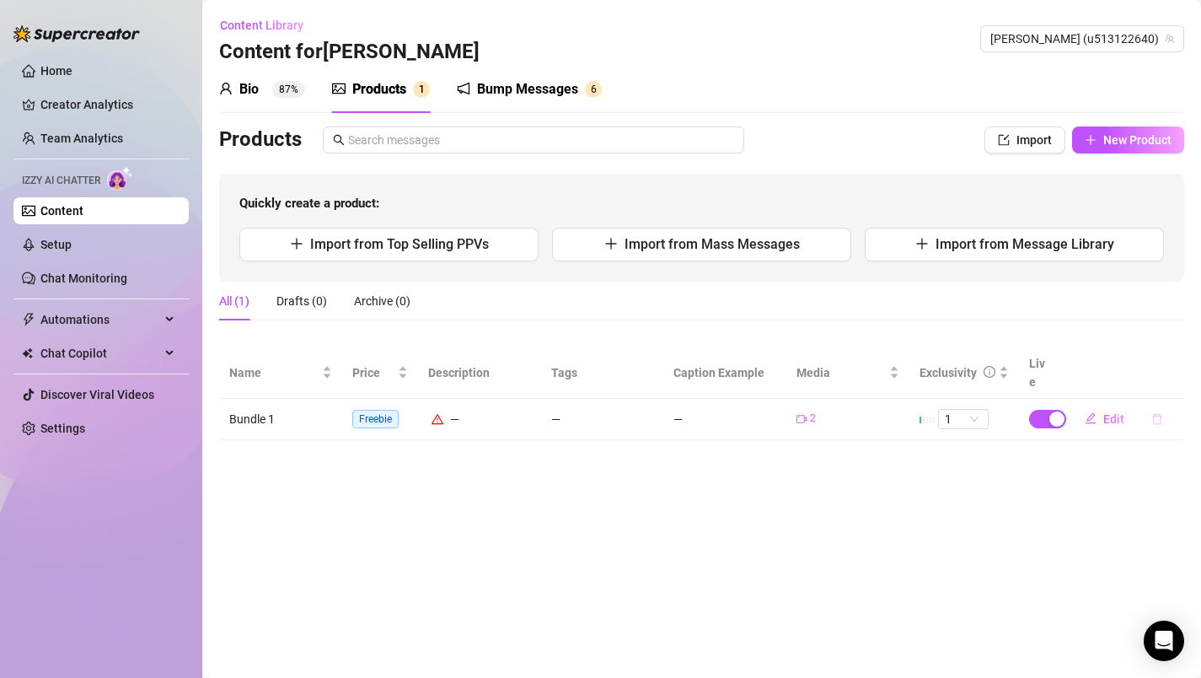
click at [1158, 413] on icon "delete" at bounding box center [1157, 419] width 12 height 12
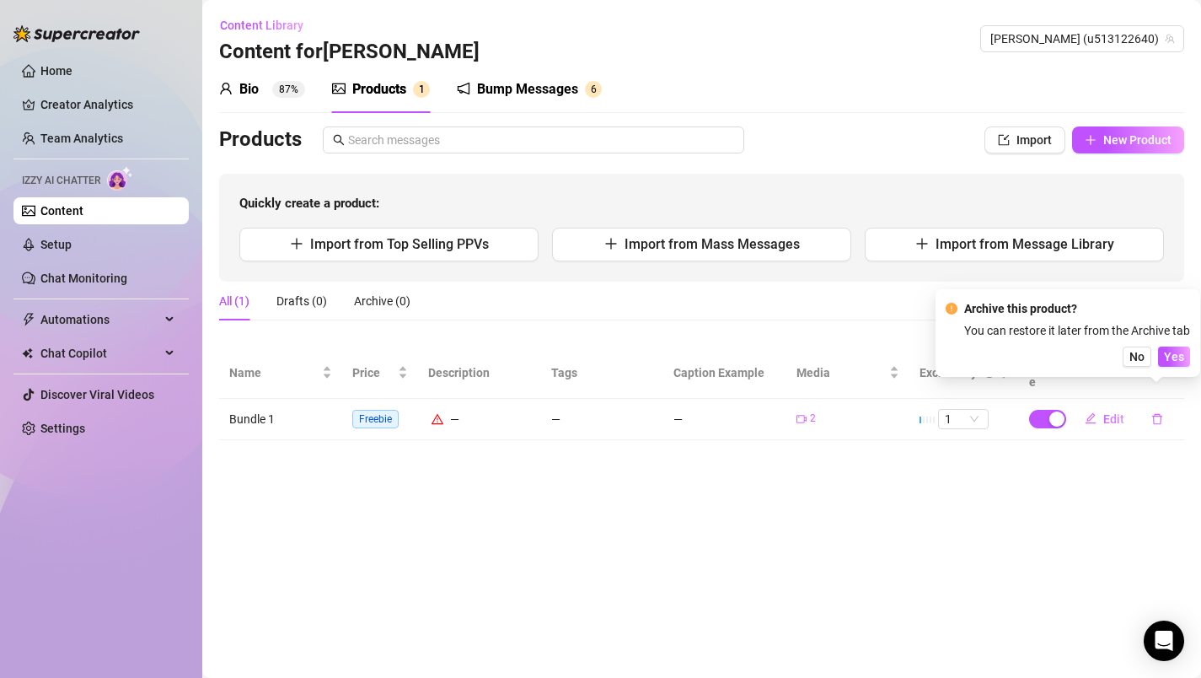
click at [1055, 444] on main "Content Library Content for [PERSON_NAME] [PERSON_NAME] (u513122640) Bio 87% Pr…" at bounding box center [701, 339] width 999 height 678
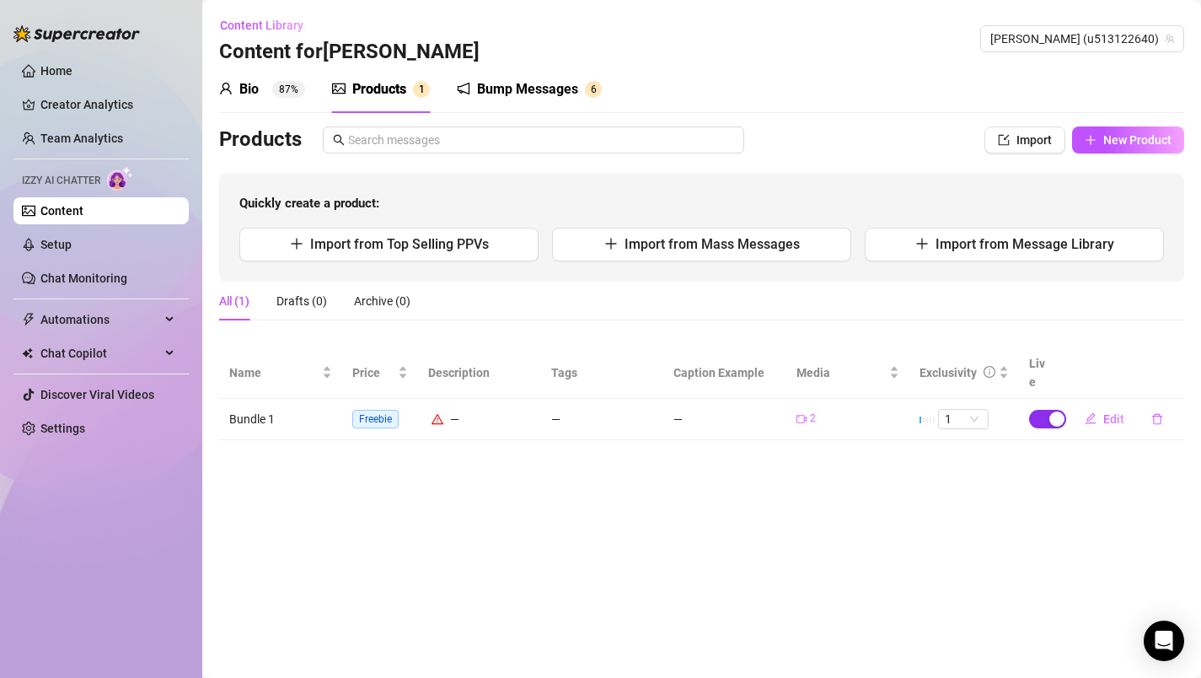
click at [1055, 411] on div "button" at bounding box center [1056, 418] width 15 height 15
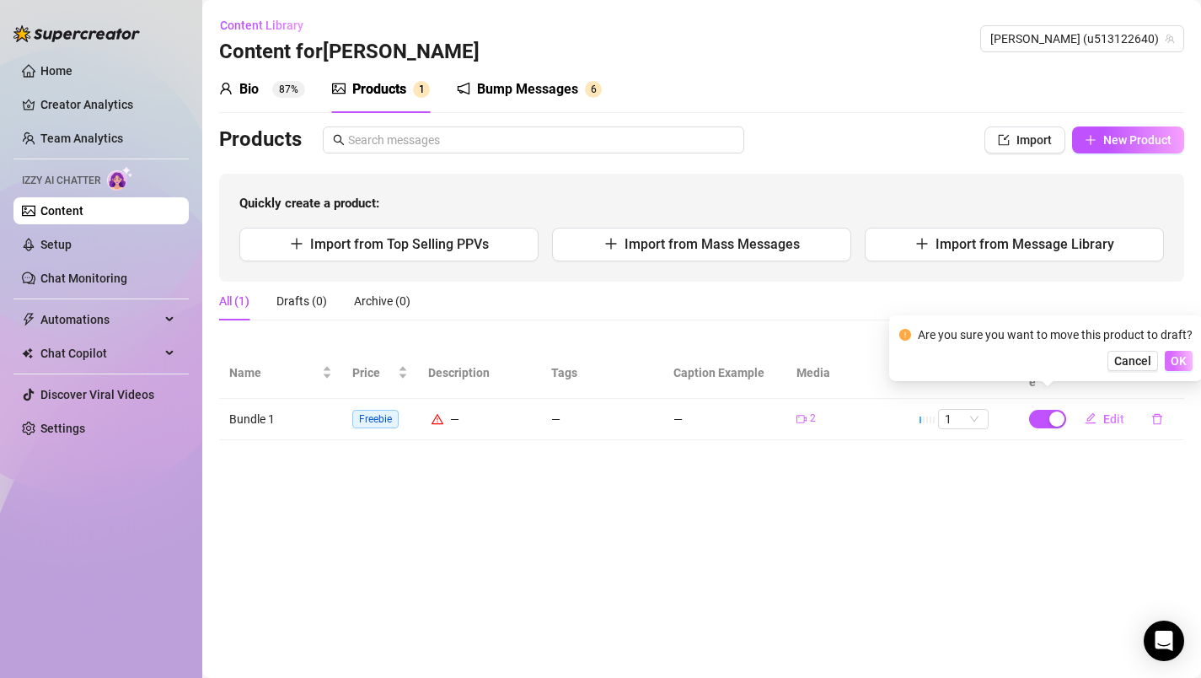
click at [1179, 357] on span "OK" at bounding box center [1179, 360] width 16 height 13
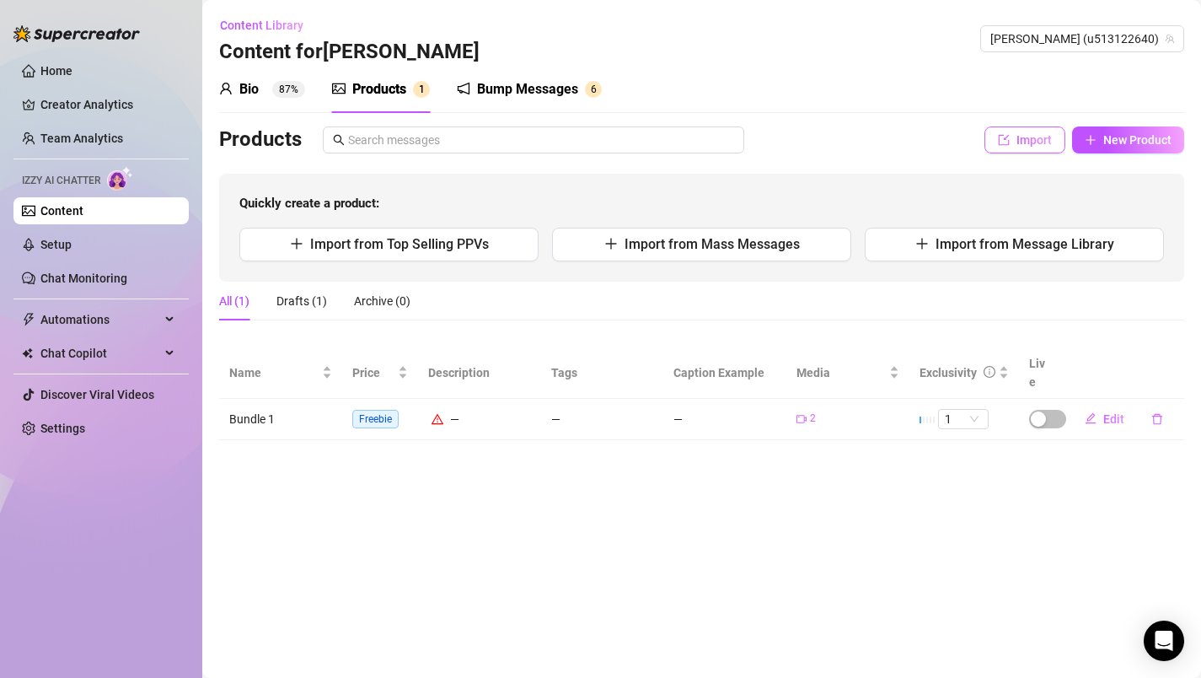
click at [1020, 137] on span "Import" at bounding box center [1034, 139] width 35 height 13
type textarea "Type your message here..."
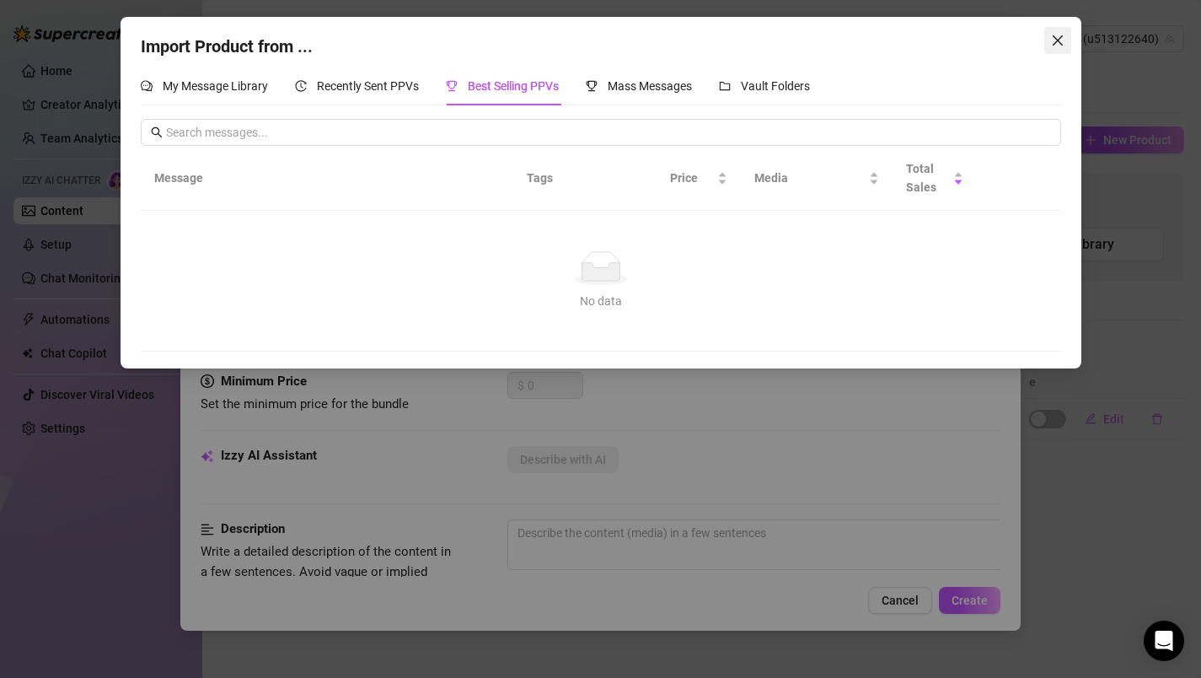
click at [1053, 43] on icon "close" at bounding box center [1057, 40] width 13 height 13
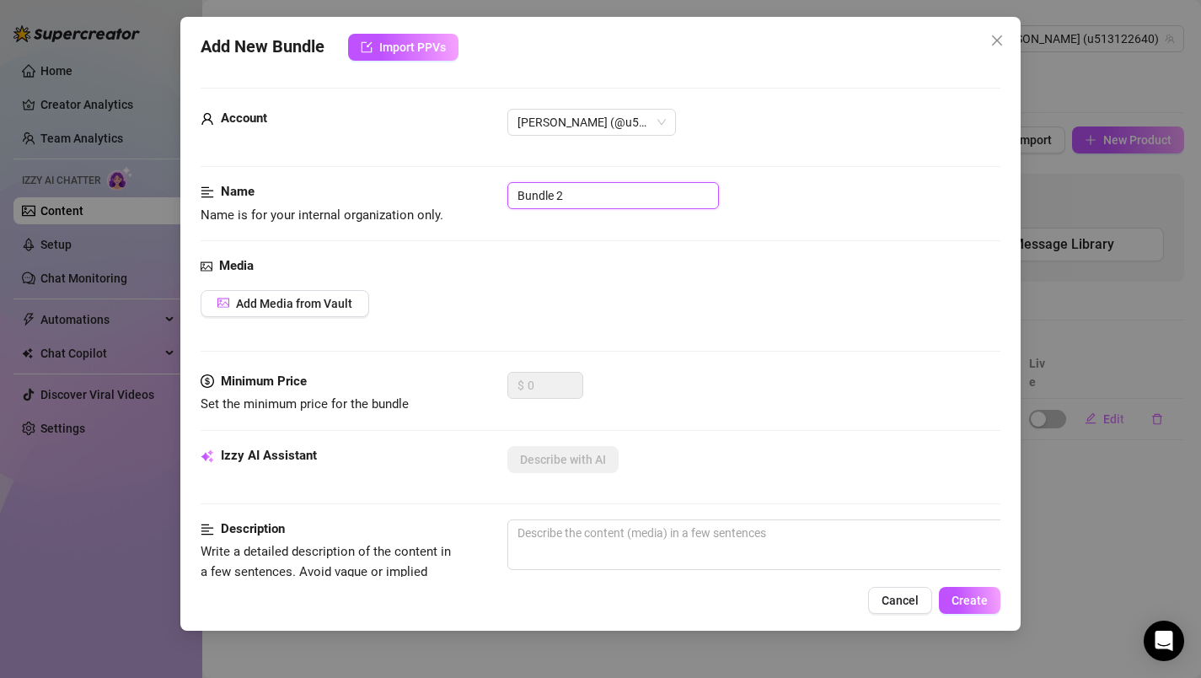
click at [571, 198] on input "Bundle 2" at bounding box center [613, 195] width 212 height 27
type input "Bundle 2"
click at [313, 310] on button "Add Media from Vault" at bounding box center [285, 303] width 169 height 27
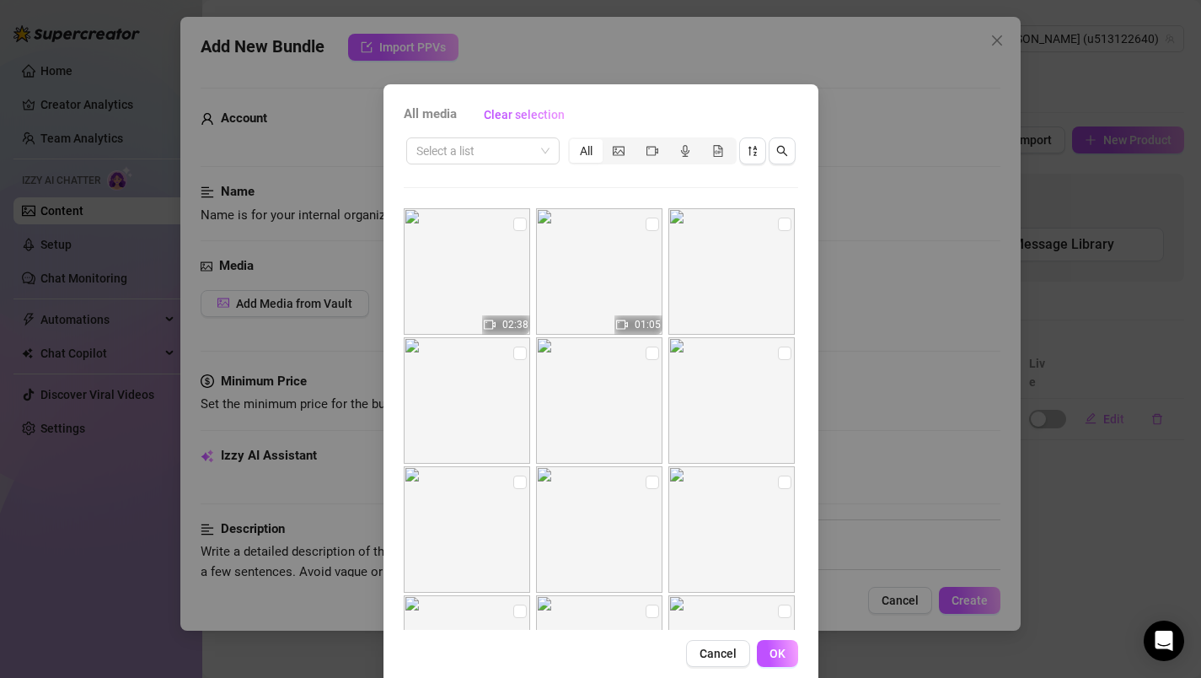
click at [559, 276] on img at bounding box center [599, 271] width 126 height 126
click at [652, 228] on input "checkbox" at bounding box center [652, 223] width 13 height 13
checkbox input "true"
click at [520, 226] on input "checkbox" at bounding box center [519, 223] width 13 height 13
checkbox input "true"
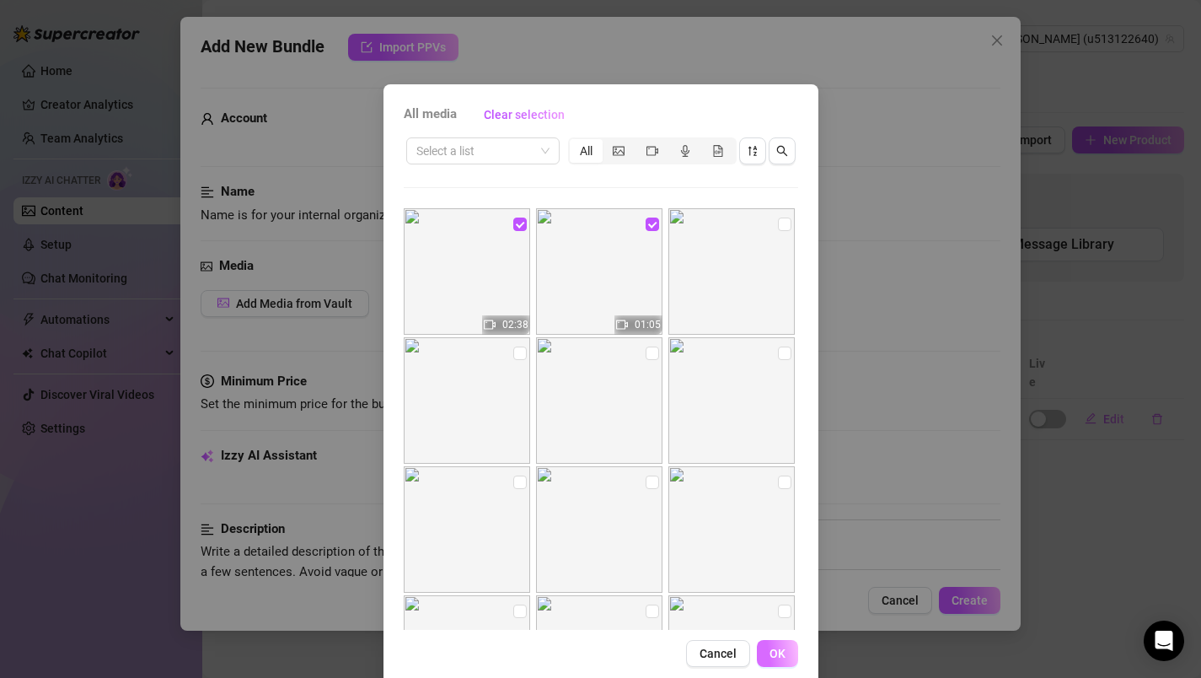
click at [777, 650] on span "OK" at bounding box center [778, 653] width 16 height 13
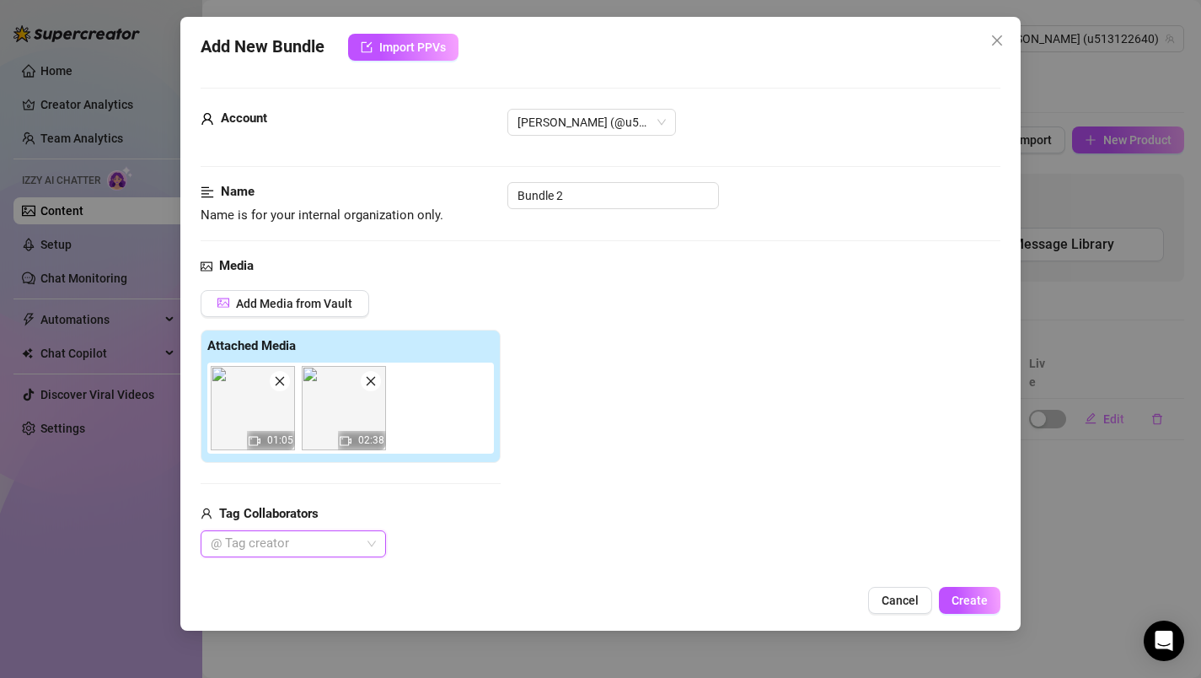
click at [612, 389] on div "Add Media from Vault Attached Media 01:05 02:38 Tag Collaborators @ Tag creator" at bounding box center [601, 424] width 801 height 268
click at [373, 379] on icon "close" at bounding box center [371, 381] width 12 height 12
click at [275, 379] on icon "close" at bounding box center [280, 381] width 12 height 12
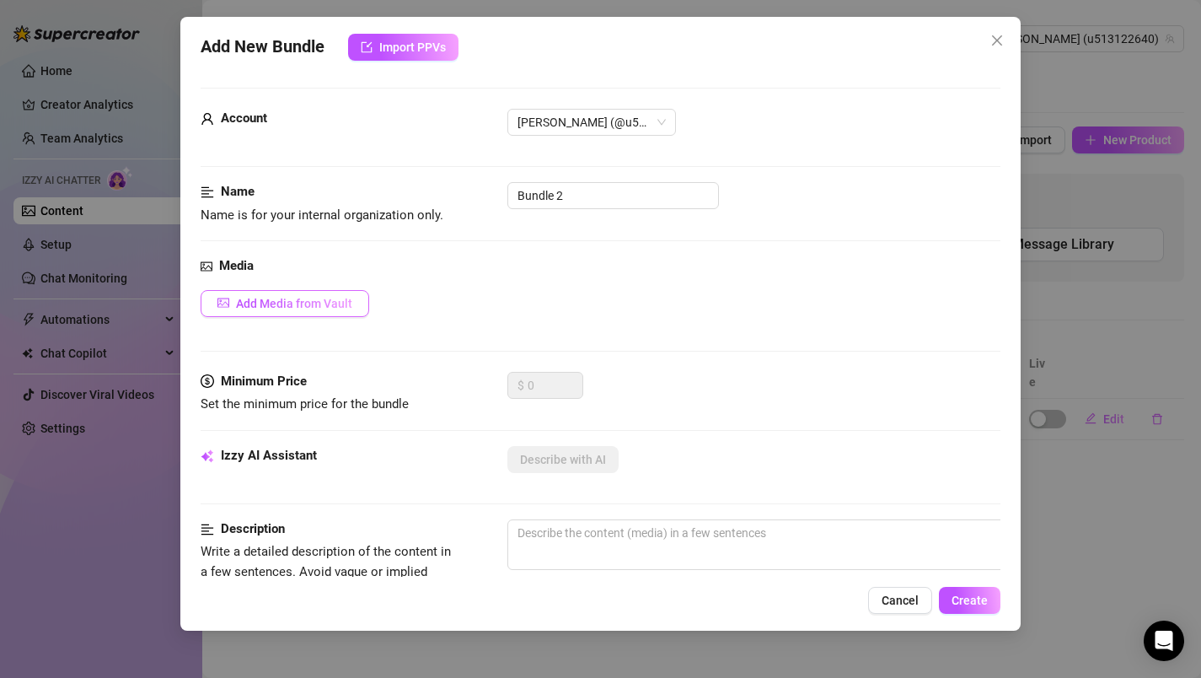
click at [320, 309] on span "Add Media from Vault" at bounding box center [294, 303] width 116 height 13
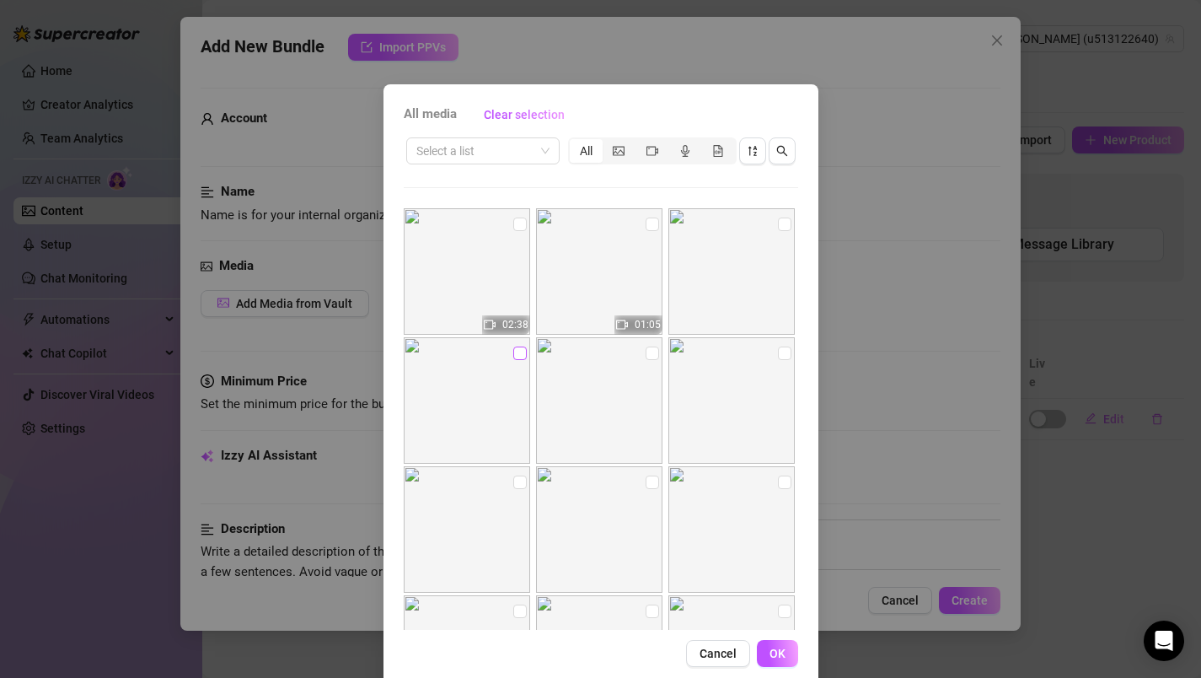
click at [517, 357] on input "checkbox" at bounding box center [519, 352] width 13 height 13
checkbox input "true"
click at [651, 358] on input "checkbox" at bounding box center [652, 352] width 13 height 13
checkbox input "true"
click at [786, 353] on input "checkbox" at bounding box center [784, 352] width 13 height 13
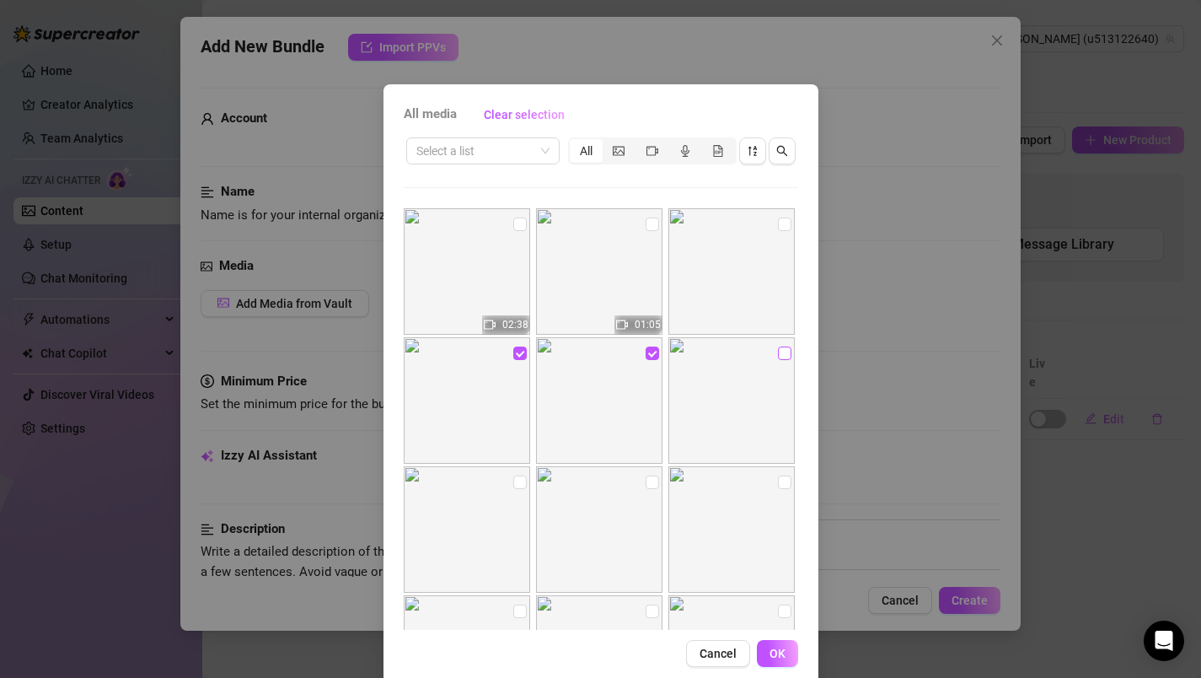
checkbox input "true"
click at [786, 226] on input "checkbox" at bounding box center [784, 223] width 13 height 13
checkbox input "true"
click at [525, 478] on input "checkbox" at bounding box center [519, 481] width 13 height 13
checkbox input "true"
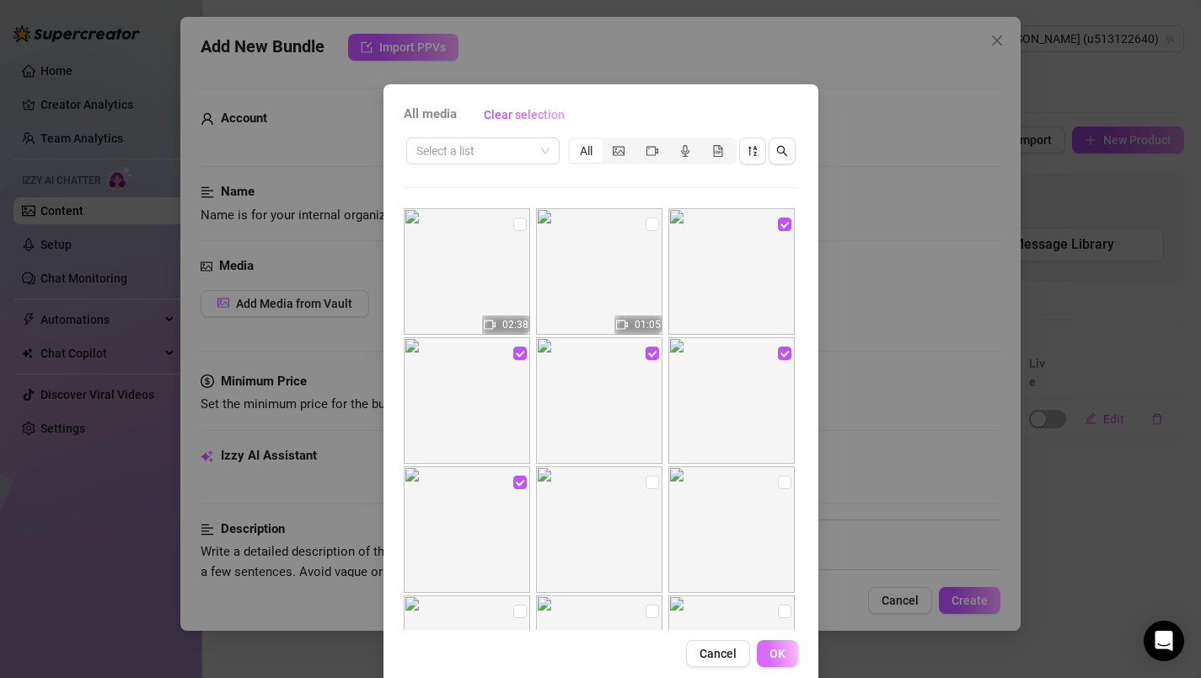
click at [779, 653] on span "OK" at bounding box center [778, 653] width 16 height 13
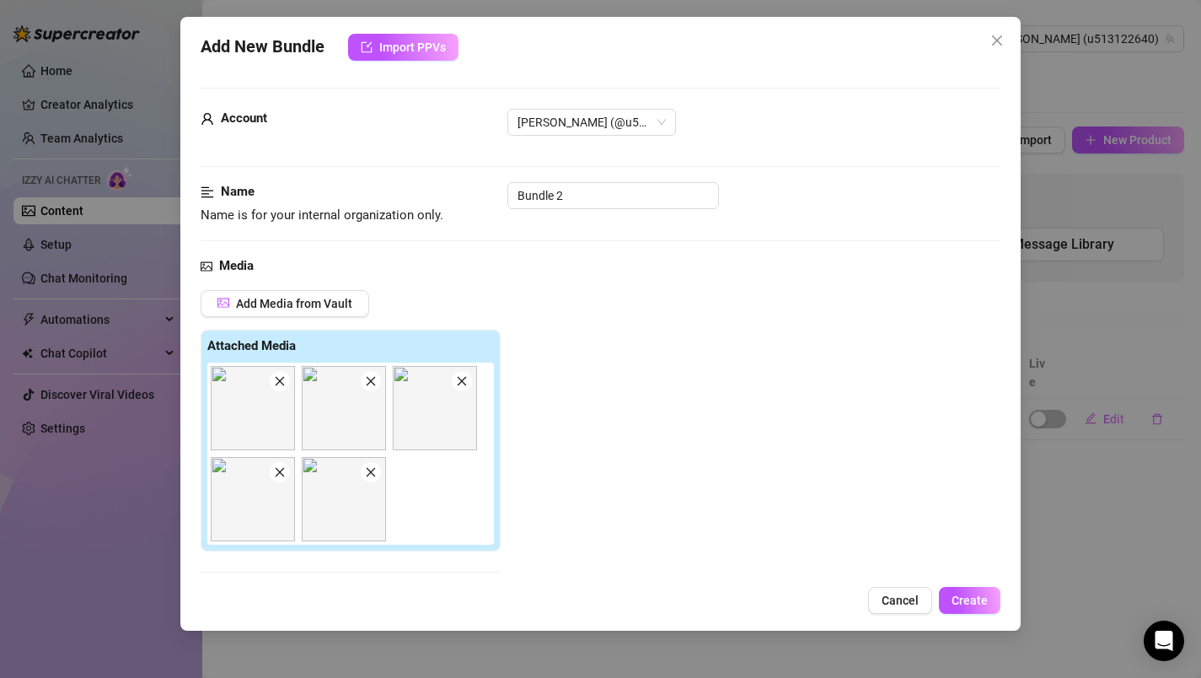
click at [855, 502] on div "Add Media from Vault Attached Media Tag Collaborators @ Tag creator" at bounding box center [601, 468] width 801 height 357
click at [912, 375] on div "Add Media from Vault Attached Media Tag Collaborators @ Tag creator" at bounding box center [601, 468] width 801 height 357
drag, startPoint x: 967, startPoint y: 344, endPoint x: 857, endPoint y: 406, distance: 126.1
click at [857, 406] on div "Add Media from Vault Attached Media Tag Collaborators @ Tag creator" at bounding box center [601, 468] width 801 height 357
drag, startPoint x: 656, startPoint y: 413, endPoint x: 637, endPoint y: 413, distance: 18.5
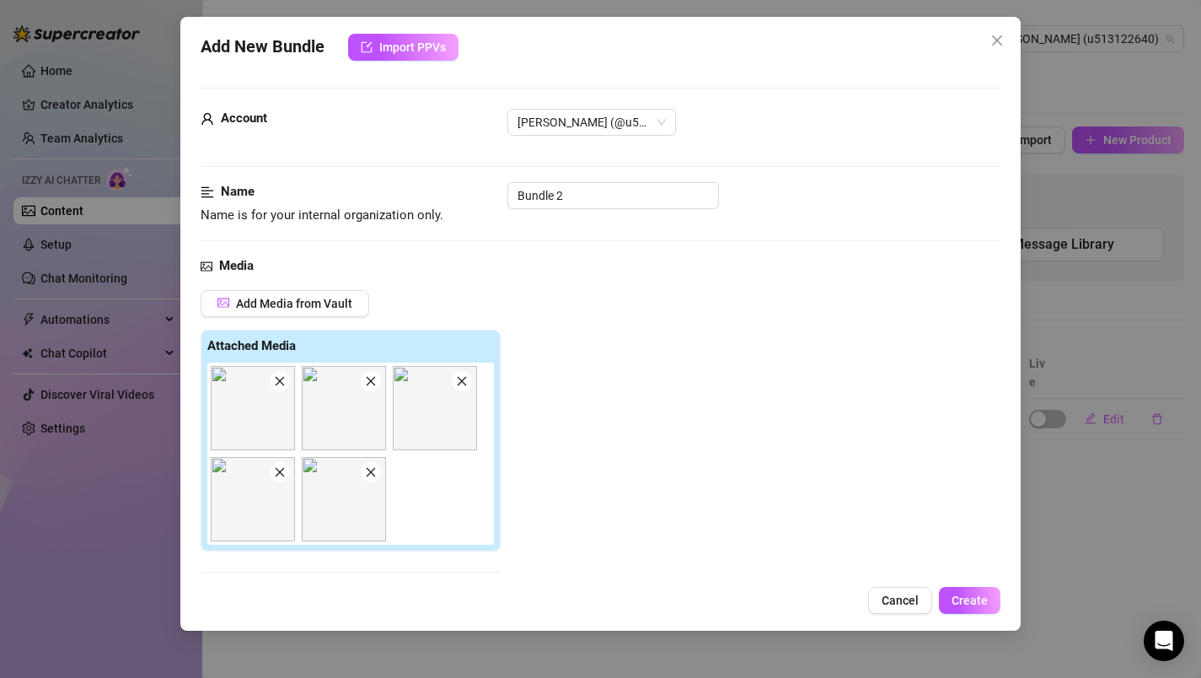
click at [637, 413] on div "Add Media from Vault Attached Media Tag Collaborators @ Tag creator" at bounding box center [601, 468] width 801 height 357
click at [546, 597] on div "Cancel Create" at bounding box center [601, 600] width 801 height 27
click at [464, 595] on div "Cancel Create" at bounding box center [601, 600] width 801 height 27
drag, startPoint x: 464, startPoint y: 595, endPoint x: 685, endPoint y: 337, distance: 340.1
click at [685, 337] on div "Add New Bundle Import PPVs Account [PERSON_NAME] (@u513122640) Name Name is for…" at bounding box center [600, 324] width 841 height 614
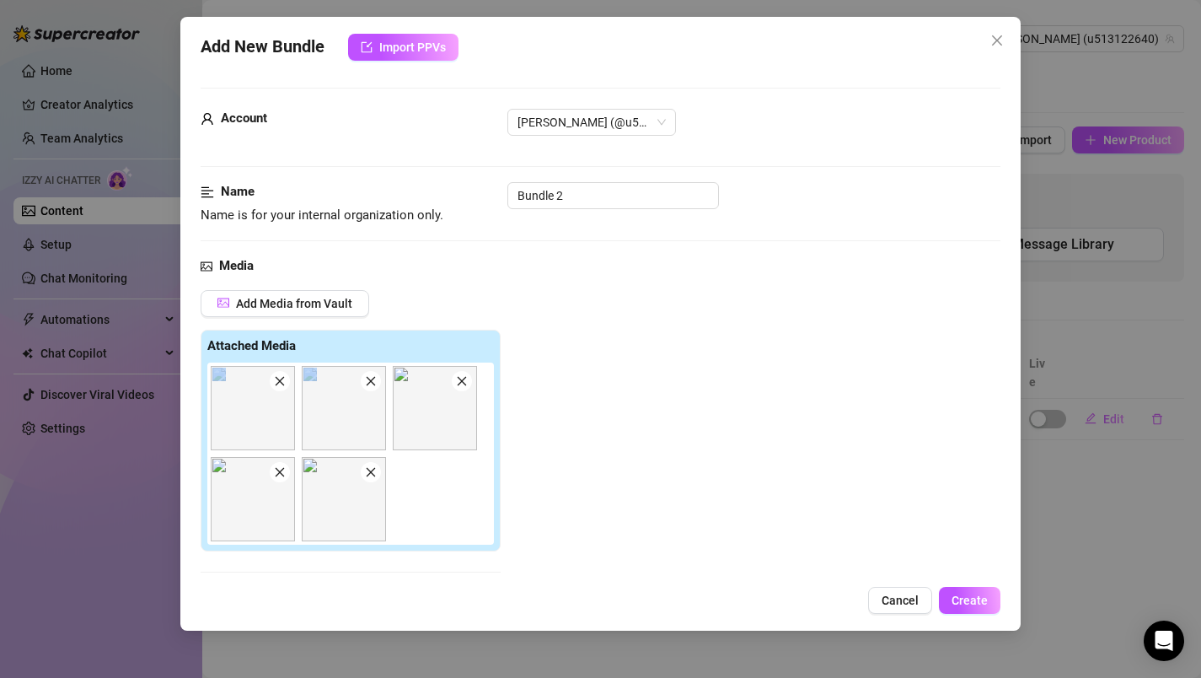
drag, startPoint x: 724, startPoint y: 491, endPoint x: 770, endPoint y: 338, distance: 159.2
click at [770, 338] on div "Add Media from Vault Attached Media Tag Collaborators @ Tag creator" at bounding box center [601, 468] width 801 height 357
click at [898, 594] on span "Cancel" at bounding box center [900, 599] width 37 height 13
